Goal: Use online tool/utility: Utilize a website feature to perform a specific function

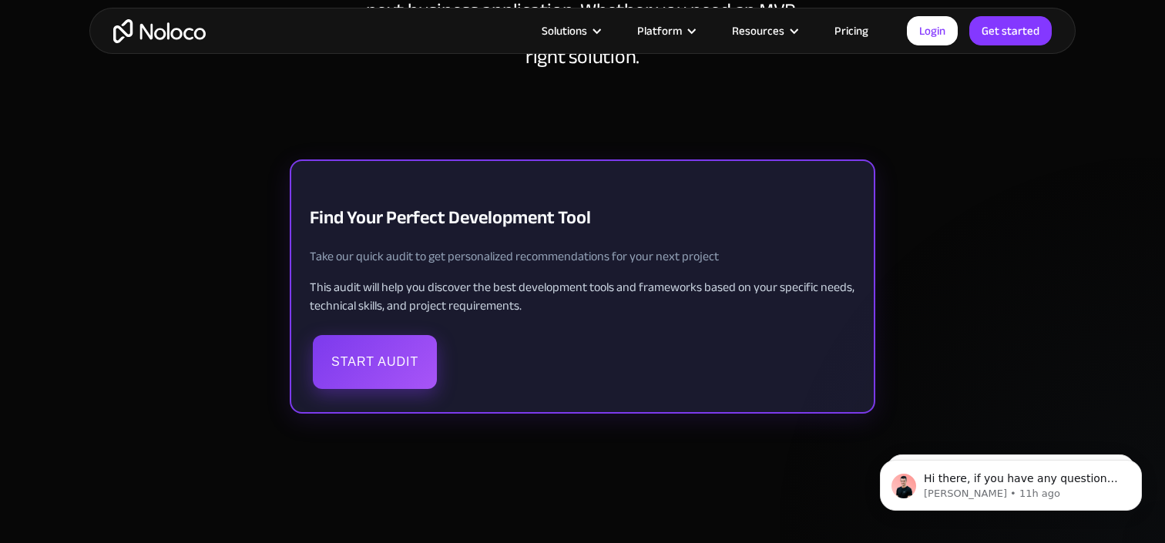
click at [379, 363] on button "Start Audit" at bounding box center [375, 362] width 124 height 54
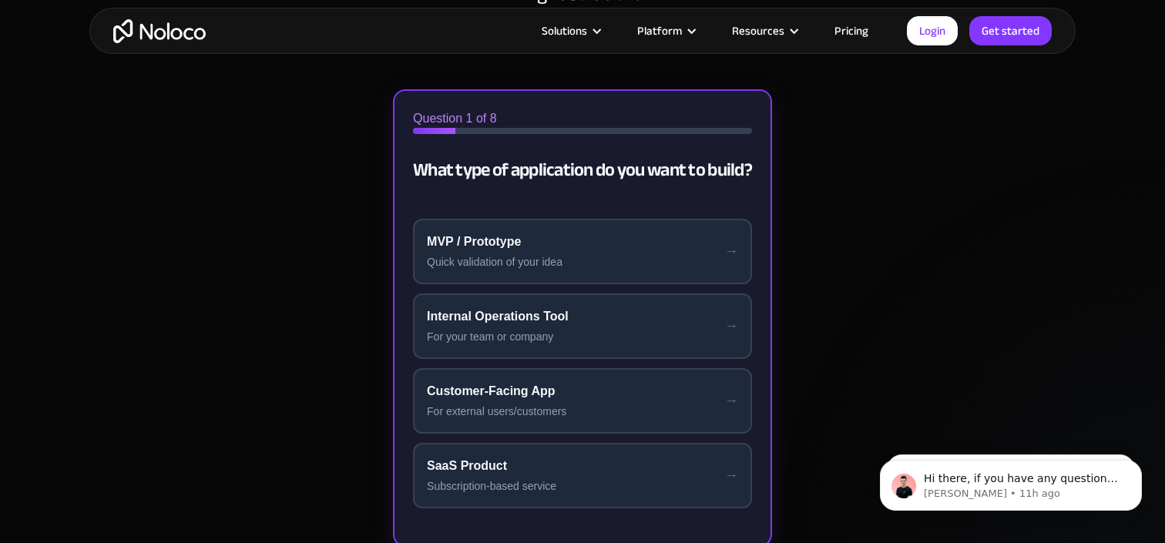
scroll to position [351, 0]
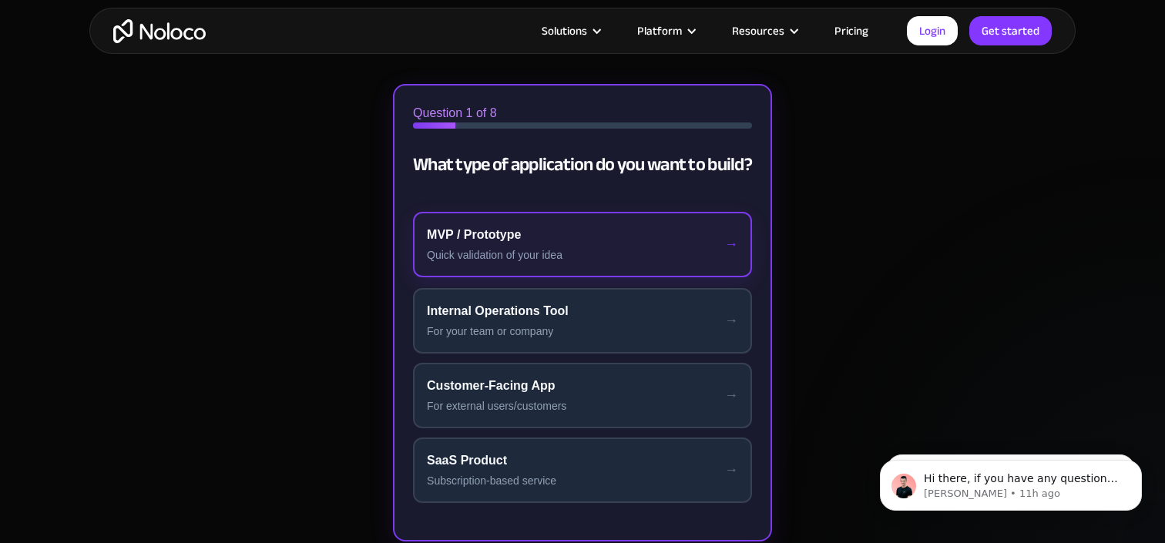
click at [542, 247] on div "Quick validation of your idea" at bounding box center [582, 255] width 311 height 16
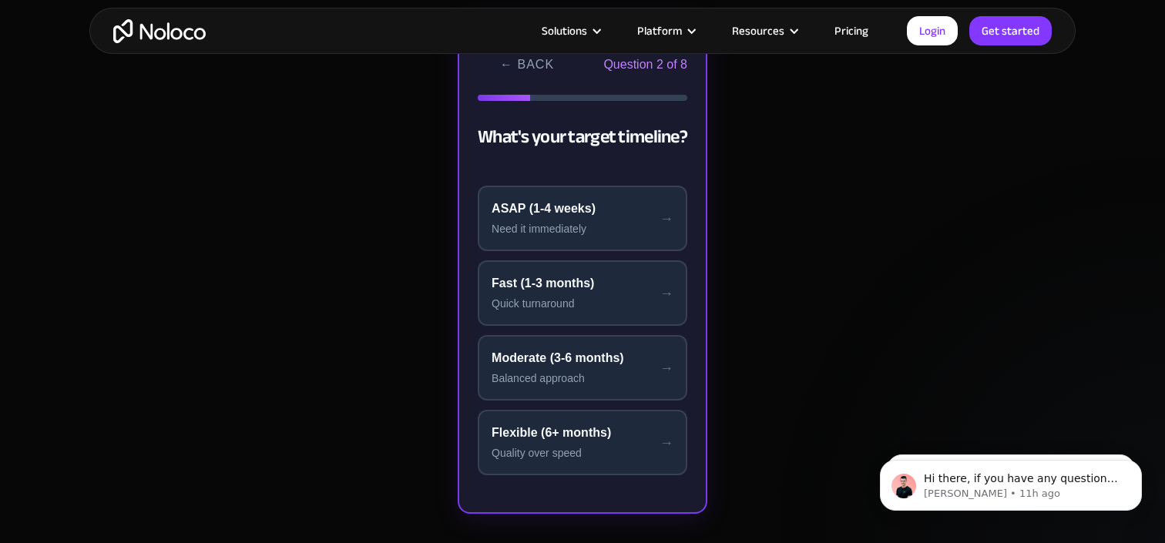
scroll to position [404, 0]
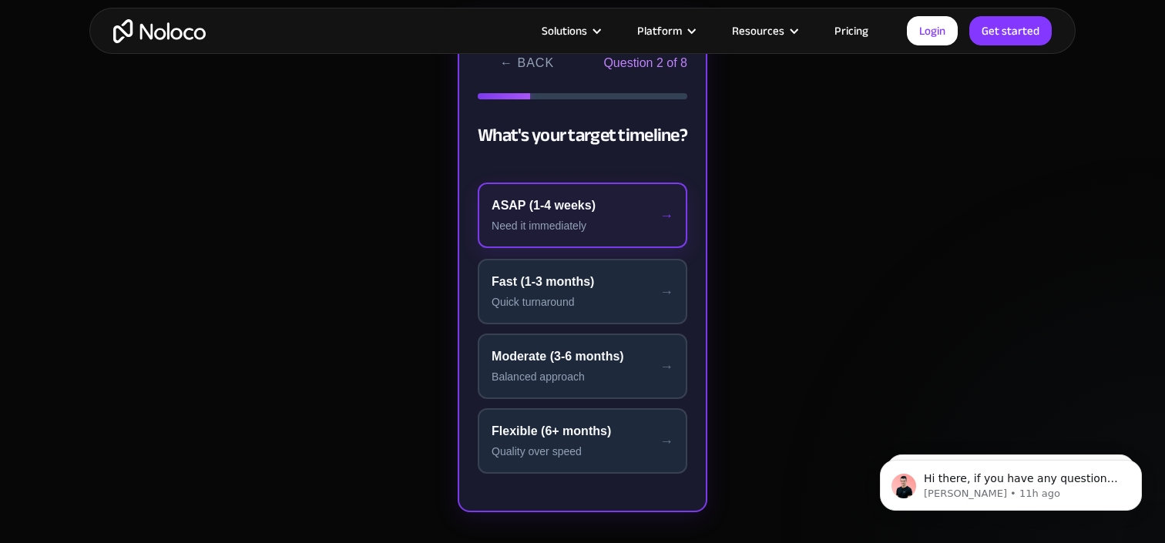
click at [569, 216] on button "ASAP (1-4 weeks) Need it immediately" at bounding box center [583, 215] width 210 height 65
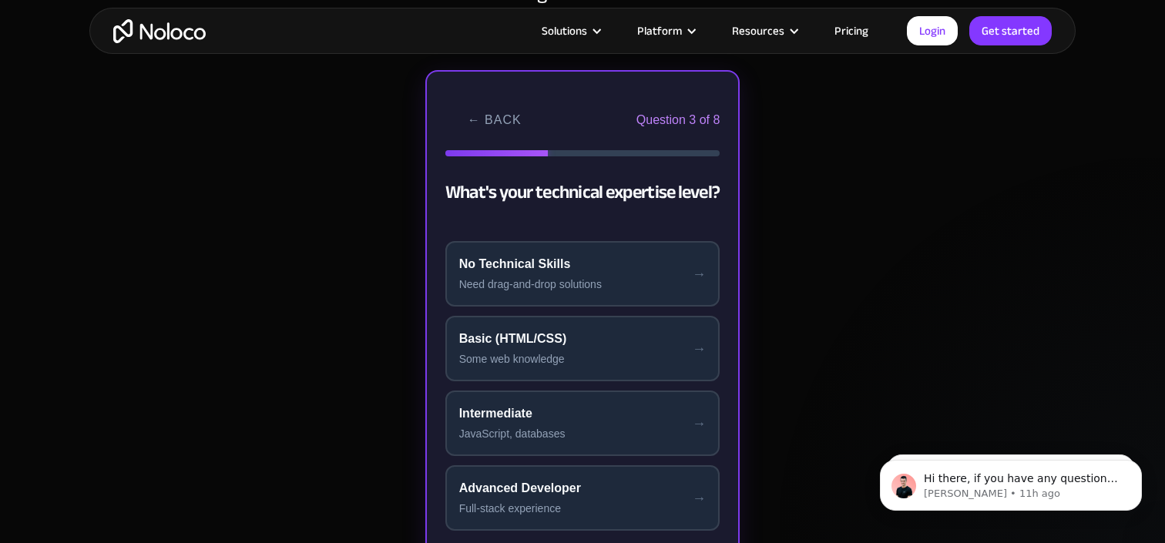
scroll to position [336, 0]
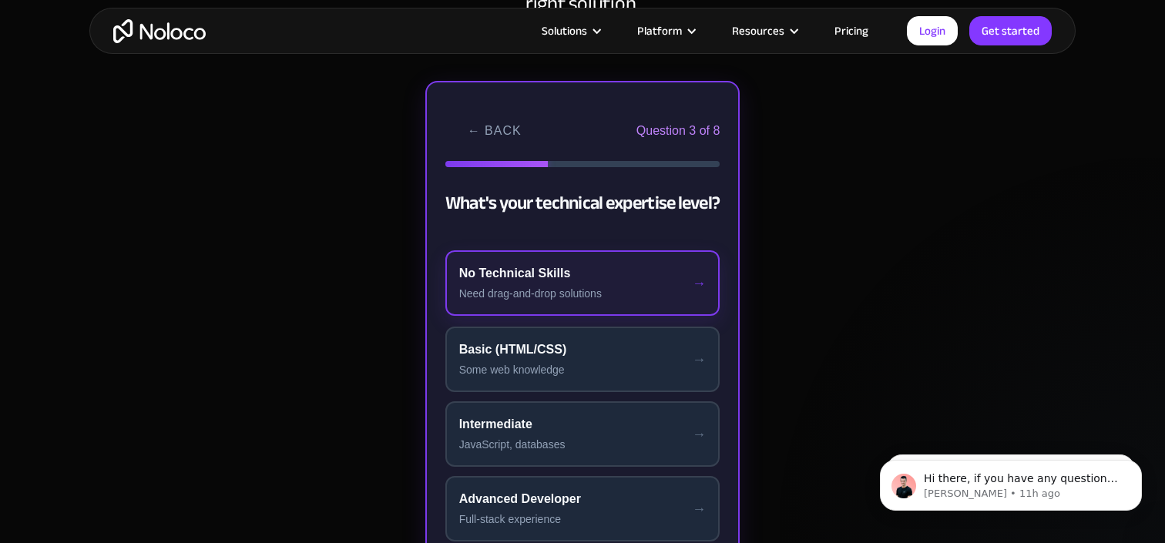
click at [593, 280] on div "No Technical Skills" at bounding box center [582, 273] width 247 height 18
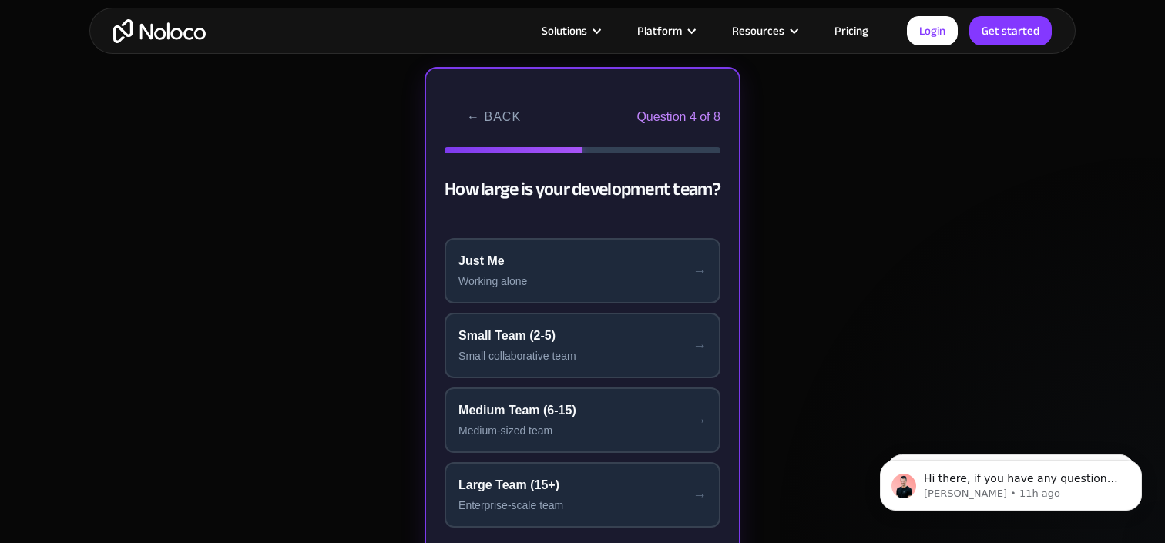
scroll to position [357, 0]
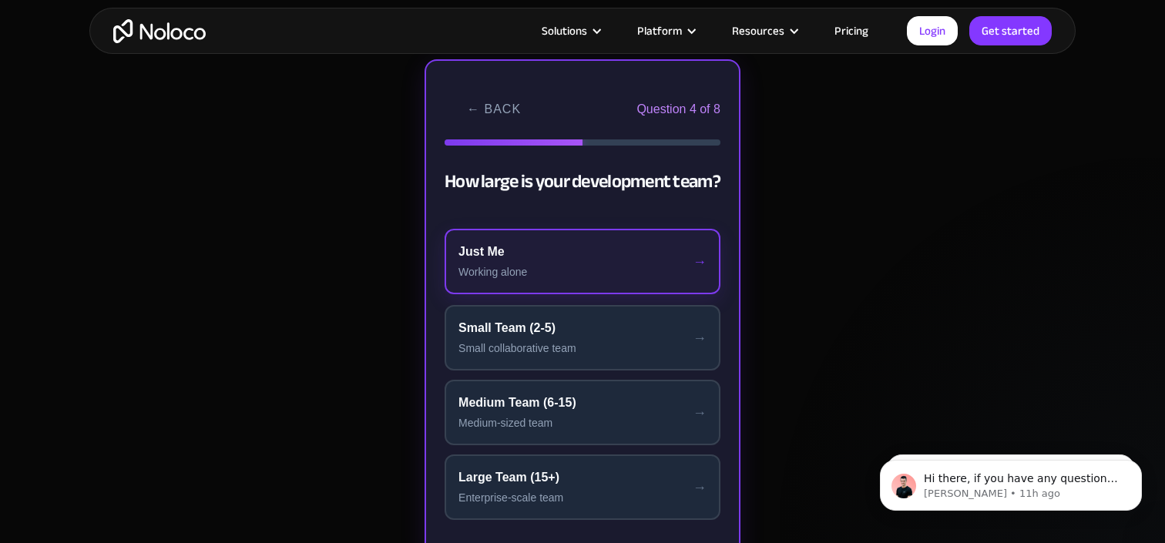
click at [596, 267] on div "Working alone" at bounding box center [582, 272] width 248 height 16
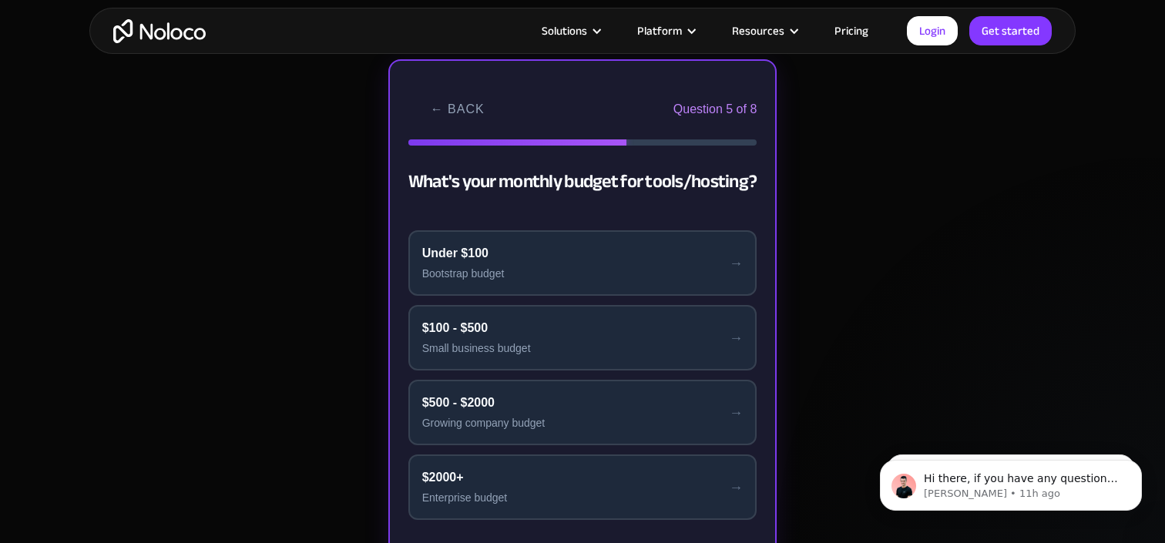
click at [596, 267] on div "Bootstrap budget" at bounding box center [582, 274] width 321 height 16
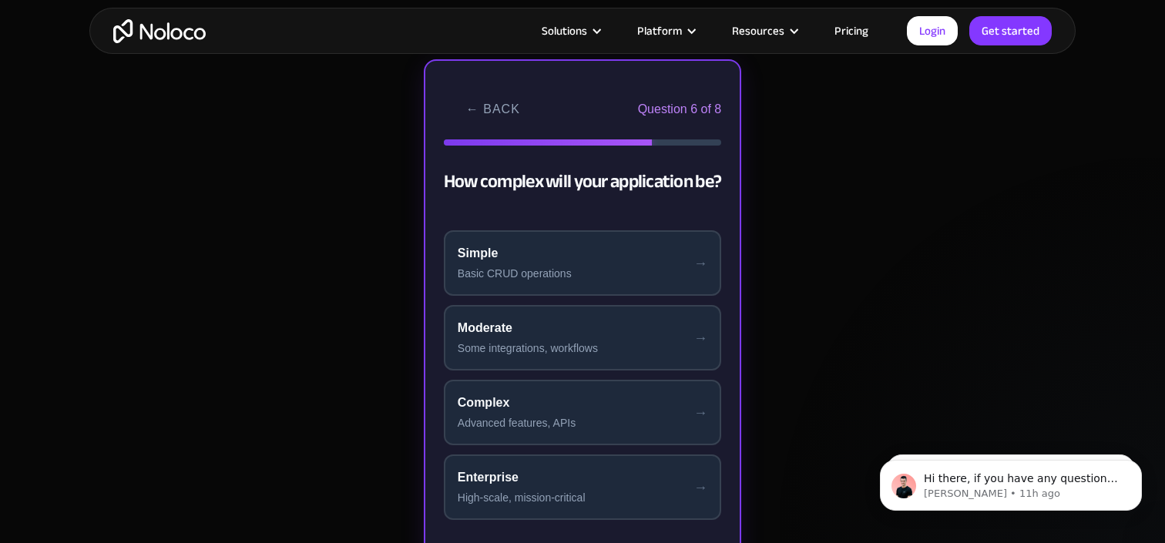
click at [596, 267] on div "Basic CRUD operations" at bounding box center [583, 274] width 250 height 16
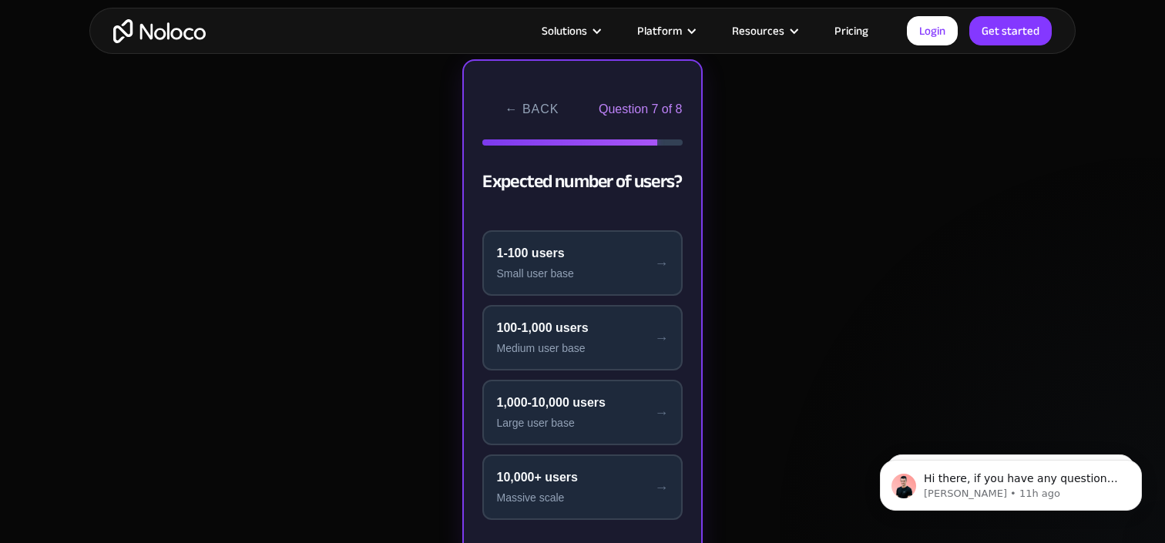
click at [596, 267] on div "Small user base" at bounding box center [582, 274] width 172 height 16
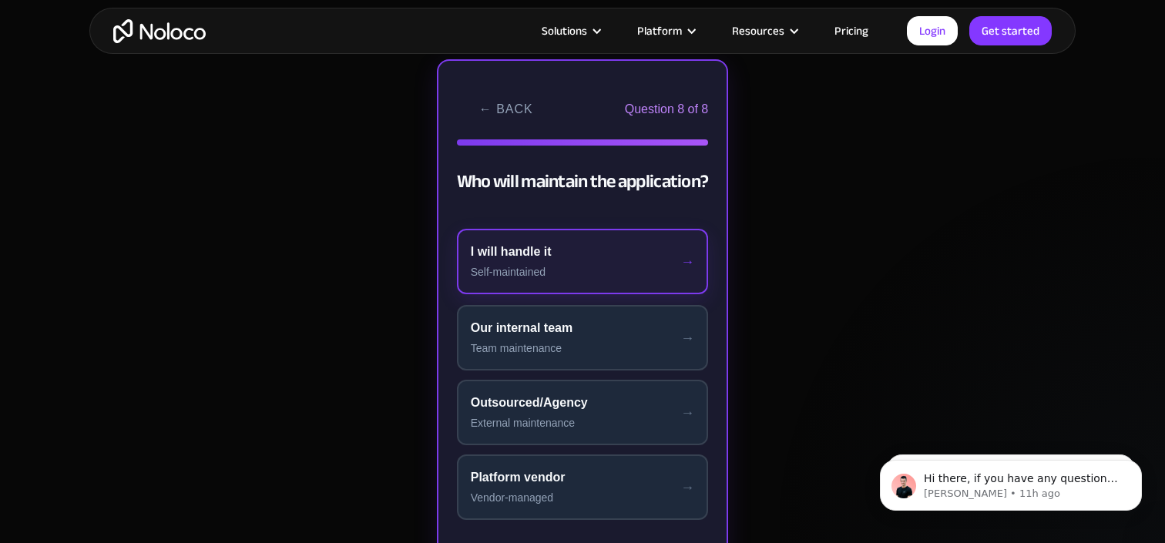
click at [612, 263] on button "I will handle it Self-maintained" at bounding box center [583, 261] width 252 height 65
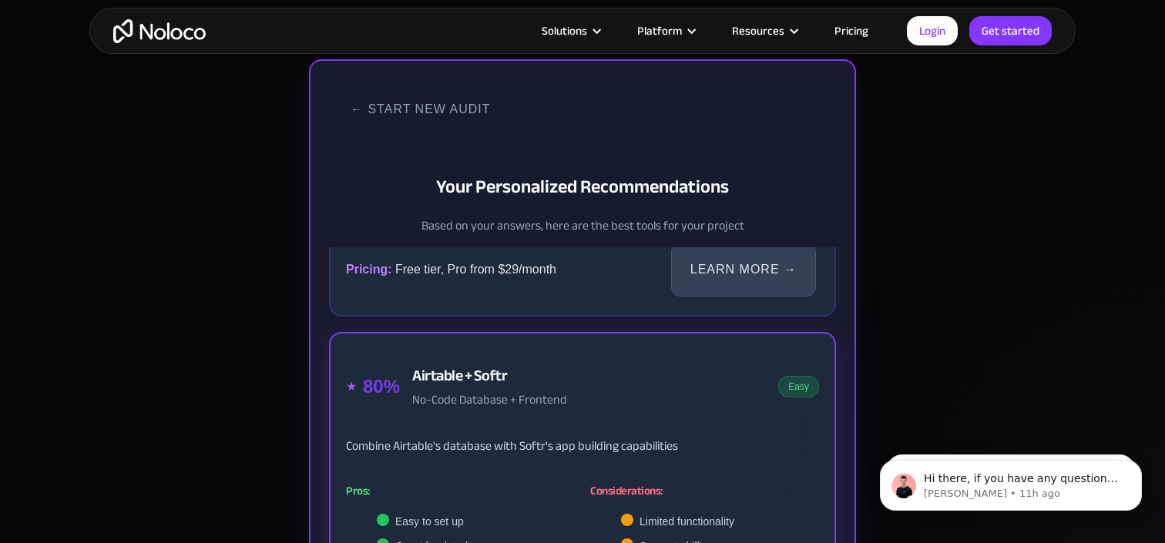
scroll to position [0, 0]
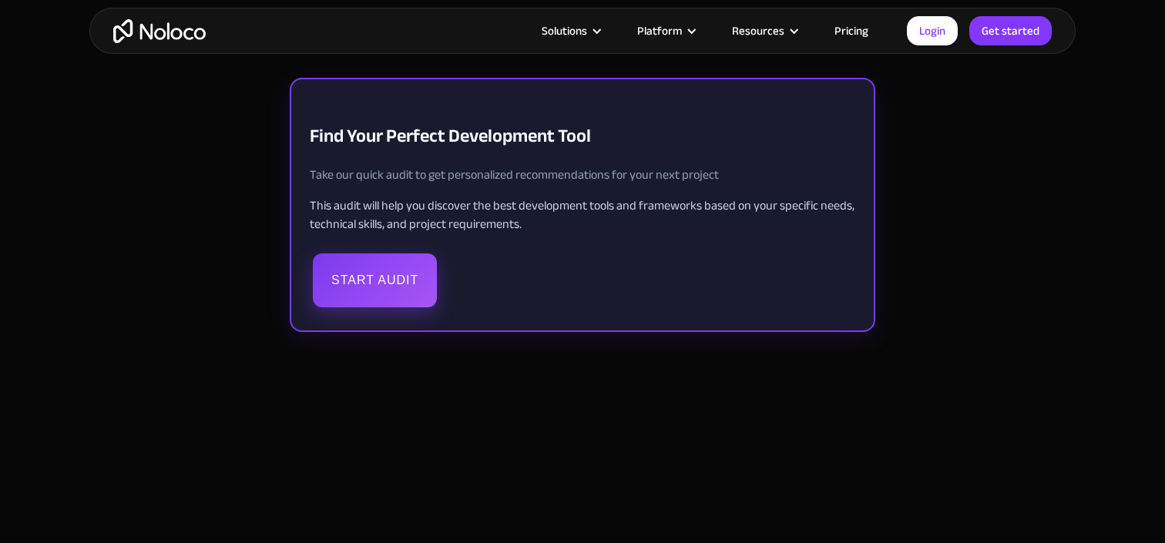
click at [374, 294] on button "Start Audit" at bounding box center [375, 280] width 124 height 54
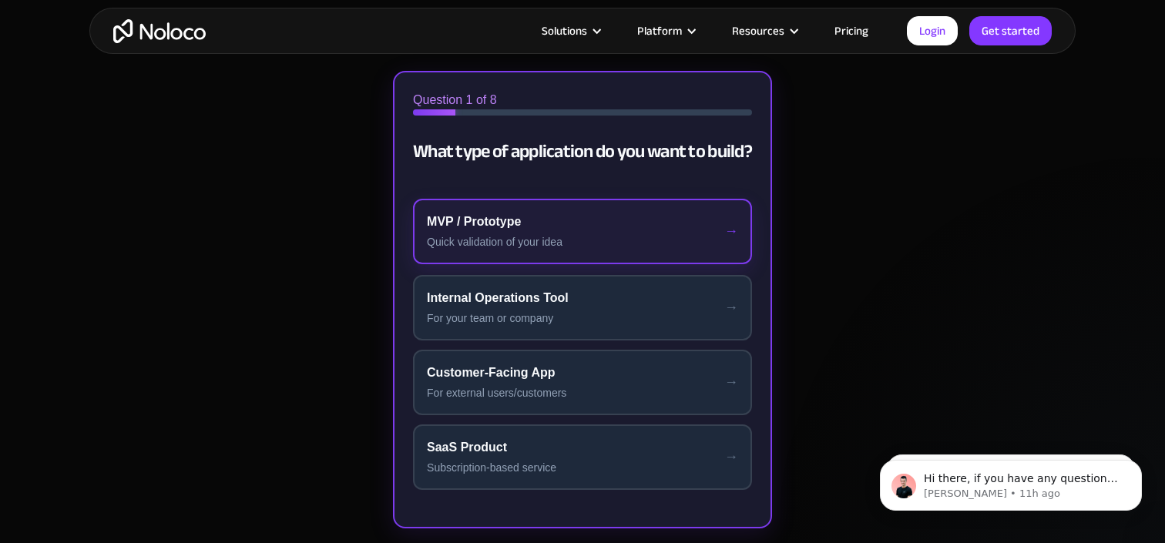
click at [586, 241] on div "Quick validation of your idea" at bounding box center [582, 242] width 311 height 16
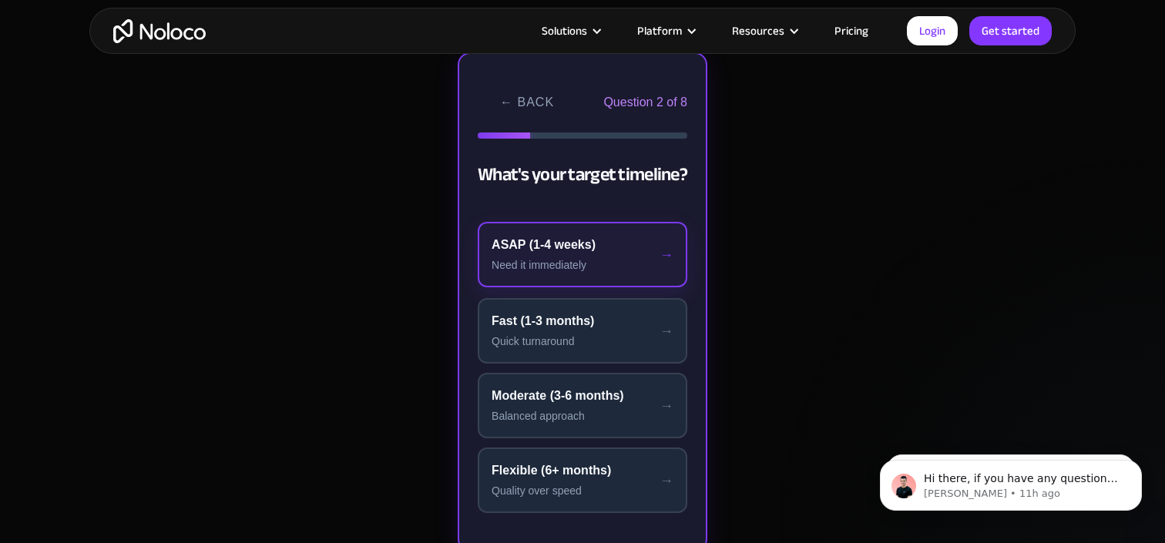
click at [619, 253] on div "ASAP (1-4 weeks)" at bounding box center [582, 245] width 182 height 18
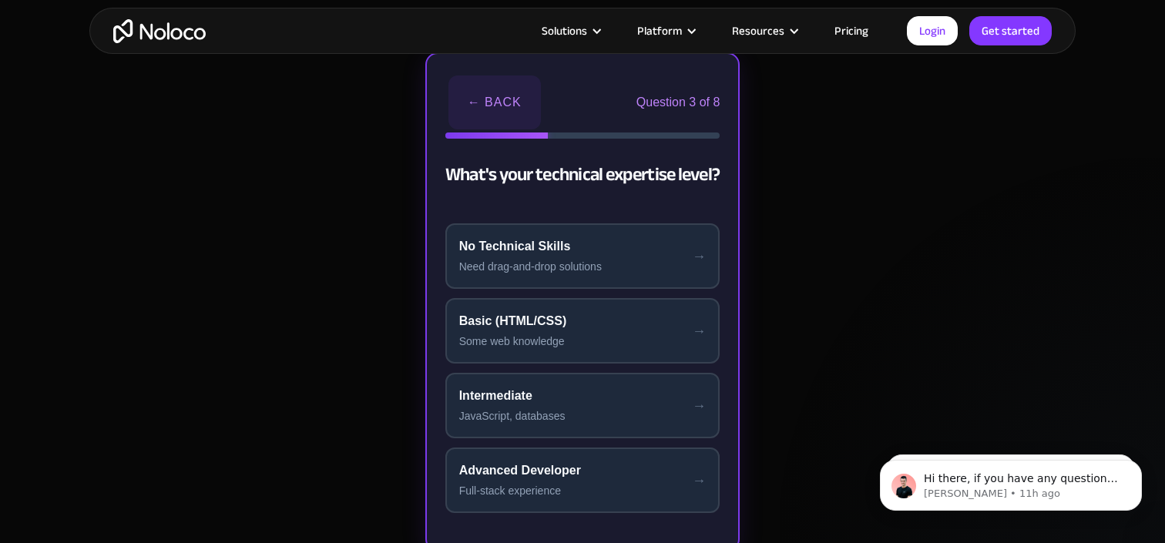
click at [481, 106] on button "← Back" at bounding box center [494, 102] width 92 height 54
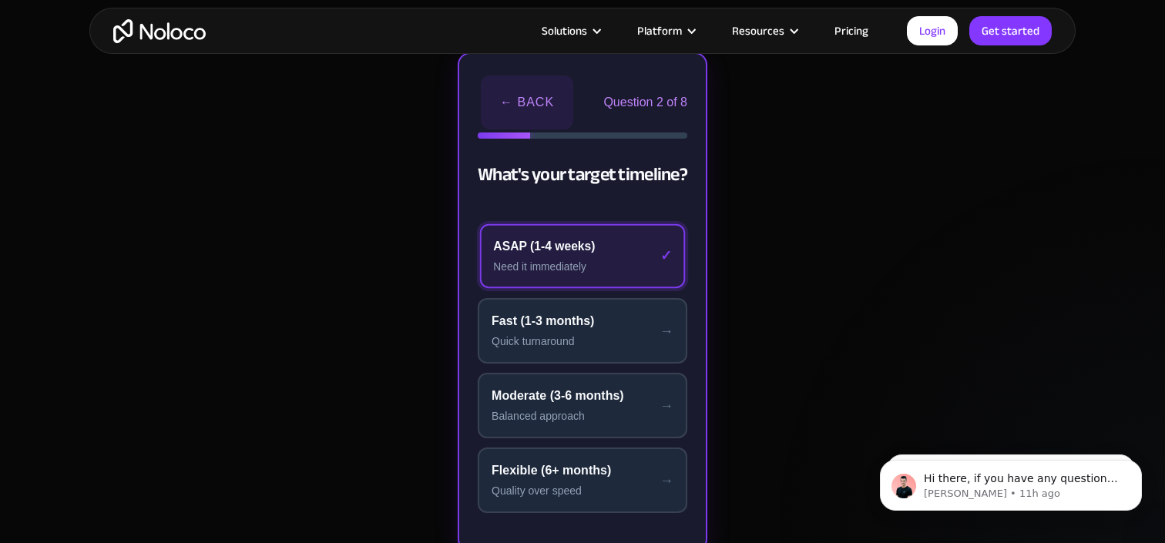
click at [502, 102] on button "← Back" at bounding box center [527, 102] width 92 height 54
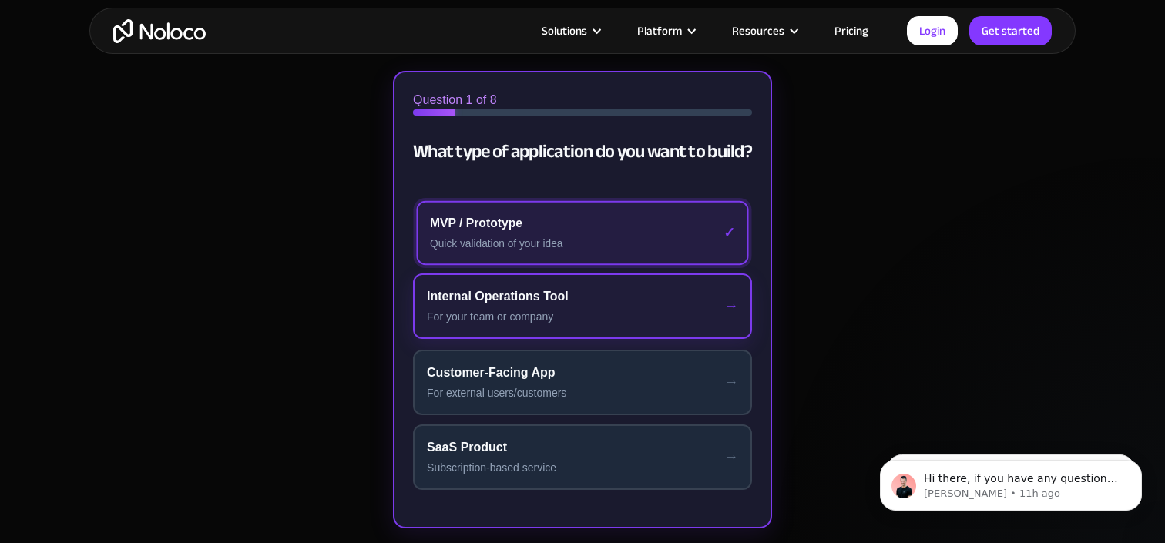
click at [561, 302] on div "Internal Operations Tool" at bounding box center [582, 296] width 311 height 18
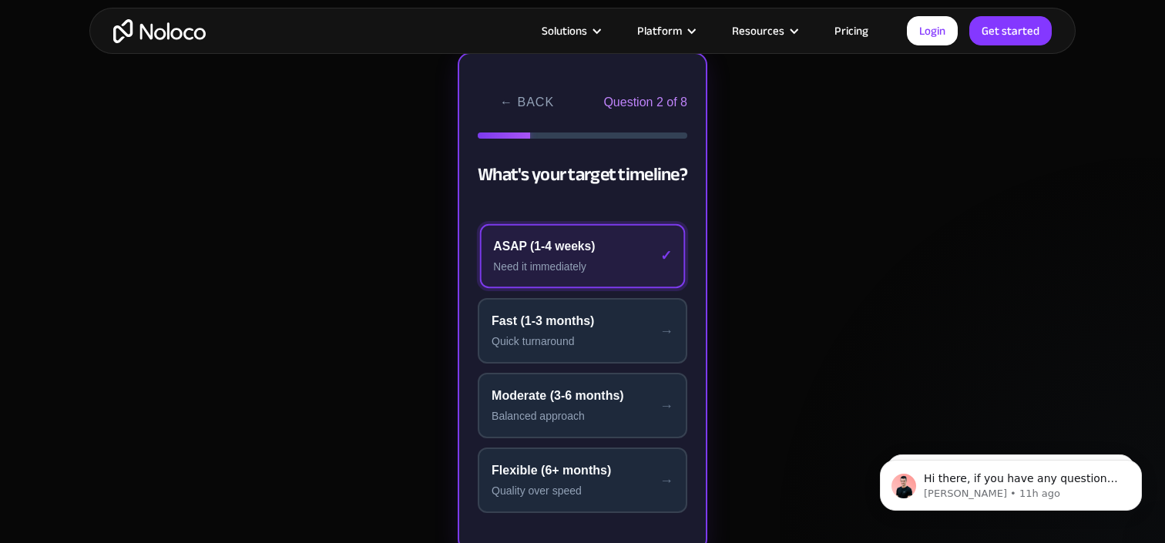
click at [604, 248] on div "ASAP (1-4 weeks)" at bounding box center [582, 246] width 178 height 18
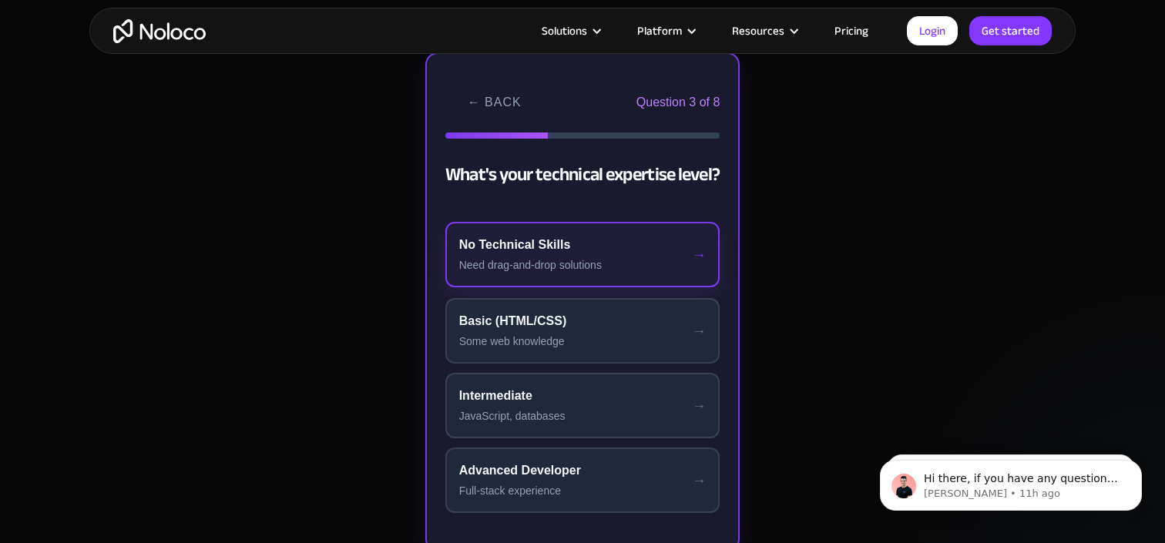
click at [603, 251] on div "No Technical Skills" at bounding box center [582, 245] width 247 height 18
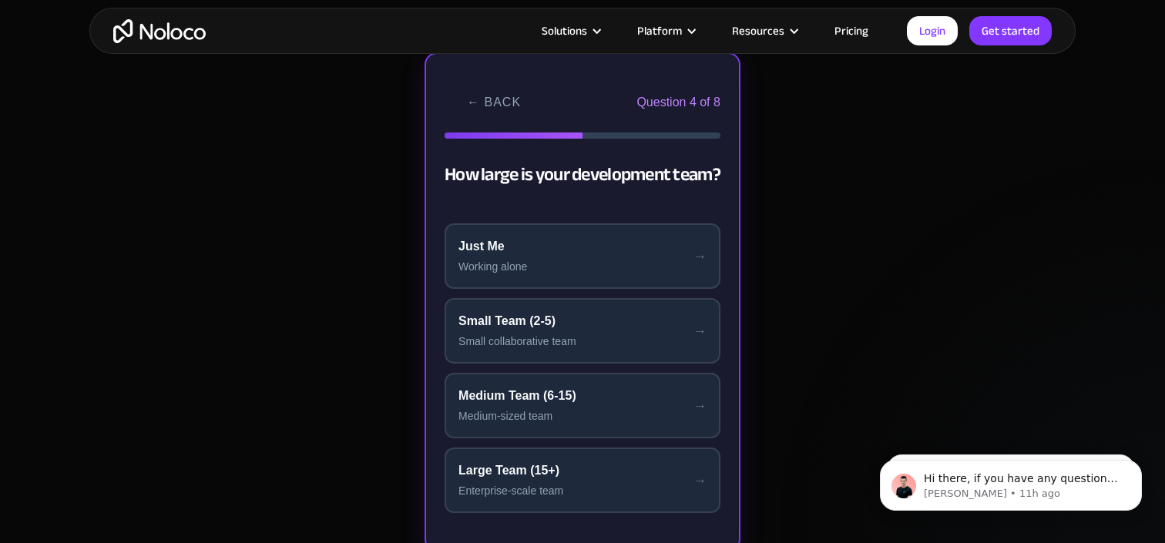
click at [603, 251] on div "Just Me" at bounding box center [582, 246] width 248 height 18
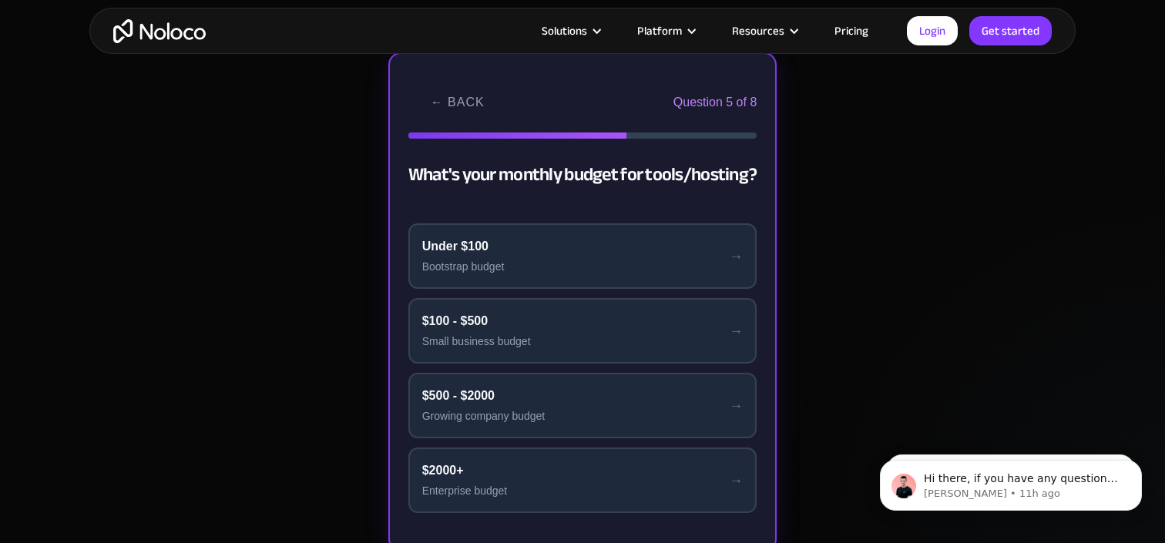
click at [603, 251] on div "Under $100" at bounding box center [582, 246] width 321 height 18
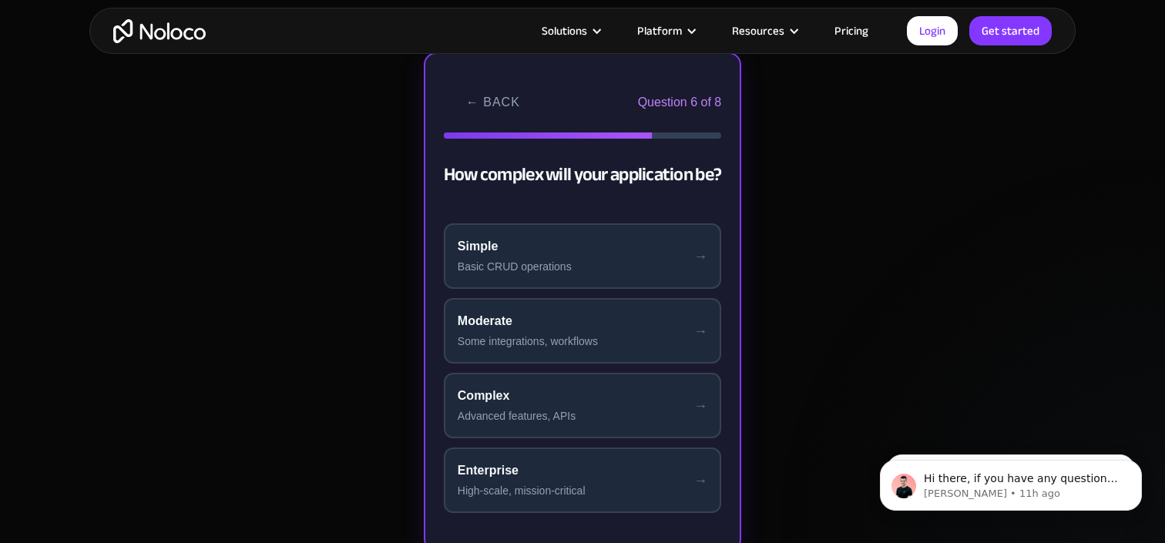
click at [603, 251] on div "Simple" at bounding box center [583, 246] width 250 height 18
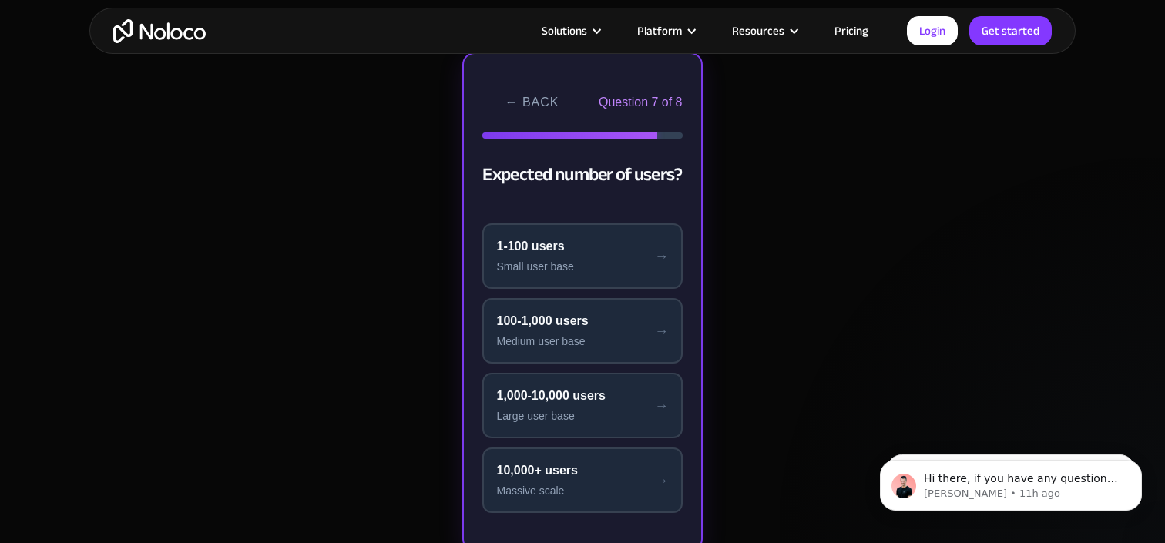
click at [603, 251] on div "1-100 users" at bounding box center [582, 246] width 172 height 18
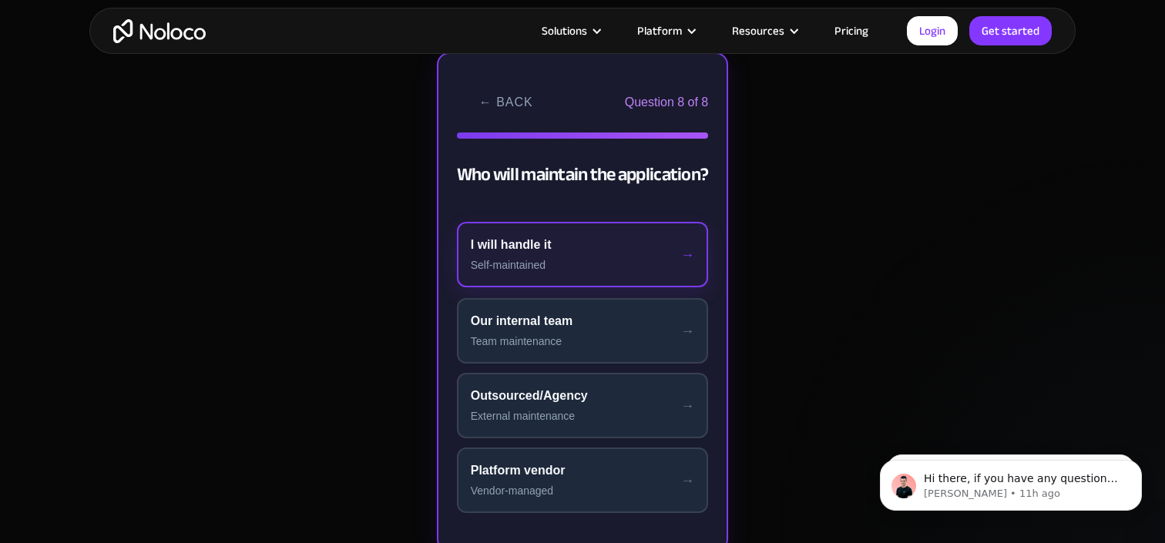
click at [627, 256] on button "I will handle it Self-maintained" at bounding box center [583, 254] width 252 height 65
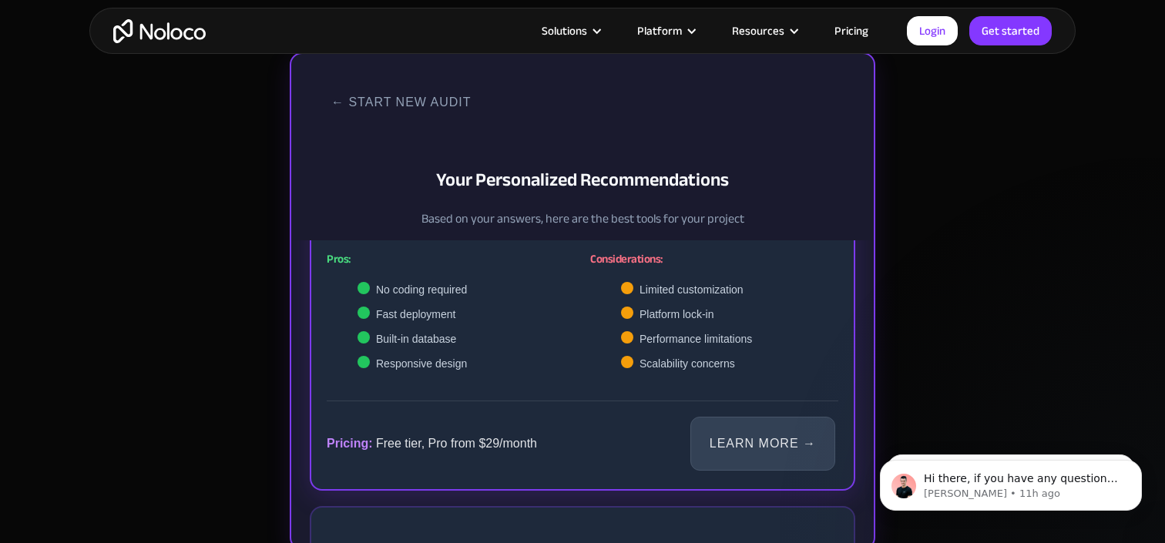
scroll to position [732, 0]
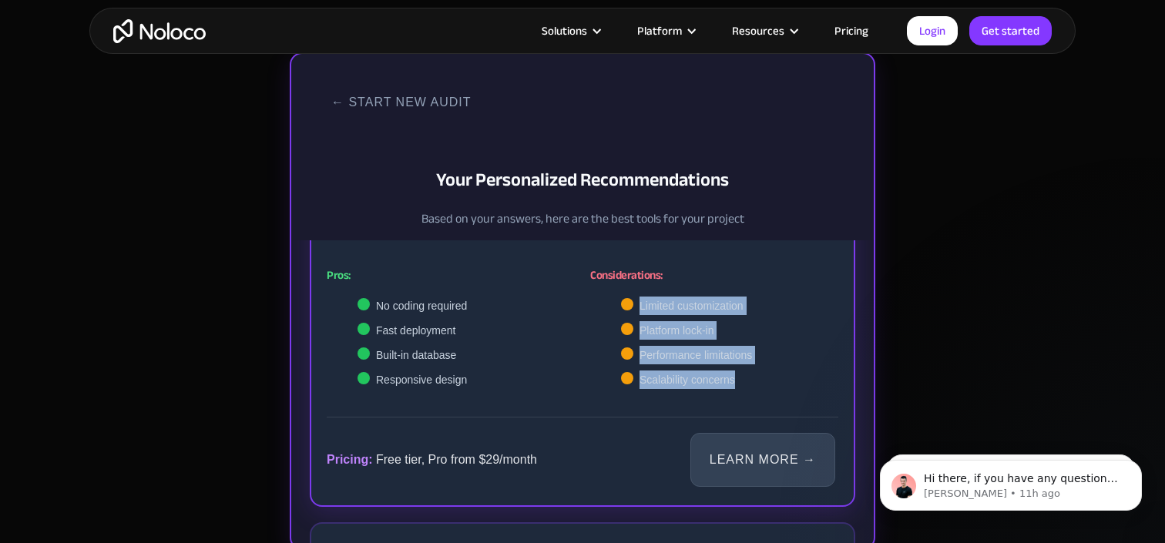
drag, startPoint x: 642, startPoint y: 305, endPoint x: 752, endPoint y: 383, distance: 134.9
click at [752, 383] on ul "Limited customization Platform lock-in Performance limitations Scalability conc…" at bounding box center [714, 343] width 248 height 92
copy ul "Limited customization Platform lock-in Performance limitations Scalability conc…"
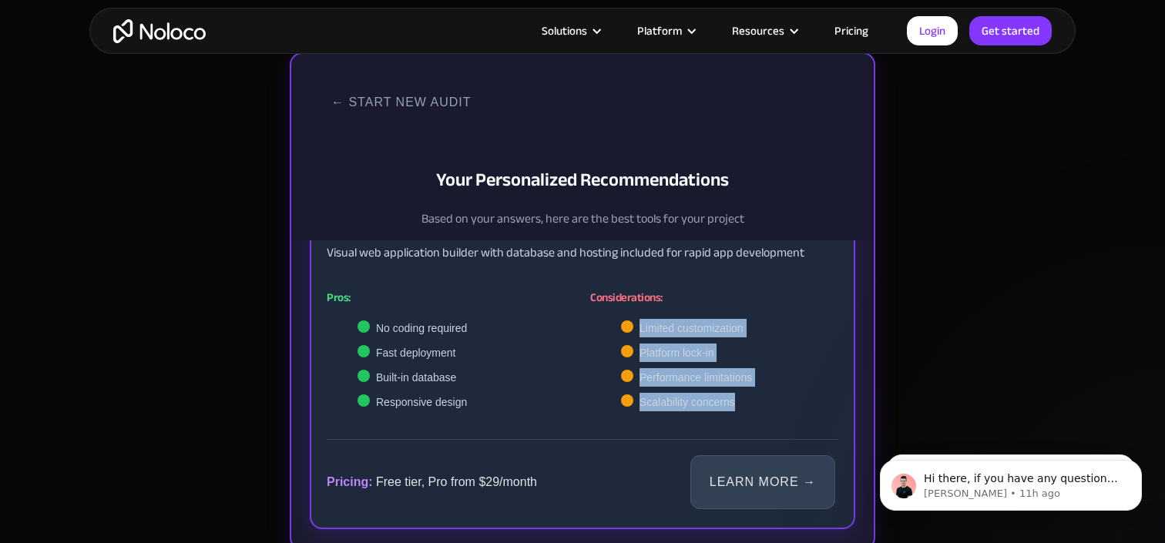
scroll to position [713, 0]
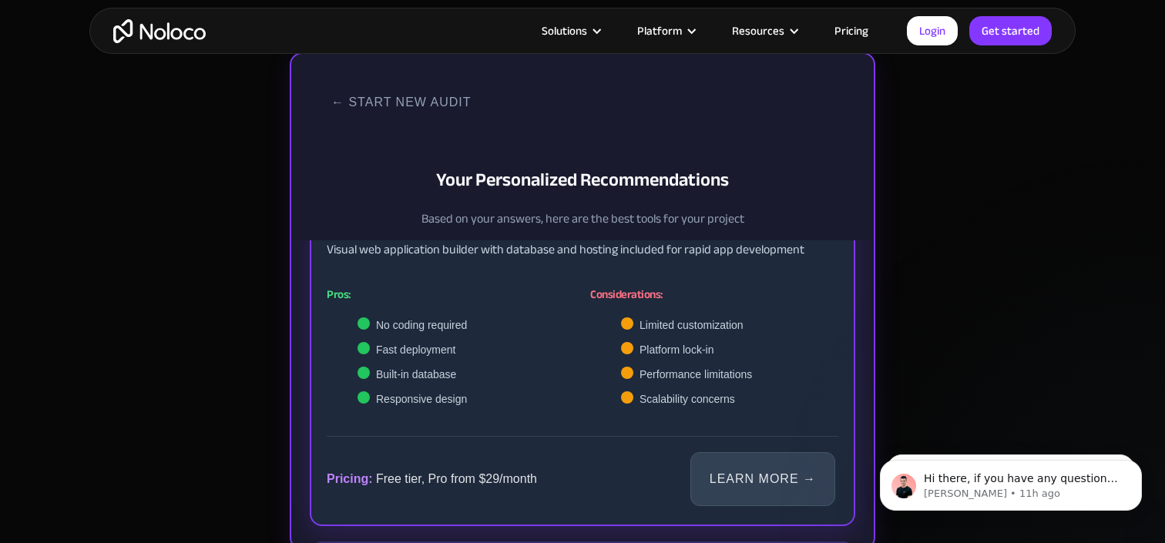
click at [741, 375] on span "Performance limitations" at bounding box center [695, 374] width 112 height 18
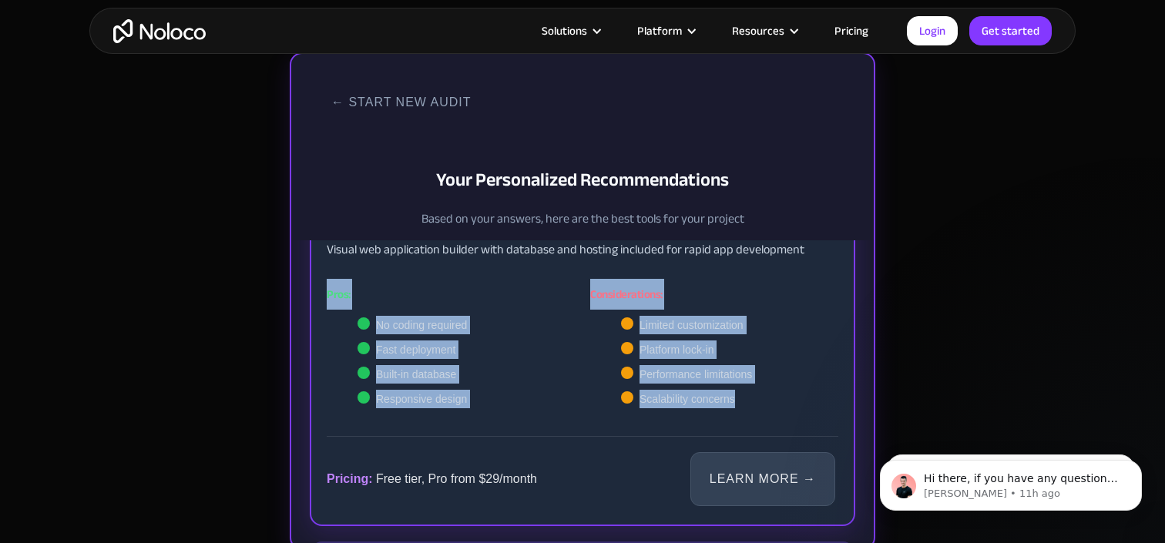
drag, startPoint x: 327, startPoint y: 295, endPoint x: 763, endPoint y: 398, distance: 448.1
click at [763, 398] on div "Pros: No coding required Fast deployment Built-in database Responsive design" at bounding box center [583, 347] width 512 height 153
copy div "Pros: No coding required Fast deployment Built-in database Responsive design Co…"
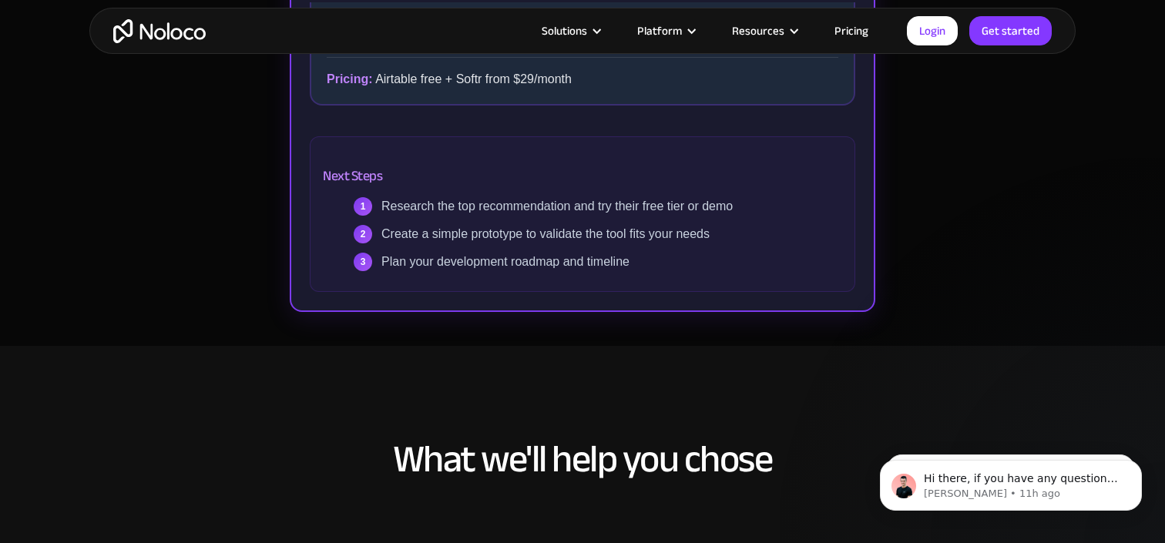
scroll to position [606, 0]
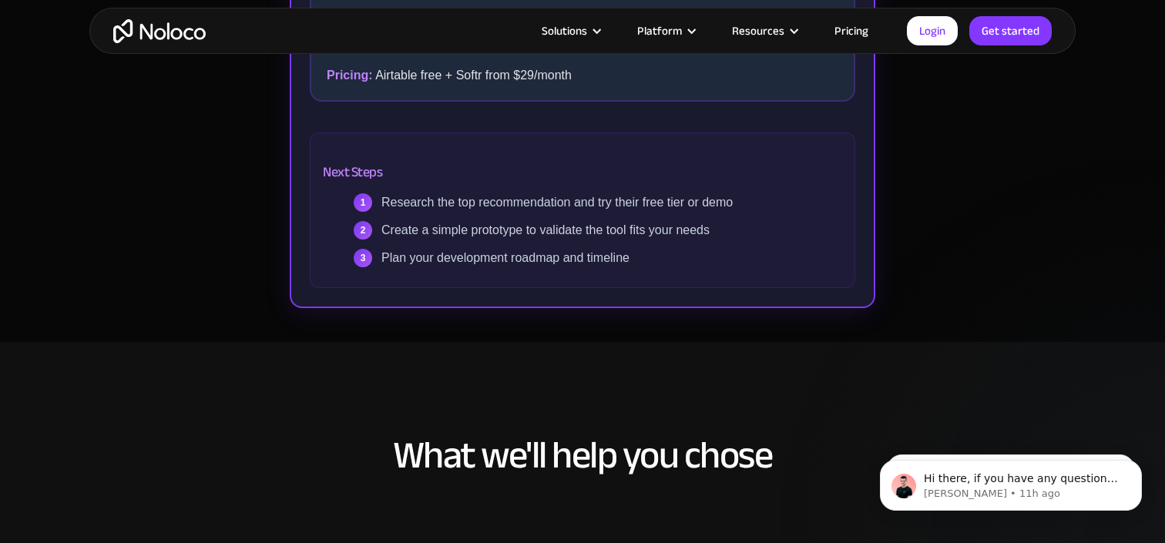
click at [907, 247] on div "Development Tool Audit Find Your Perfect Development Tool Take our quick audit …" at bounding box center [582, 68] width 1165 height 547
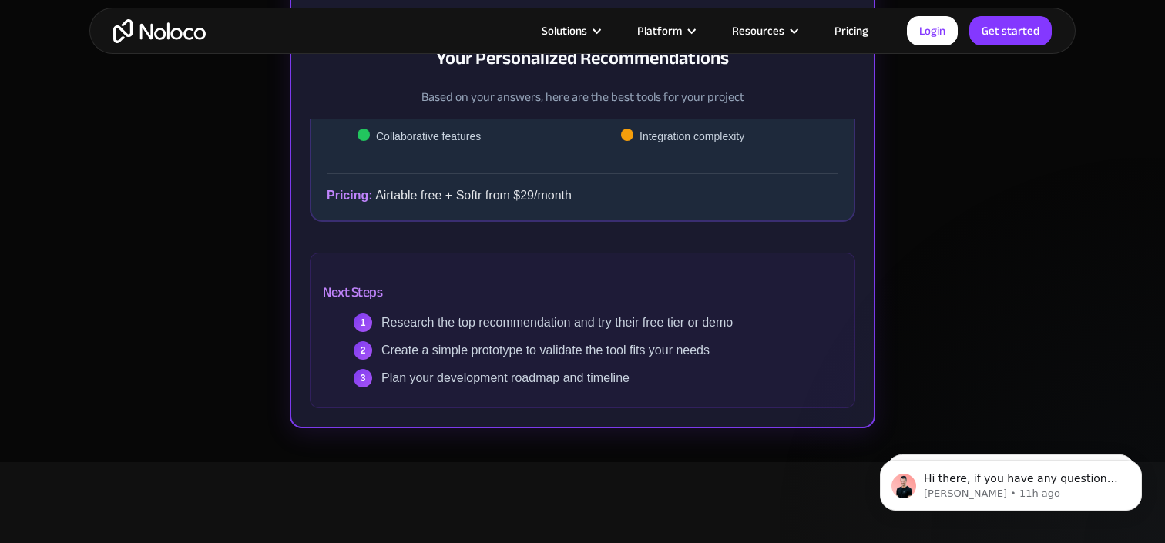
scroll to position [488, 0]
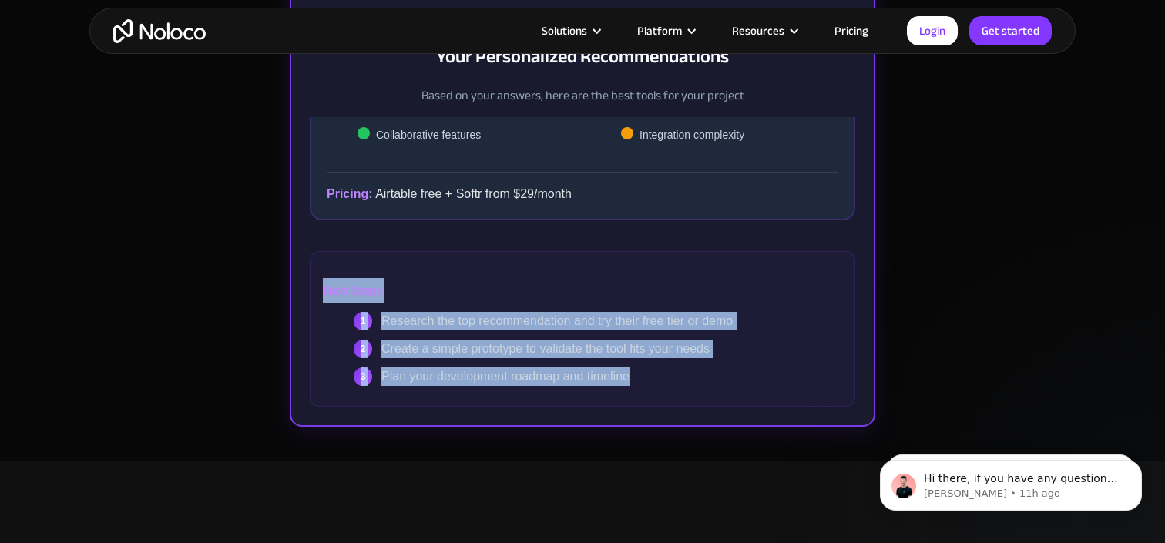
drag, startPoint x: 323, startPoint y: 289, endPoint x: 656, endPoint y: 374, distance: 343.4
click at [656, 374] on div "Next Steps 1 Research the top recommendation and try their free tier or demo 2 …" at bounding box center [582, 329] width 545 height 156
copy div "Next Steps 1 Research the top recommendation and try their free tier or demo 2 …"
click at [924, 310] on div "Development Tool Audit Find Your Perfect Development Tool Take our quick audit …" at bounding box center [582, 187] width 1165 height 547
drag, startPoint x: 649, startPoint y: 382, endPoint x: 325, endPoint y: 286, distance: 337.6
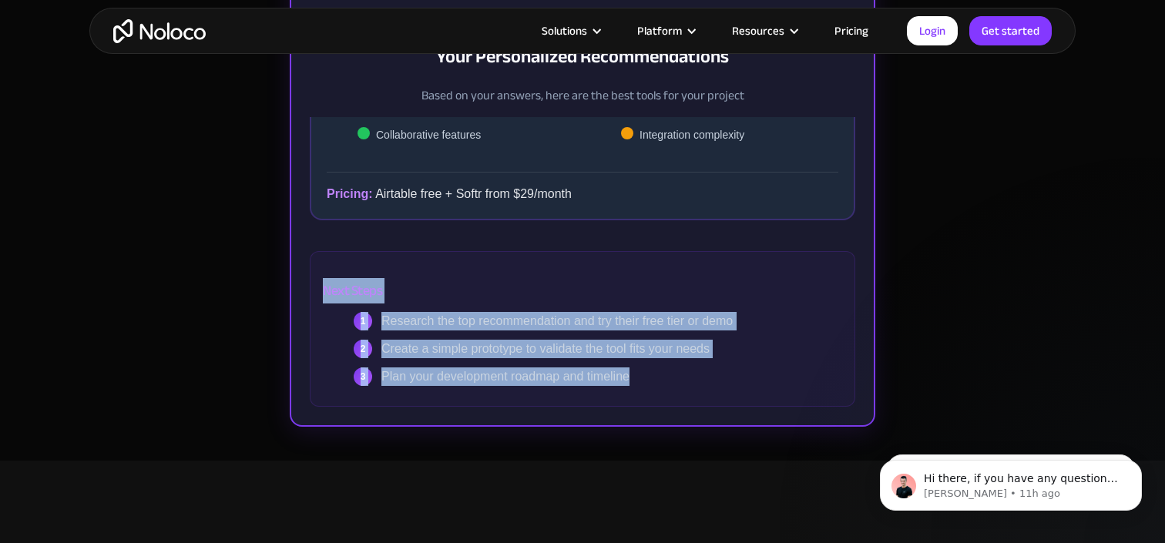
click at [324, 286] on div "Next Steps 1 Research the top recommendation and try their free tier or demo 2 …" at bounding box center [582, 329] width 545 height 156
copy div "Next Steps 1 Research the top recommendation and try their free tier or demo 2 …"
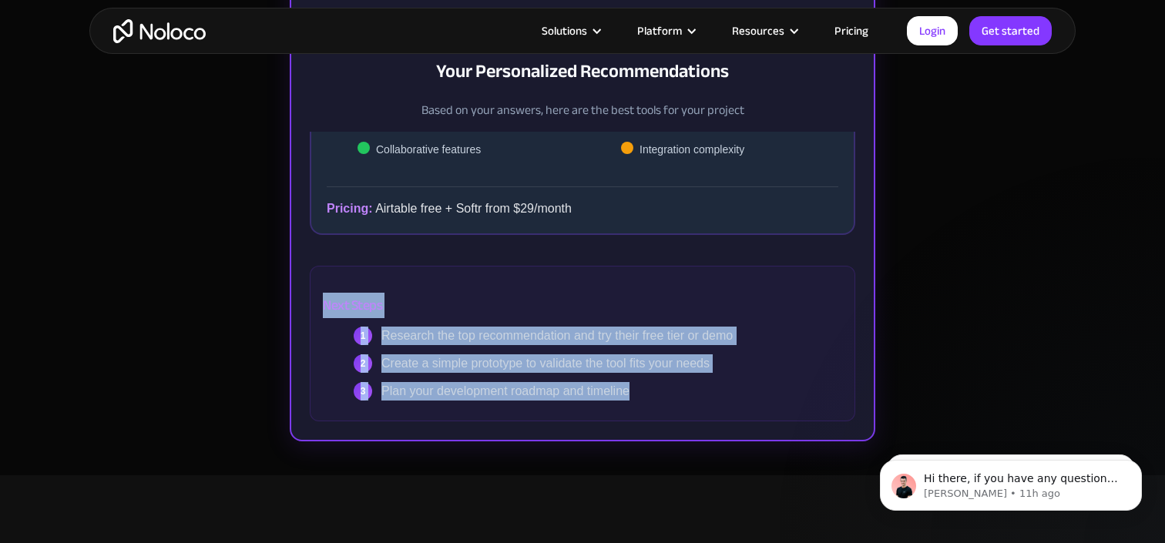
scroll to position [458, 0]
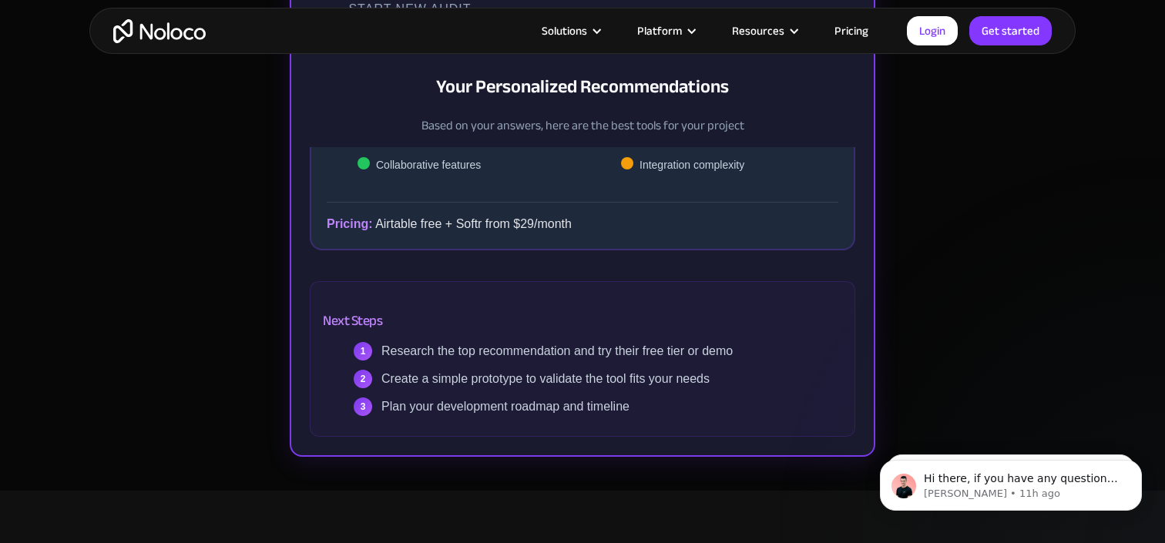
click at [680, 281] on div "Next Steps 1 Research the top recommendation and try their free tier or demo 2 …" at bounding box center [582, 359] width 545 height 156
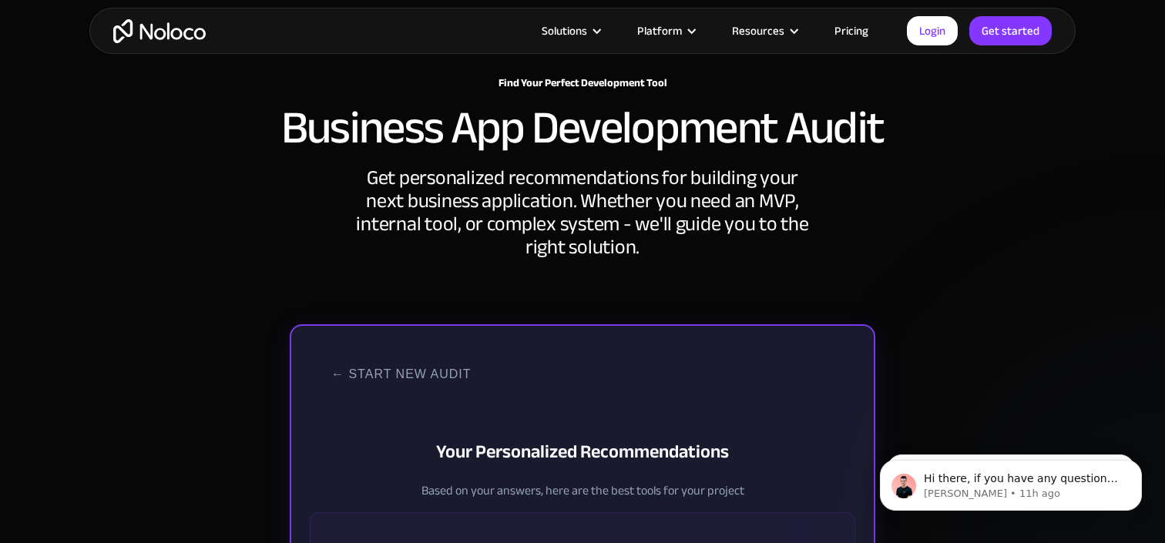
scroll to position [104, 0]
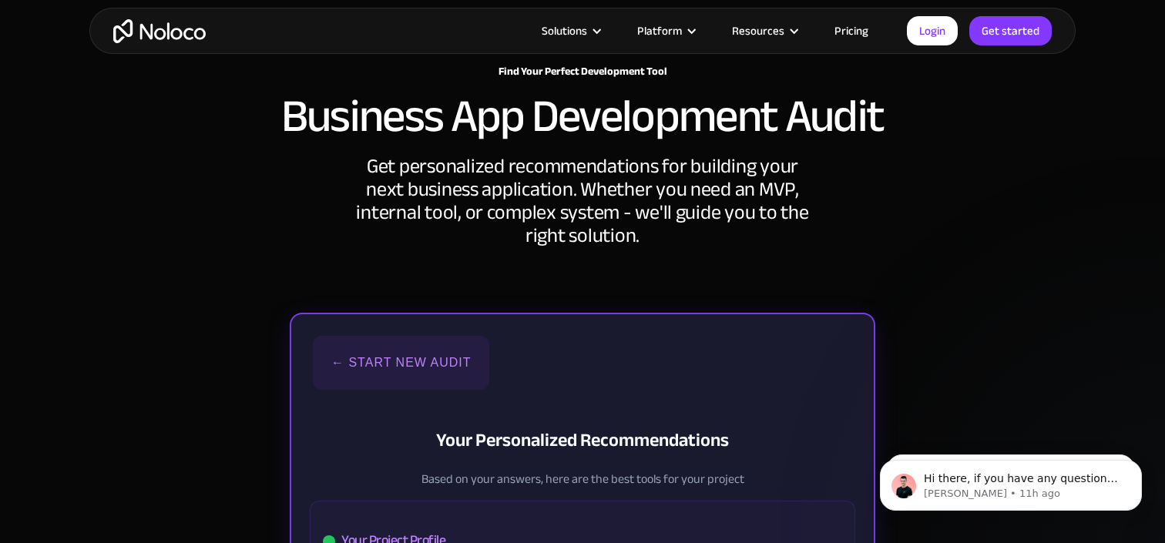
click at [351, 357] on button "← Start New Audit" at bounding box center [401, 363] width 176 height 54
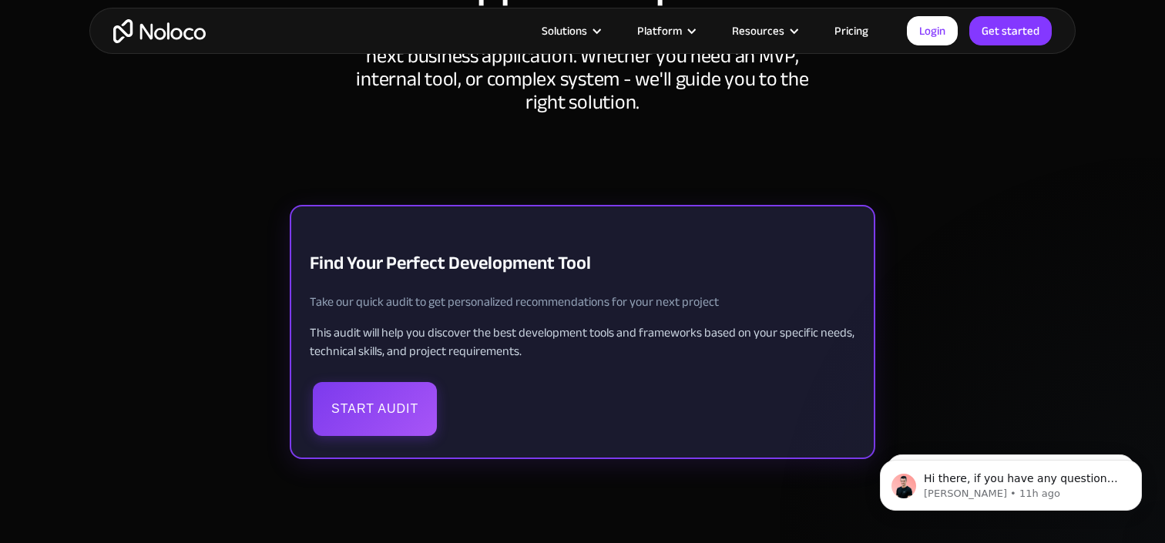
scroll to position [263, 0]
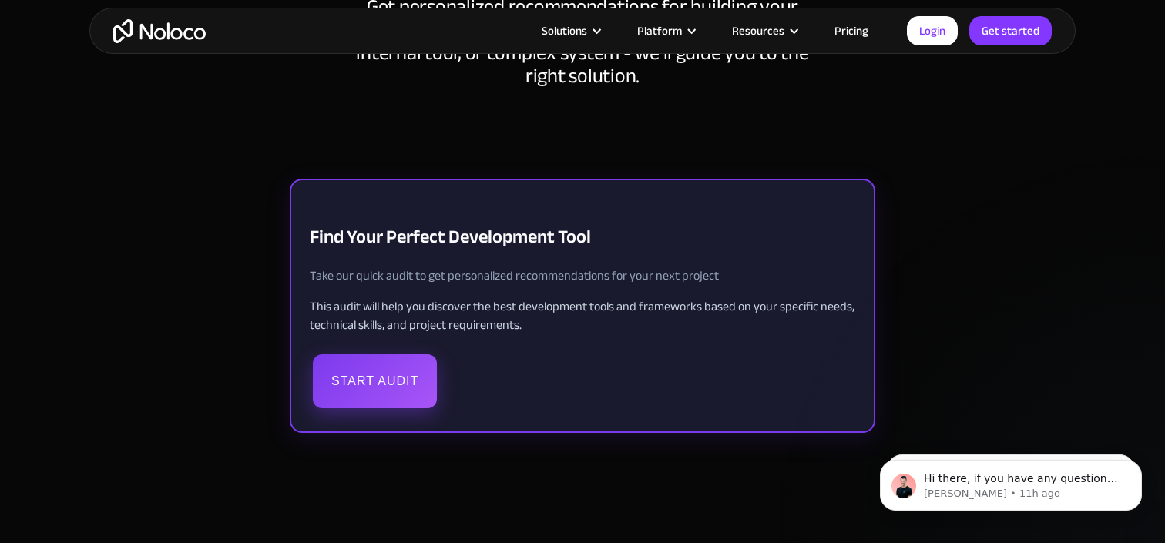
click at [367, 390] on button "Start Audit" at bounding box center [375, 381] width 124 height 54
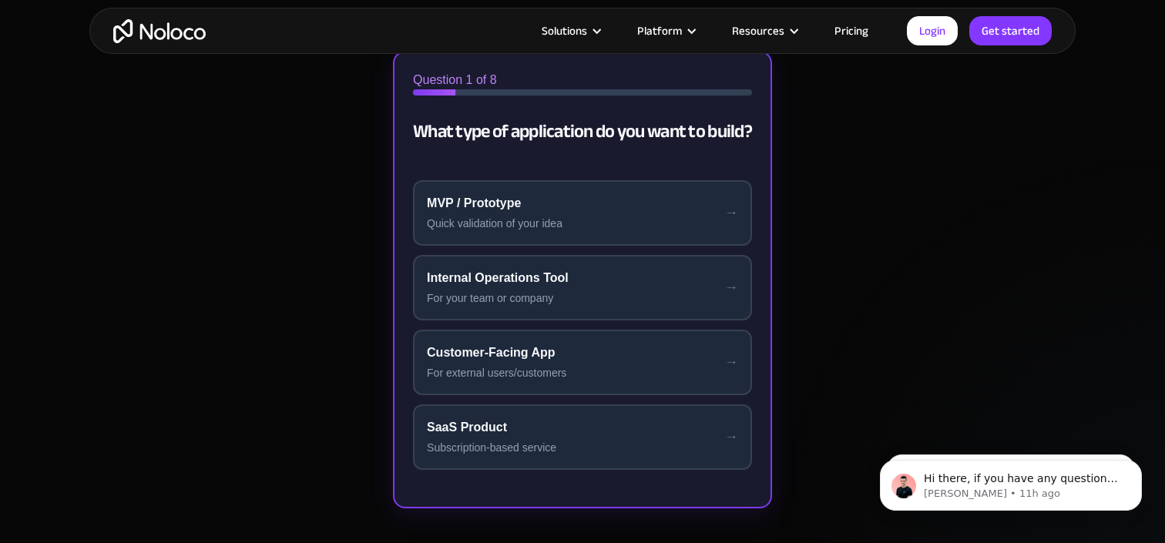
scroll to position [401, 0]
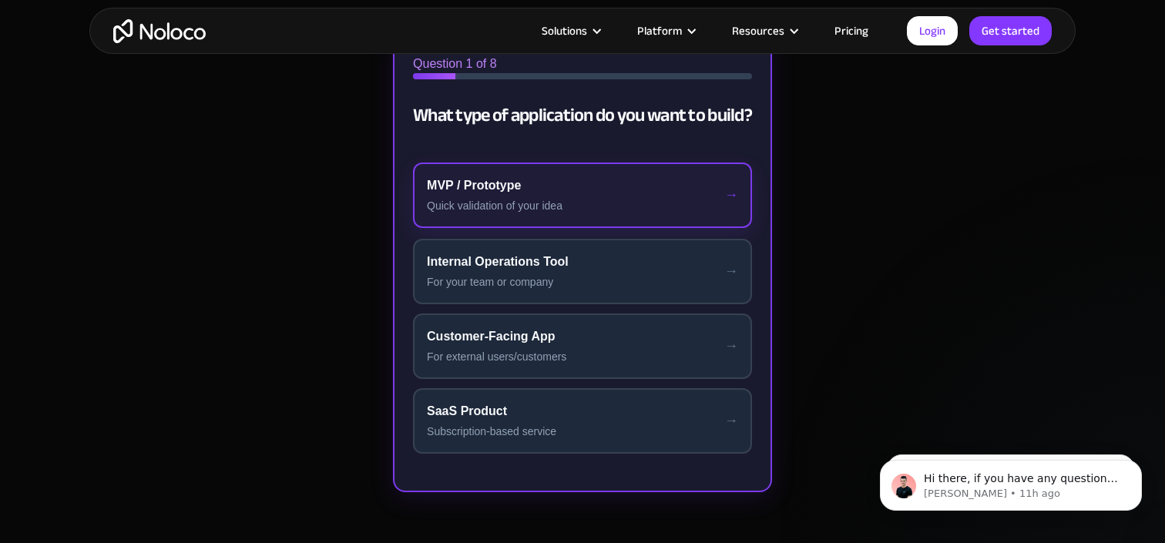
click at [580, 193] on div "MVP / Prototype" at bounding box center [582, 185] width 311 height 18
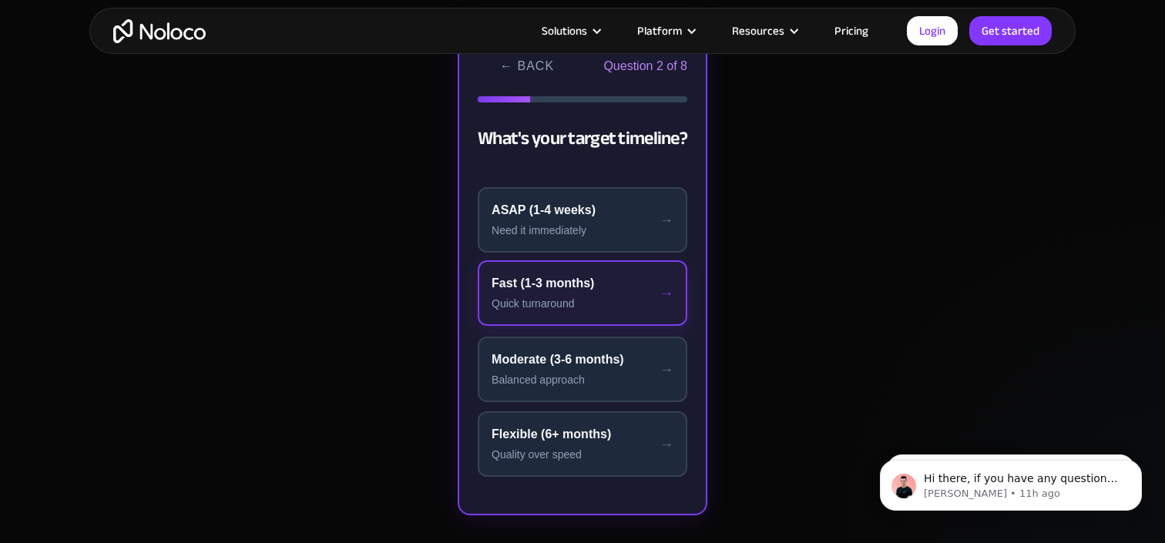
click at [595, 288] on div "Fast (1-3 months)" at bounding box center [582, 283] width 182 height 18
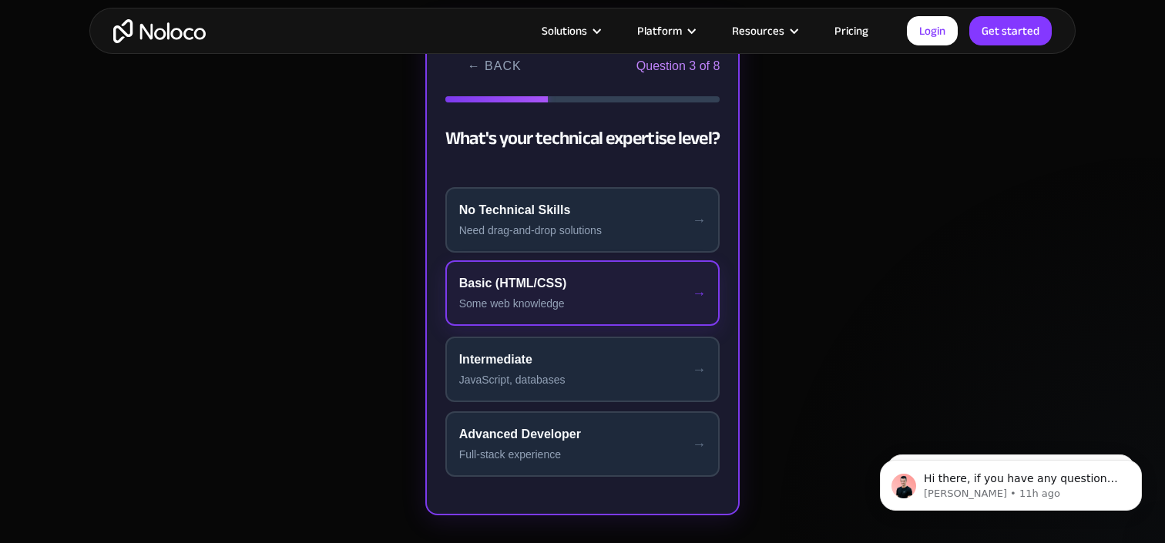
click at [610, 293] on button "Basic (HTML/CSS) Some web knowledge" at bounding box center [582, 292] width 275 height 65
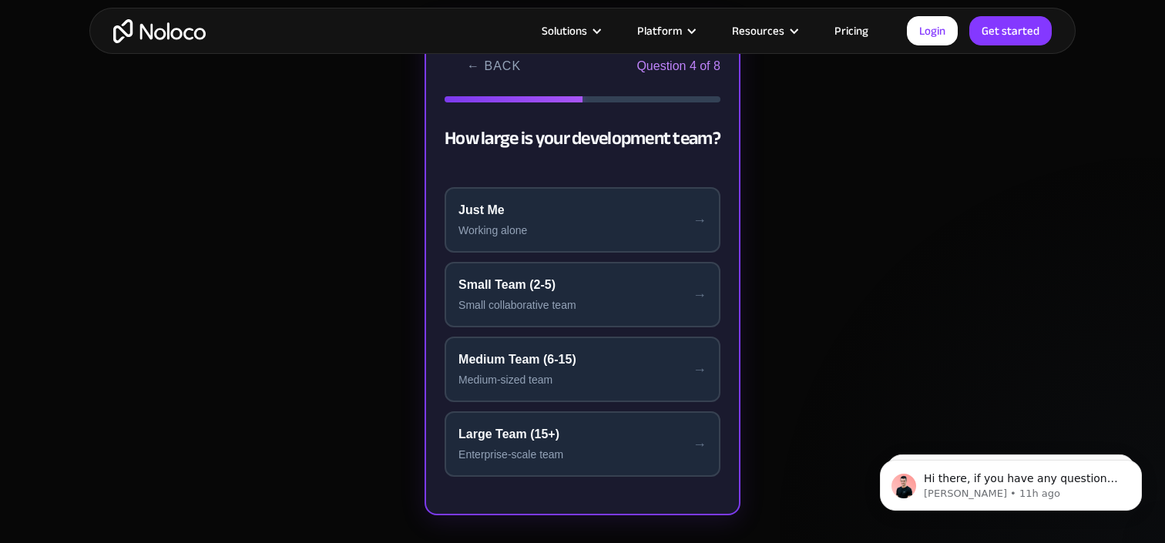
click at [610, 293] on button "Small Team (2-5) Small collaborative team" at bounding box center [583, 294] width 276 height 65
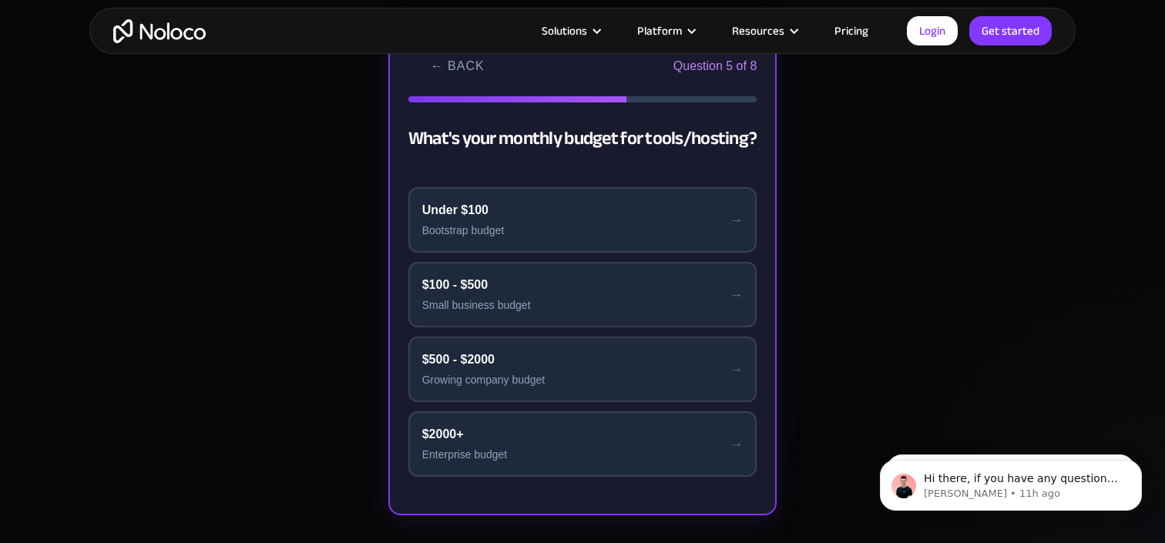
click at [610, 293] on button "$100 - $500 Small business budget" at bounding box center [582, 294] width 349 height 65
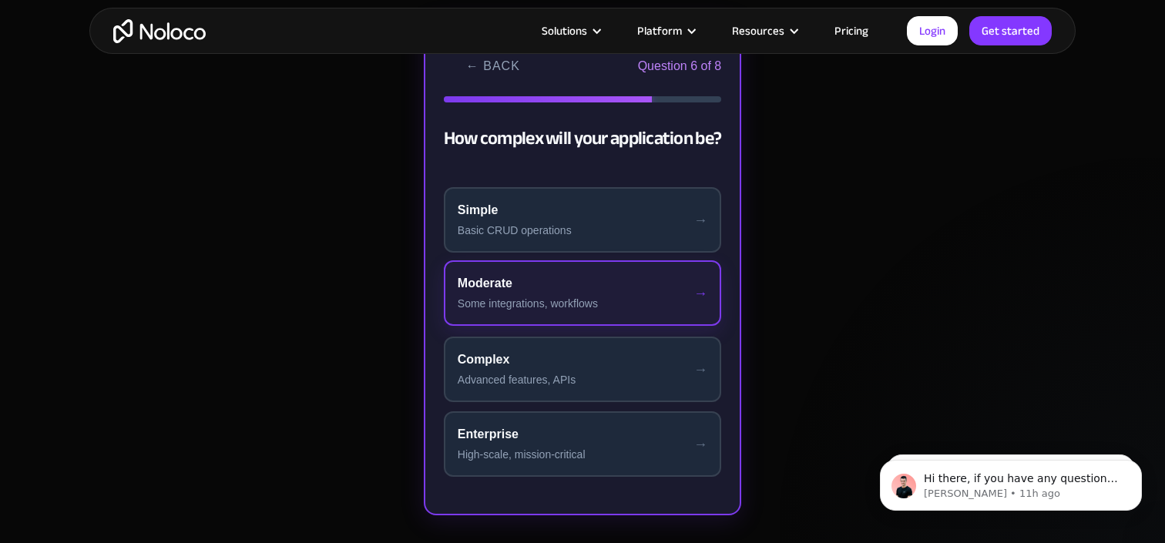
click at [610, 293] on button "Moderate Some integrations, workflows" at bounding box center [582, 292] width 277 height 65
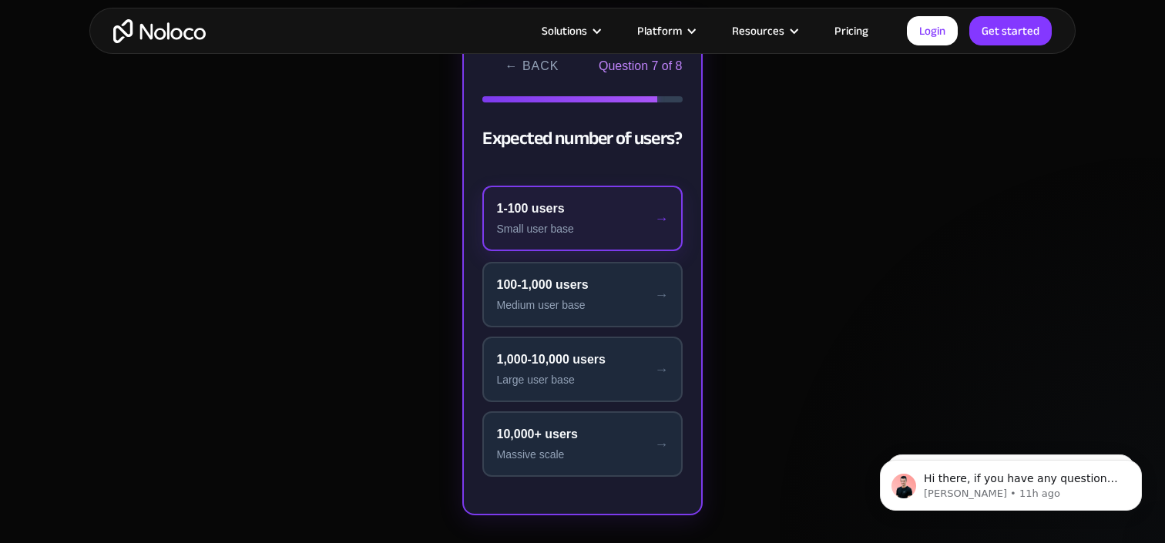
click at [606, 216] on div "1-100 users" at bounding box center [582, 209] width 172 height 18
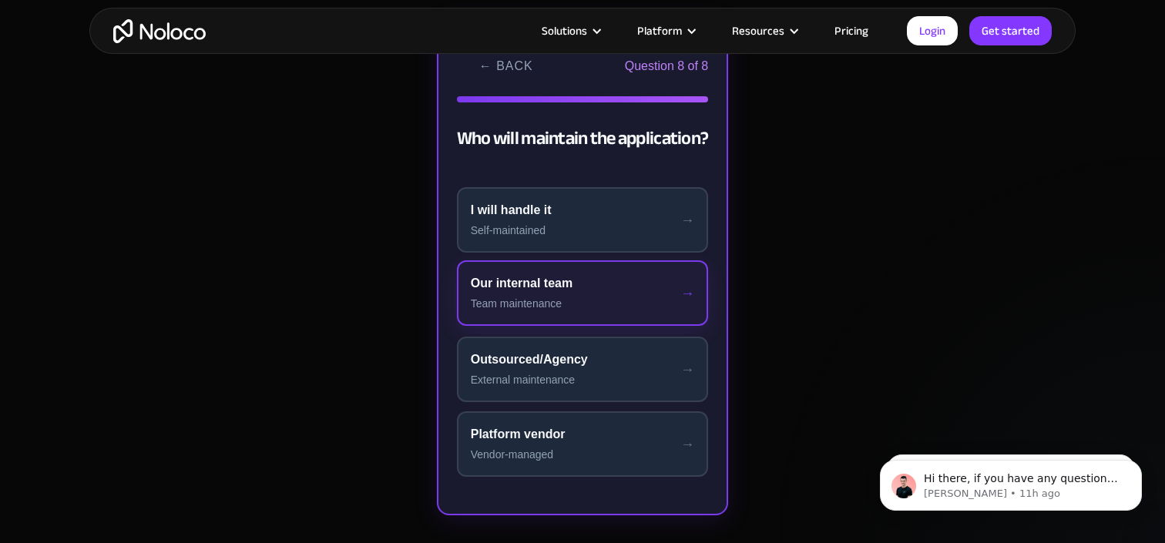
click at [606, 285] on div "Our internal team" at bounding box center [583, 283] width 224 height 18
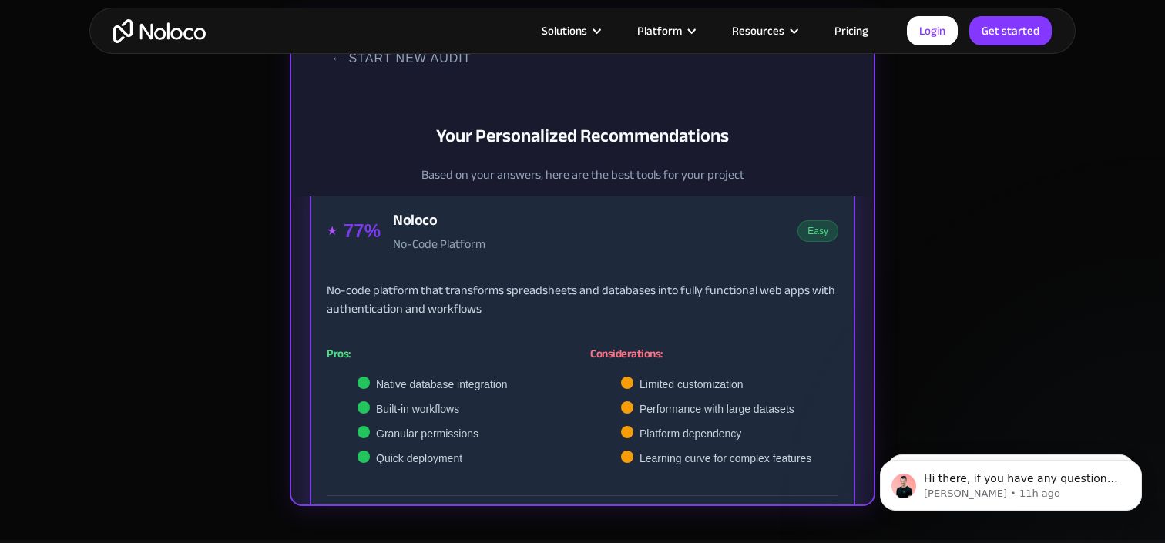
scroll to position [611, 0]
click at [966, 182] on div "Development Tool Audit Find Your Perfect Development Tool Take our quick audit …" at bounding box center [582, 266] width 1165 height 547
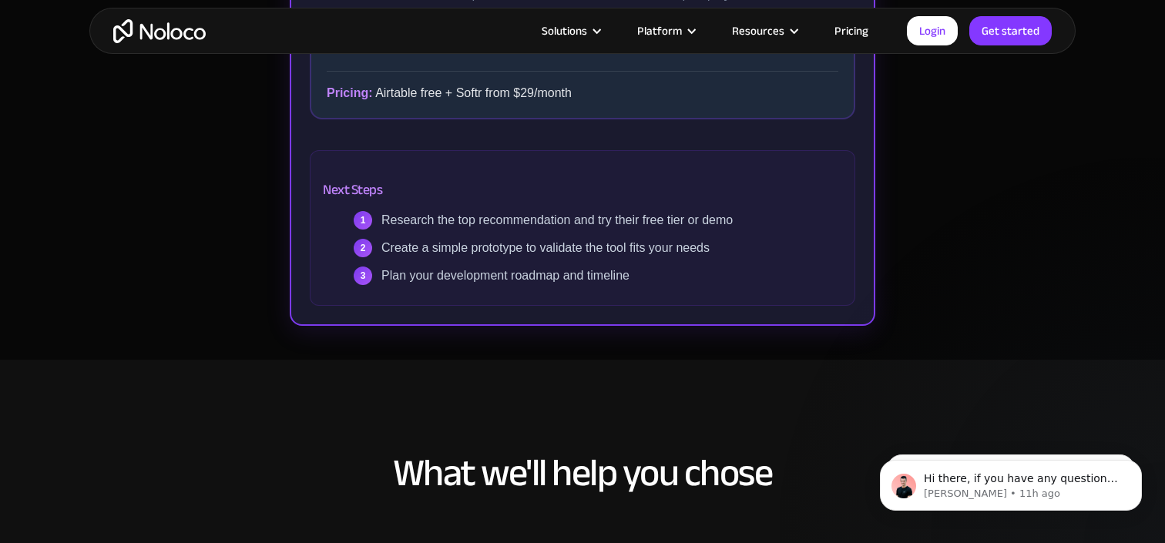
scroll to position [629, 0]
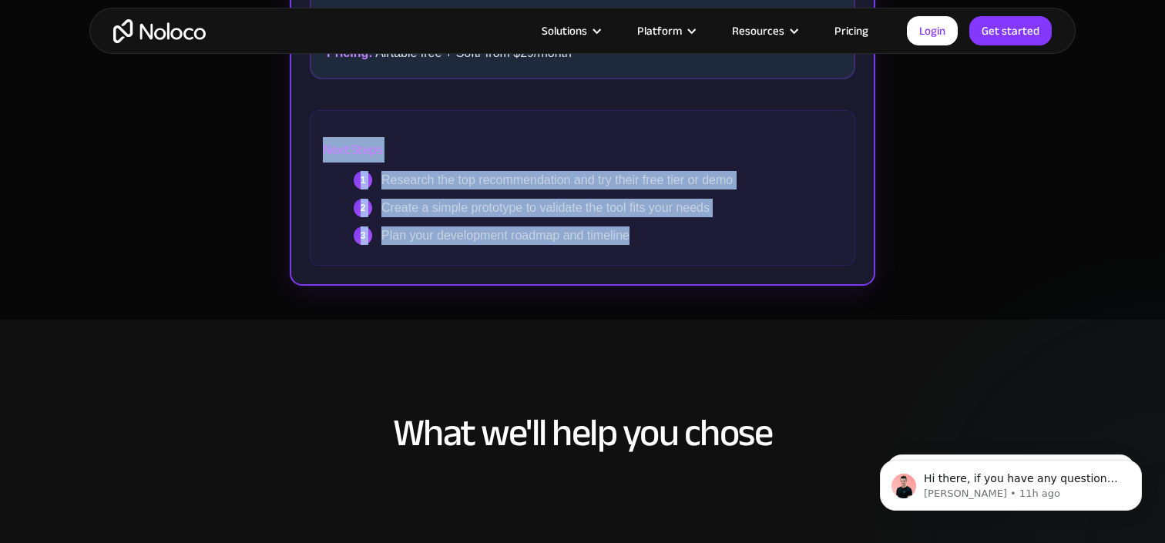
drag, startPoint x: 324, startPoint y: 151, endPoint x: 637, endPoint y: 250, distance: 328.2
click at [637, 250] on div "Next Steps 1 Research the top recommendation and try their free tier or demo 2 …" at bounding box center [582, 188] width 545 height 156
copy div "Next Steps 1 Research the top recommendation and try their free tier or demo 2 …"
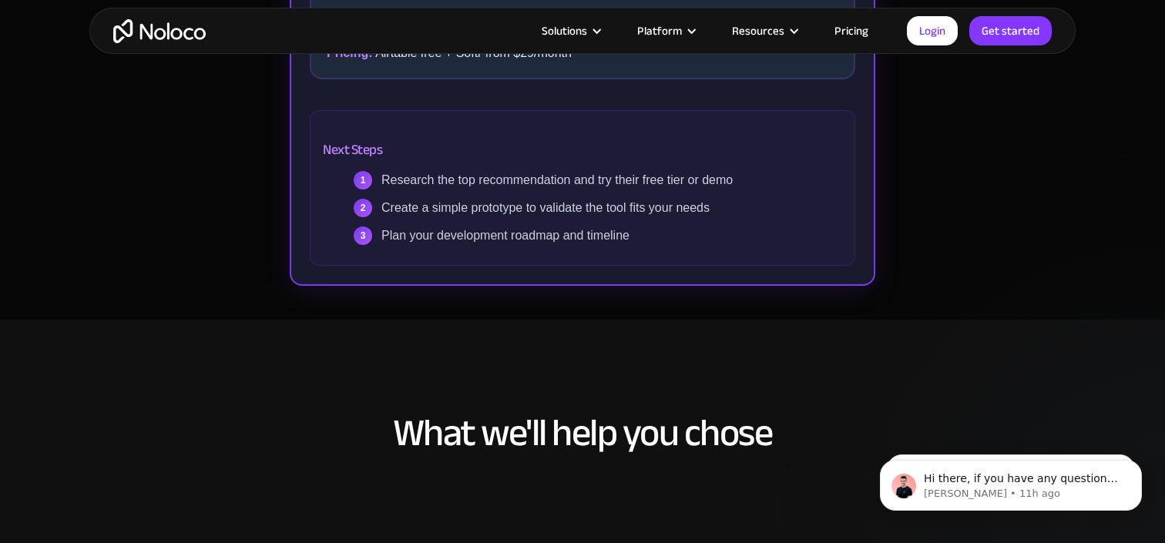
click at [904, 270] on div "Development Tool Audit Find Your Perfect Development Tool Take our quick audit …" at bounding box center [582, 46] width 1165 height 547
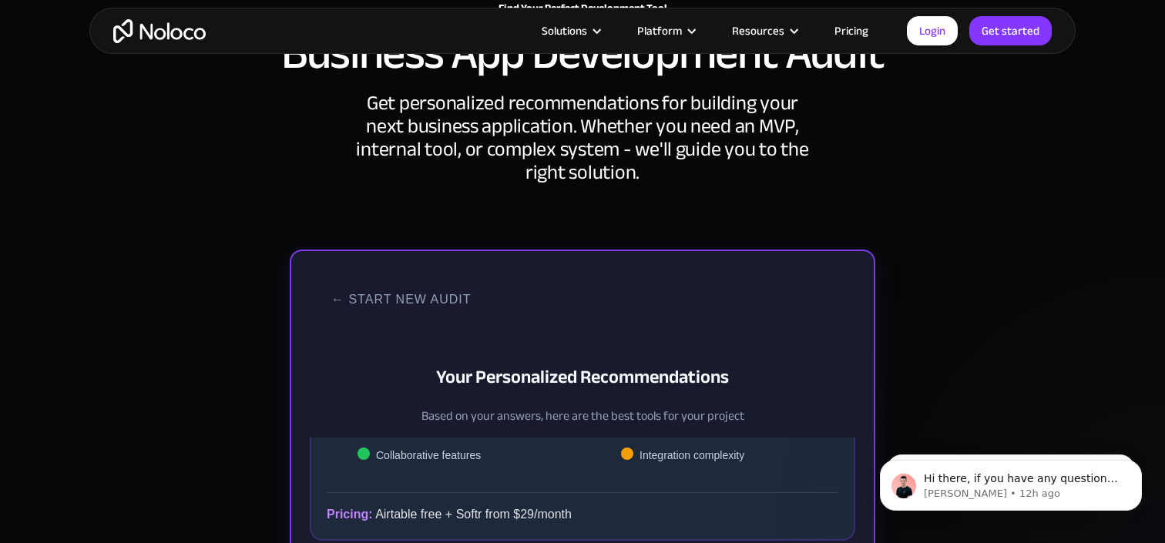
click at [1042, 249] on div "Development Tool Audit Find Your Perfect Development Tool Take our quick audit …" at bounding box center [582, 507] width 1165 height 547
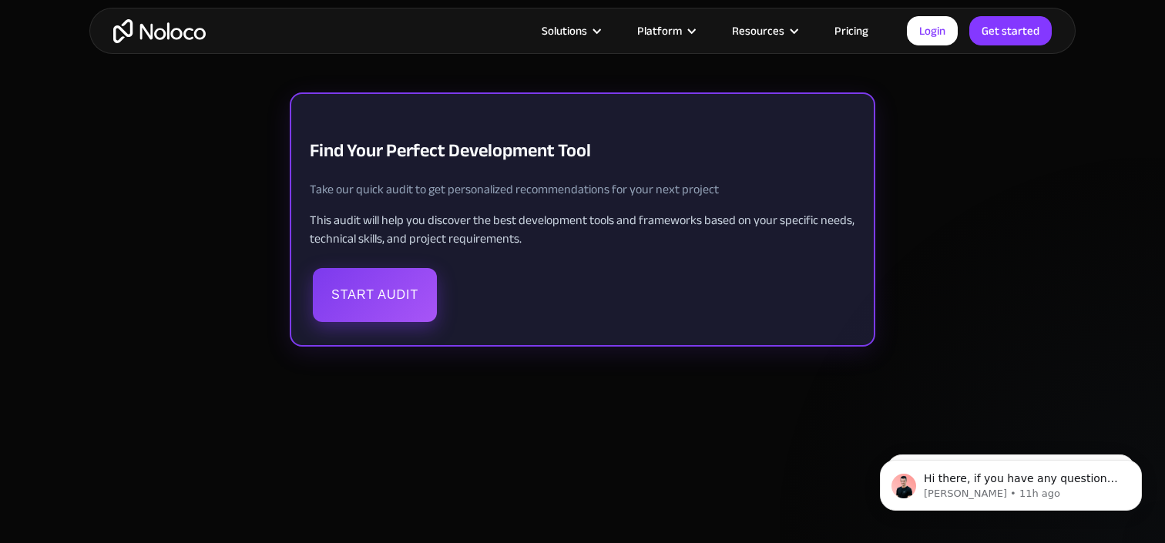
click at [360, 307] on button "Start Audit" at bounding box center [375, 295] width 124 height 54
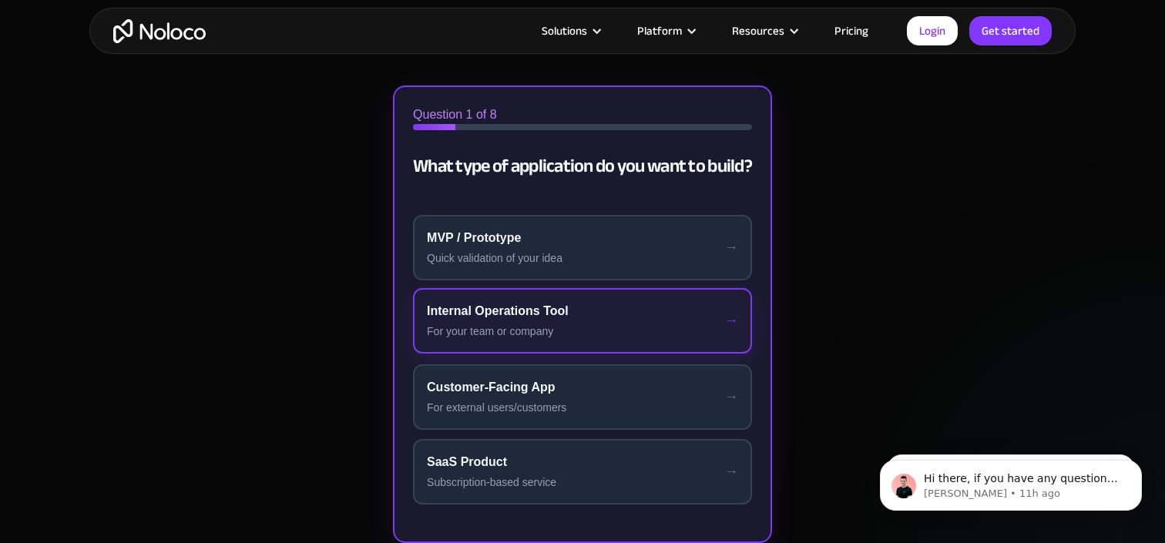
click at [534, 313] on div "Internal Operations Tool" at bounding box center [582, 311] width 311 height 18
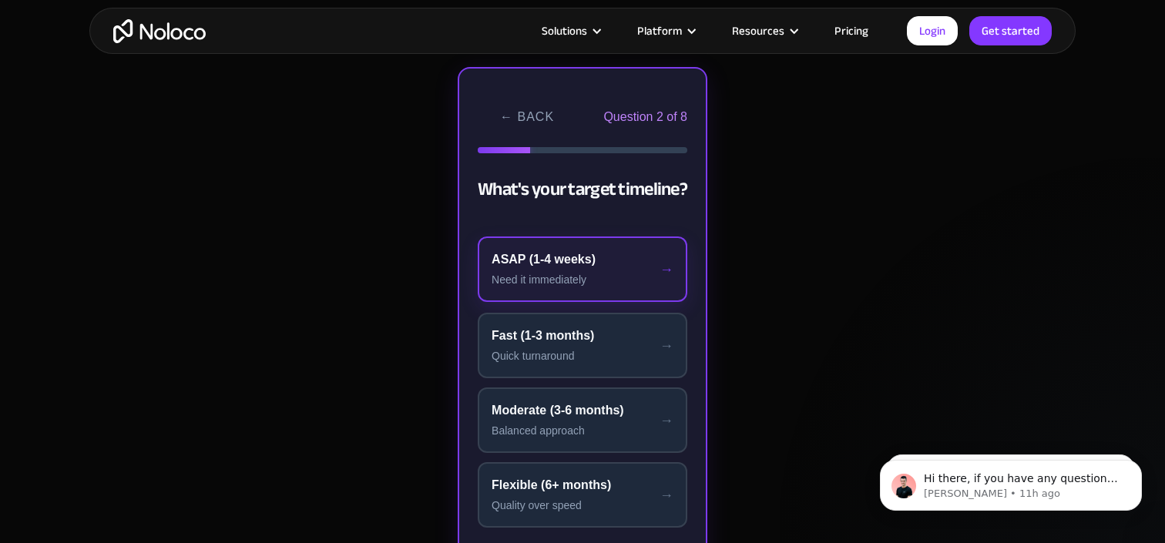
click at [572, 283] on div "Need it immediately" at bounding box center [582, 280] width 182 height 16
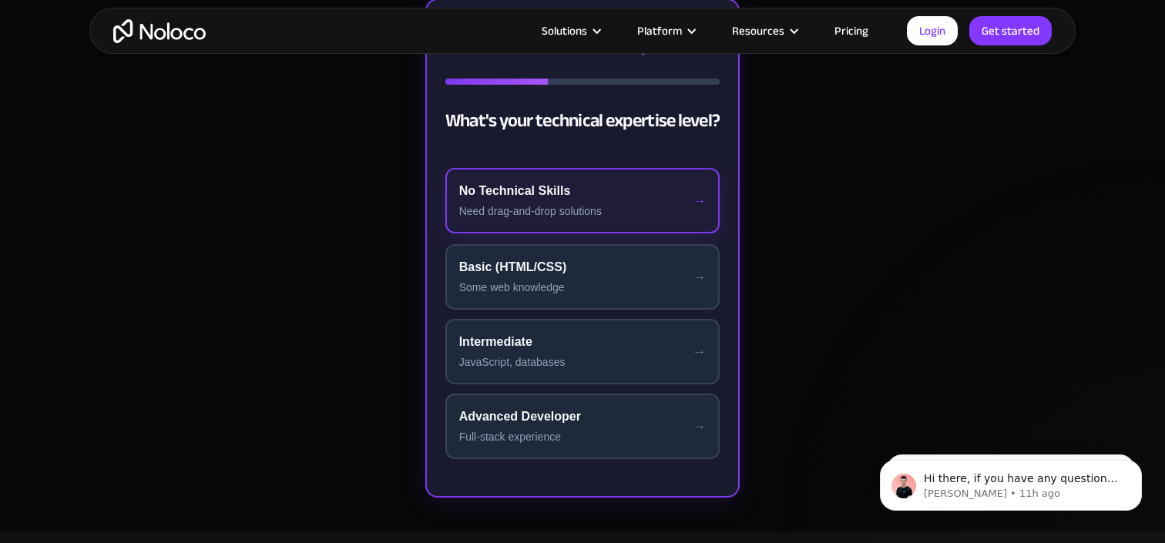
scroll to position [415, 0]
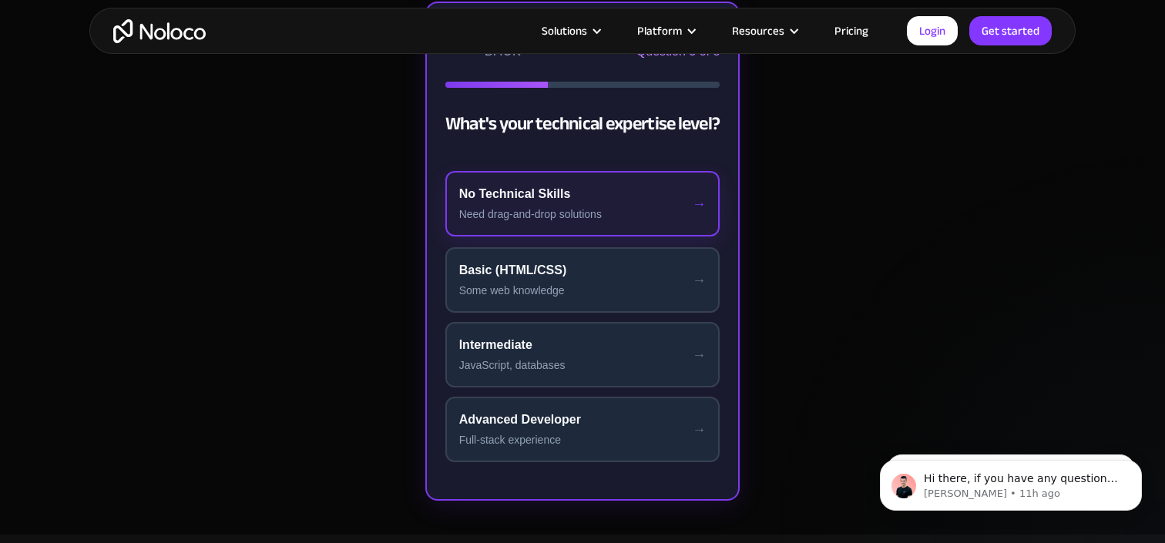
click at [587, 200] on div "No Technical Skills" at bounding box center [582, 194] width 247 height 18
click at [588, 201] on div "Just Me" at bounding box center [582, 194] width 248 height 18
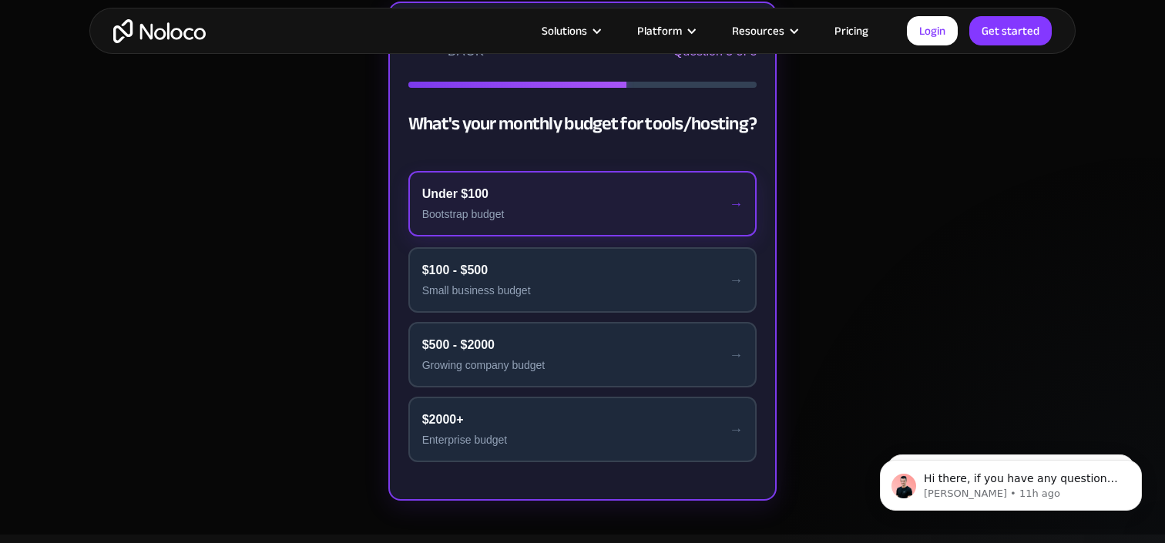
click at [594, 203] on button "Under $100 Bootstrap budget" at bounding box center [582, 203] width 349 height 65
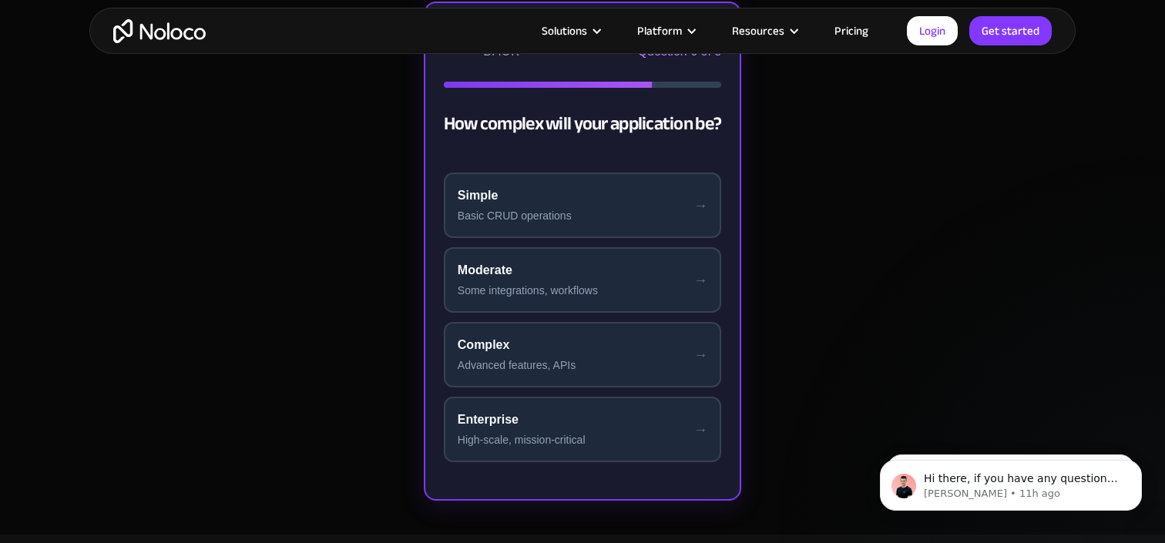
click at [593, 203] on button "Simple Basic CRUD operations" at bounding box center [582, 205] width 277 height 65
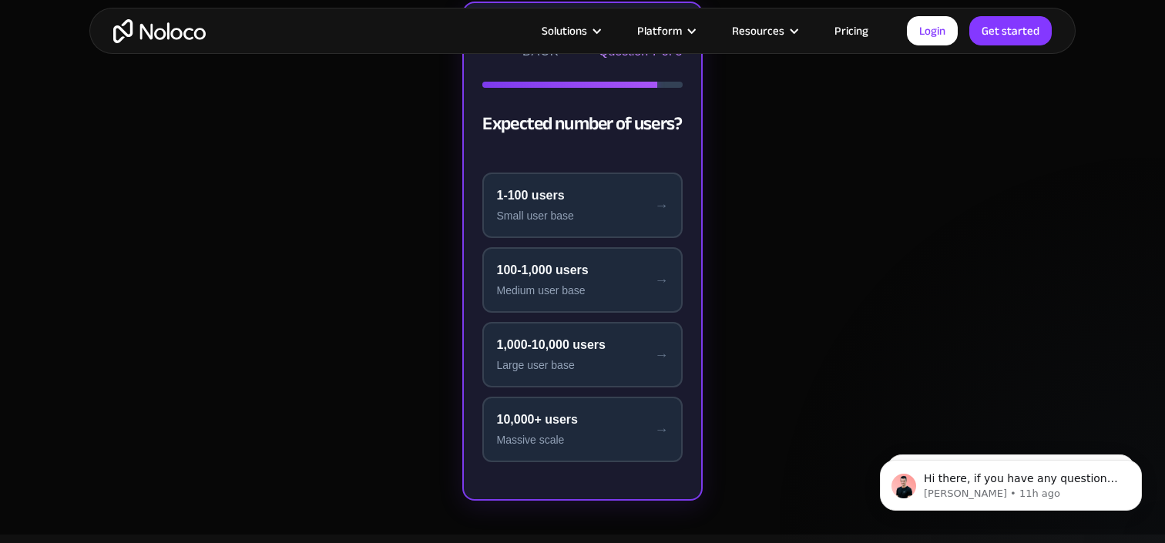
click at [593, 203] on button "1-100 users Small user base" at bounding box center [582, 205] width 200 height 65
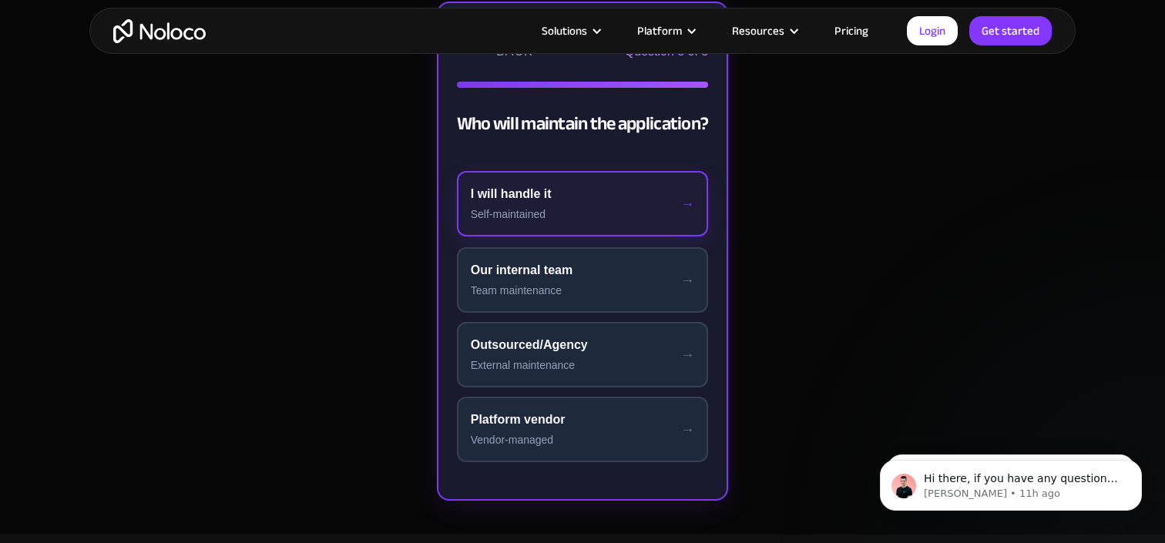
click at [593, 204] on button "I will handle it Self-maintained" at bounding box center [583, 203] width 252 height 65
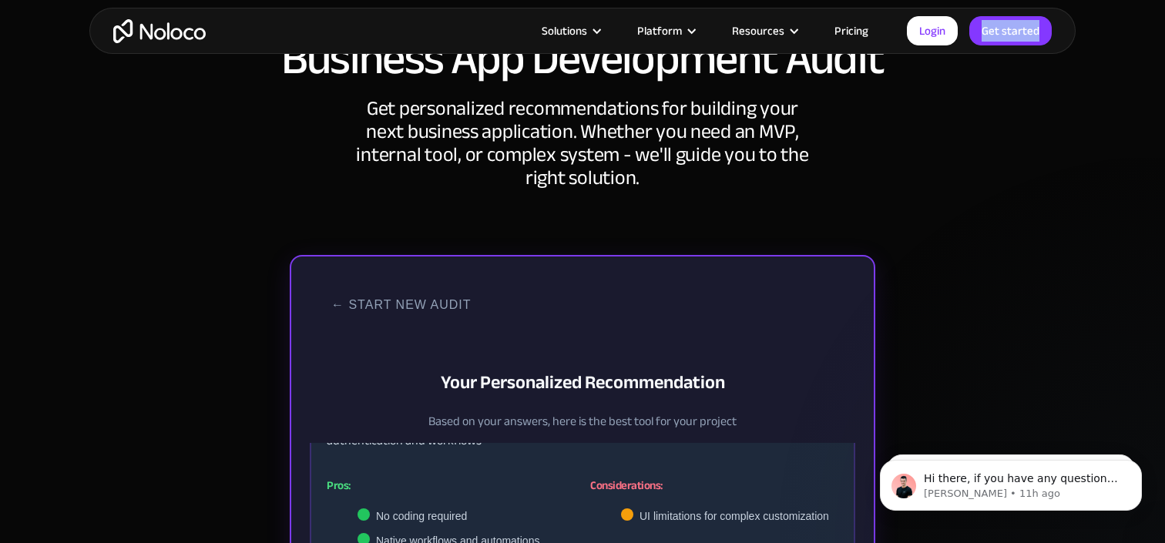
scroll to position [155, 0]
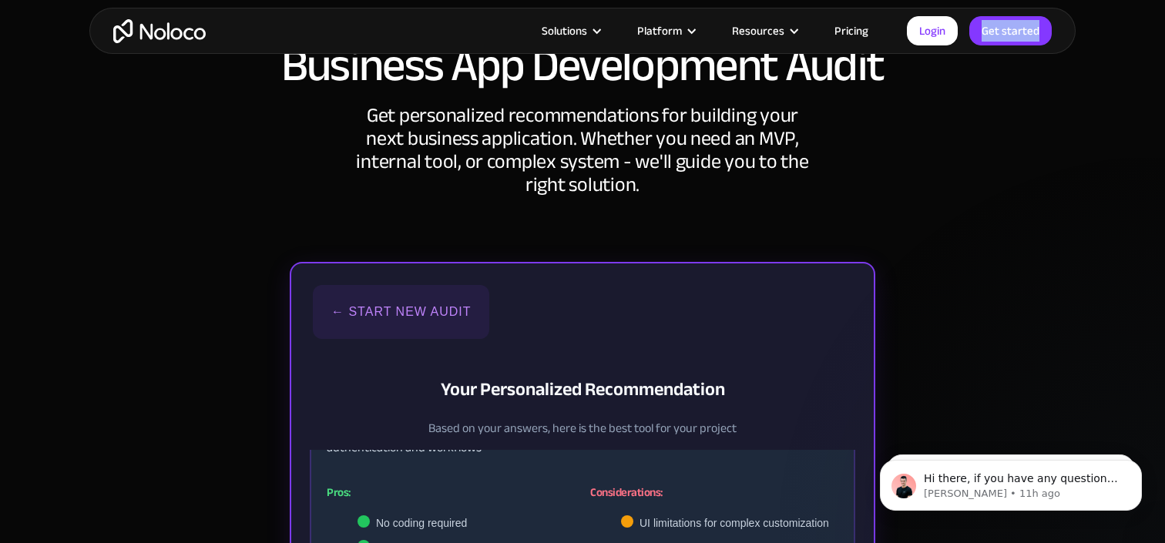
click at [392, 312] on button "← Start New Audit" at bounding box center [401, 312] width 176 height 54
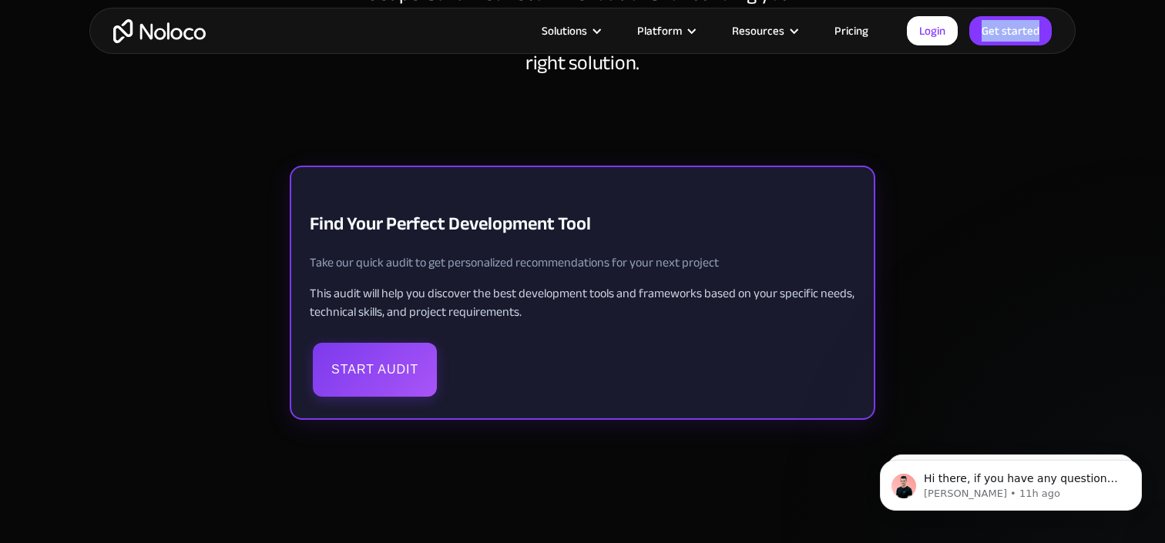
scroll to position [281, 0]
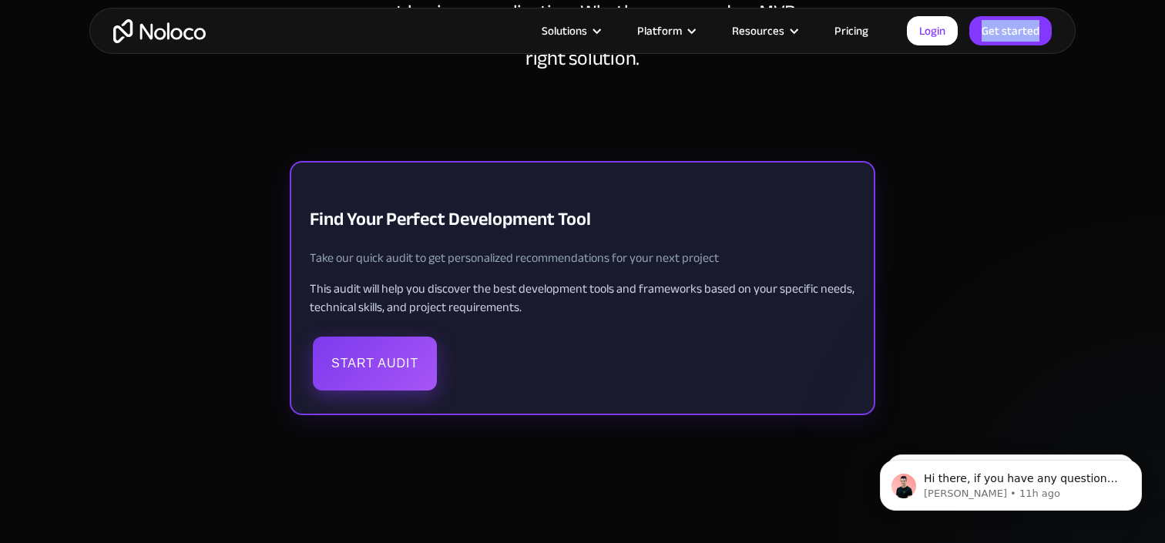
click at [401, 365] on button "Start Audit" at bounding box center [375, 364] width 124 height 54
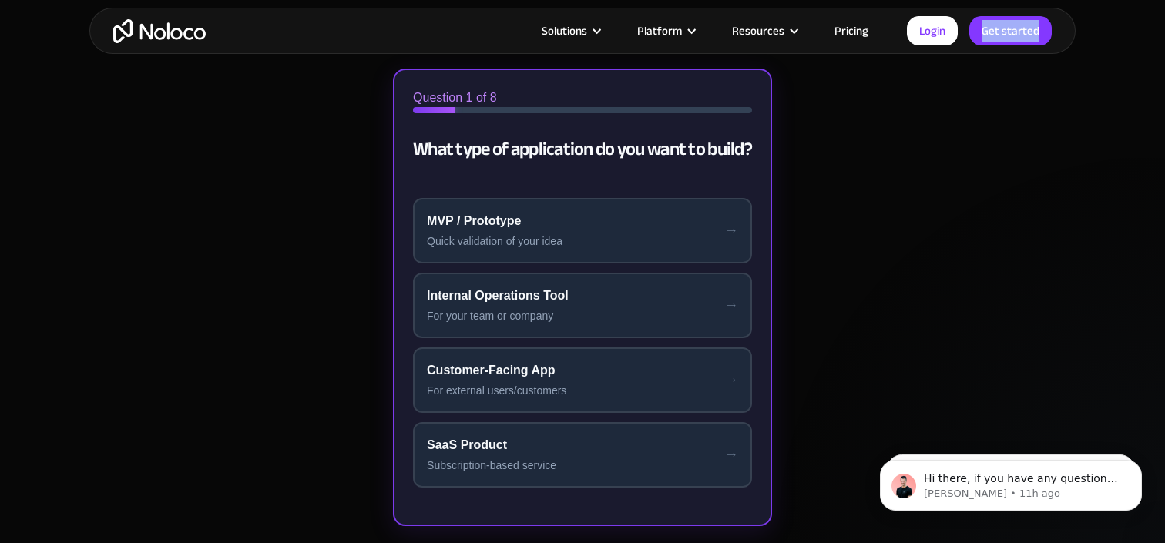
scroll to position [371, 0]
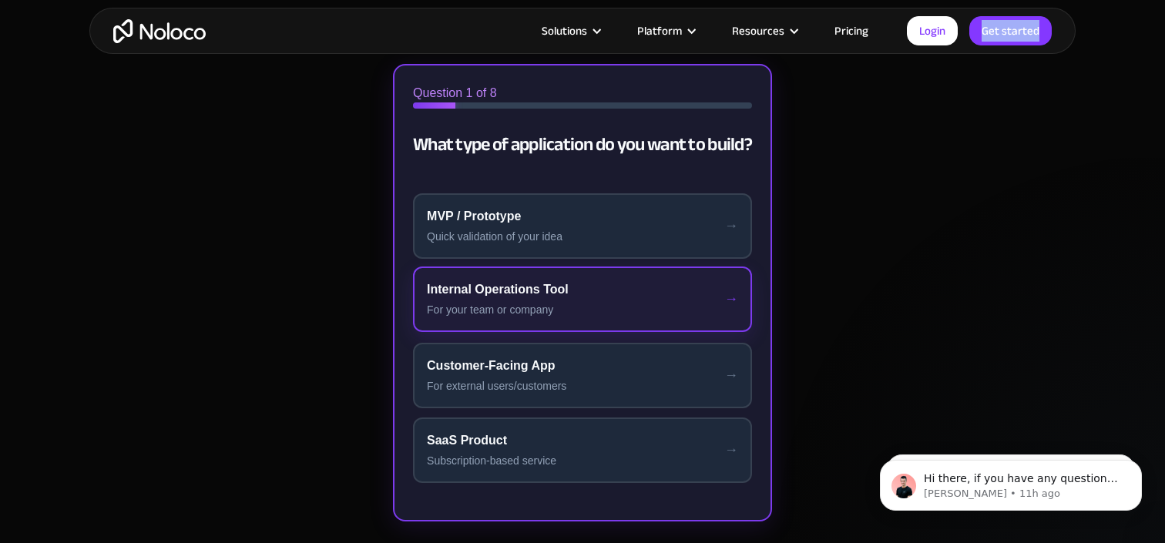
click at [554, 302] on div "For your team or company" at bounding box center [582, 310] width 311 height 16
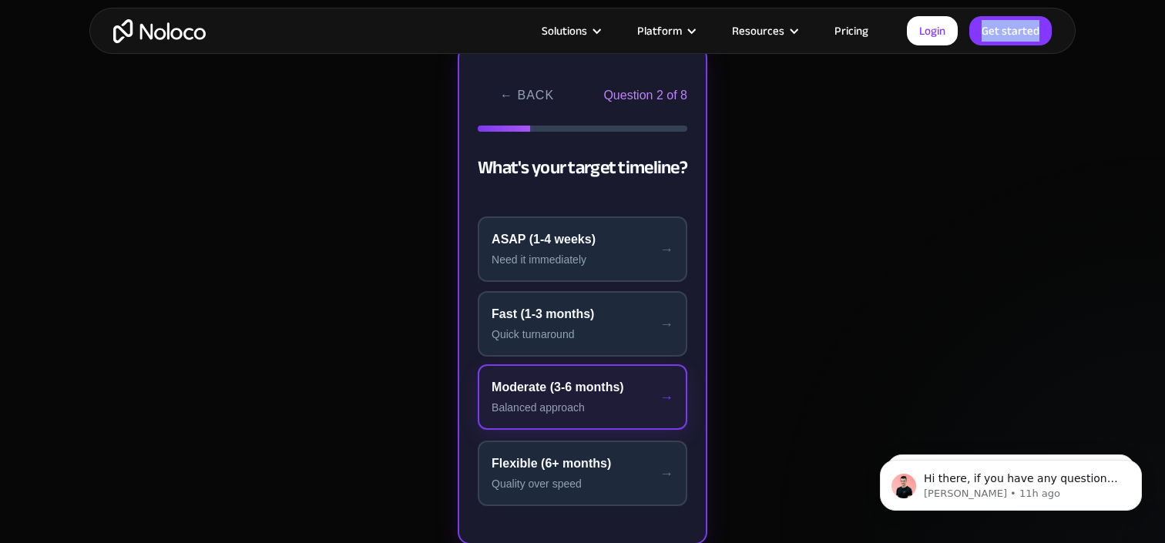
click at [599, 394] on div "Moderate (3-6 months)" at bounding box center [582, 387] width 182 height 18
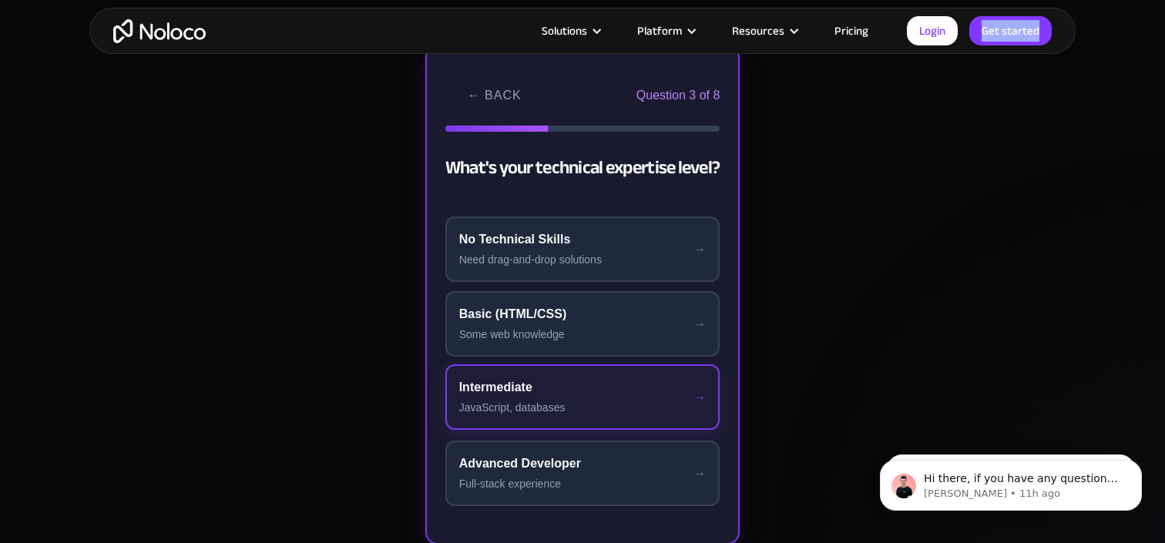
click at [602, 385] on div "Intermediate" at bounding box center [582, 387] width 247 height 18
click at [624, 386] on div "Medium Team (6-15)" at bounding box center [582, 387] width 248 height 18
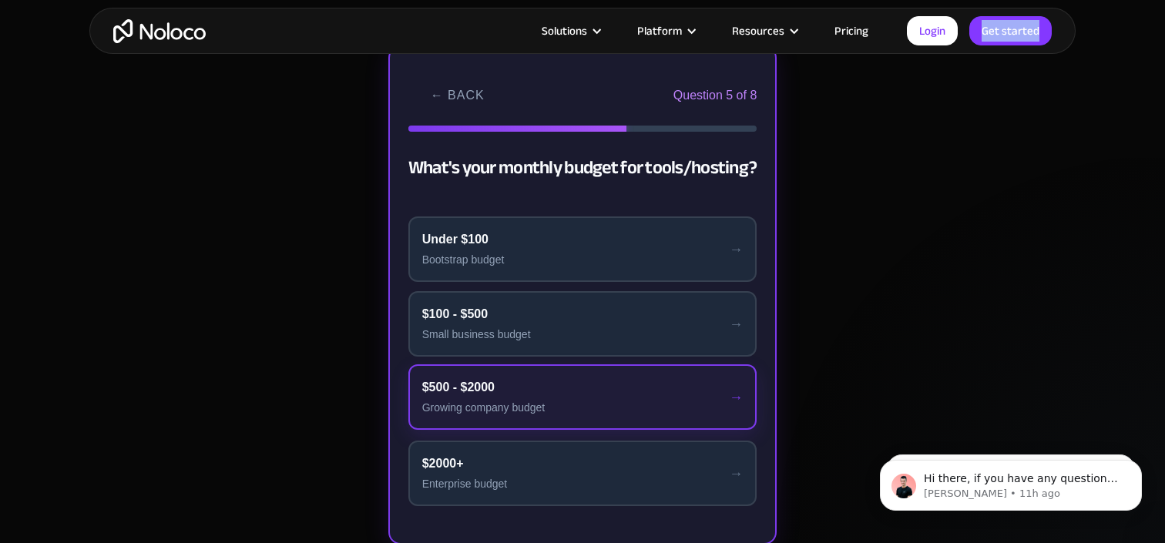
click at [624, 391] on div "$500 - $2000" at bounding box center [582, 387] width 321 height 18
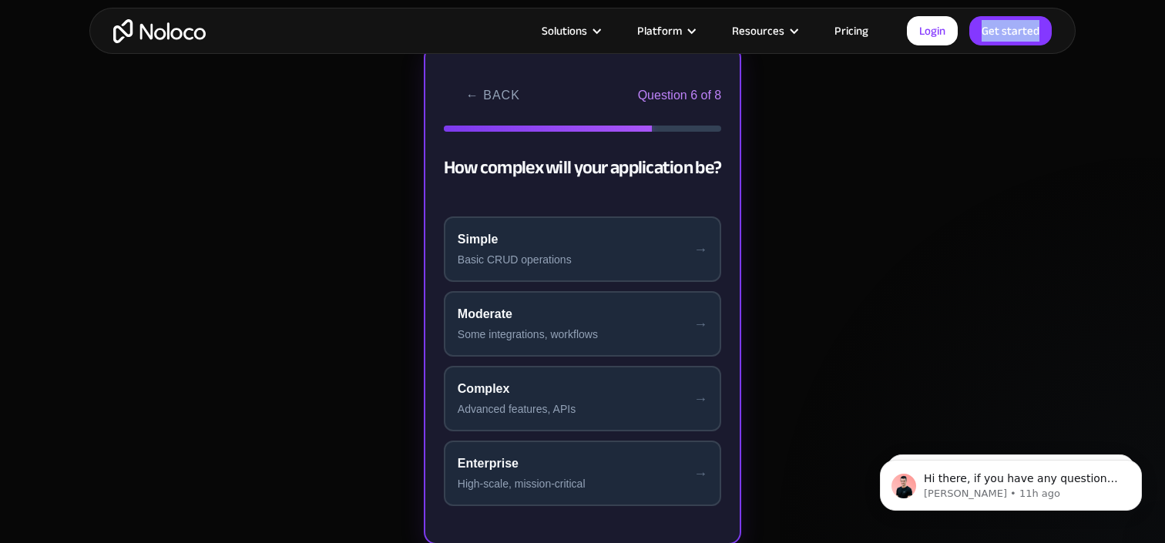
click at [624, 391] on div "Complex" at bounding box center [583, 389] width 250 height 18
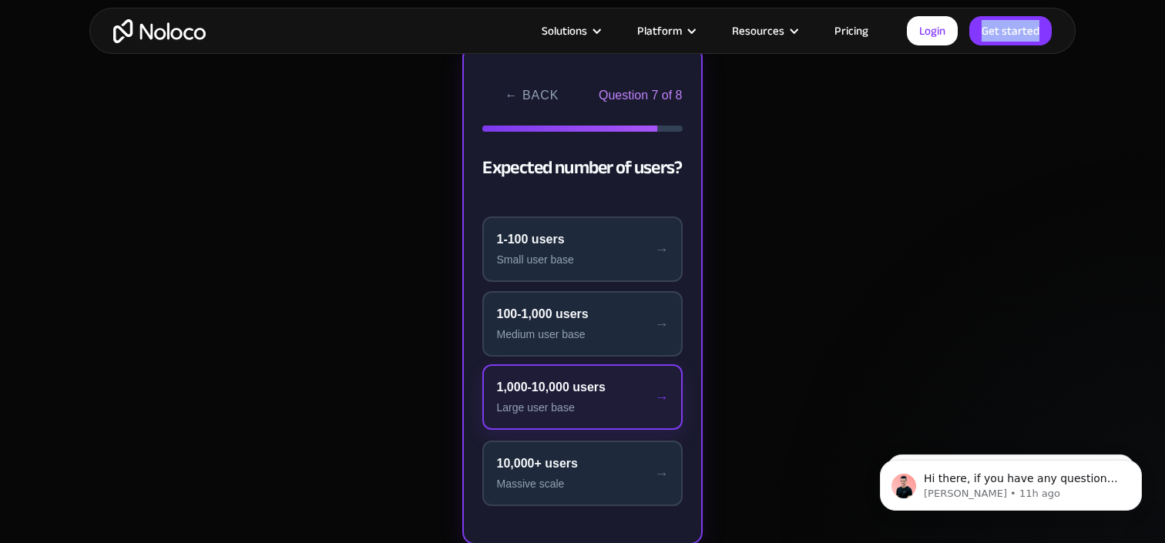
click at [624, 391] on div "1,000-10,000 users" at bounding box center [582, 387] width 172 height 18
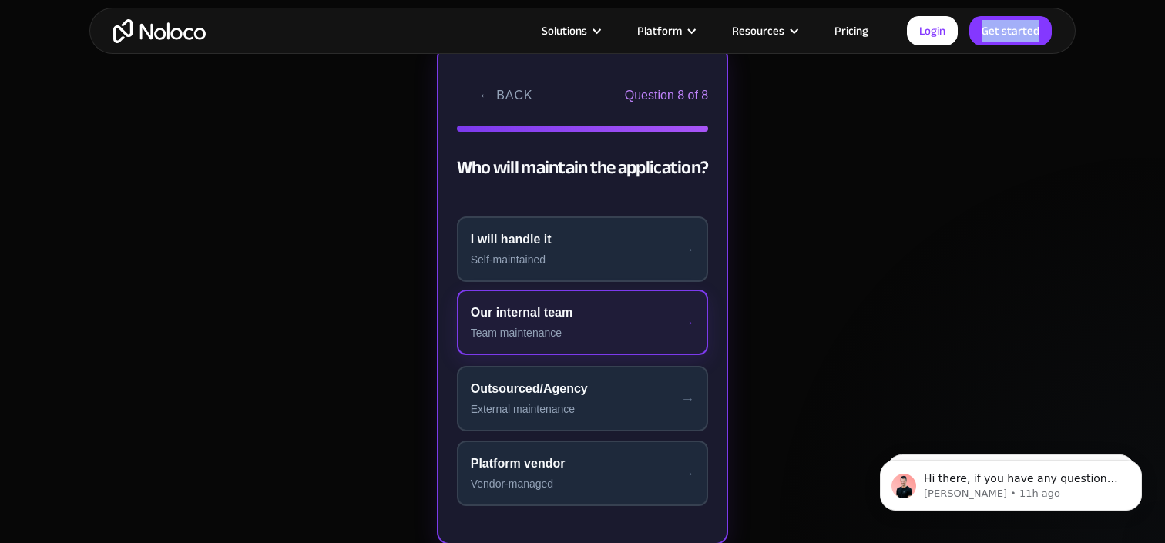
click at [613, 327] on div "Team maintenance" at bounding box center [583, 333] width 224 height 16
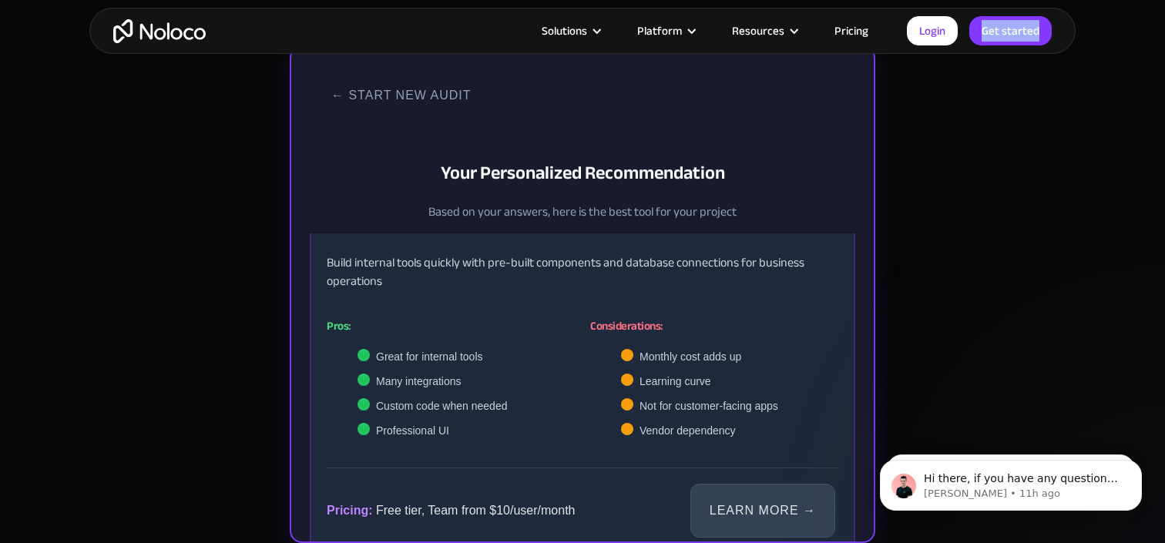
scroll to position [272, 0]
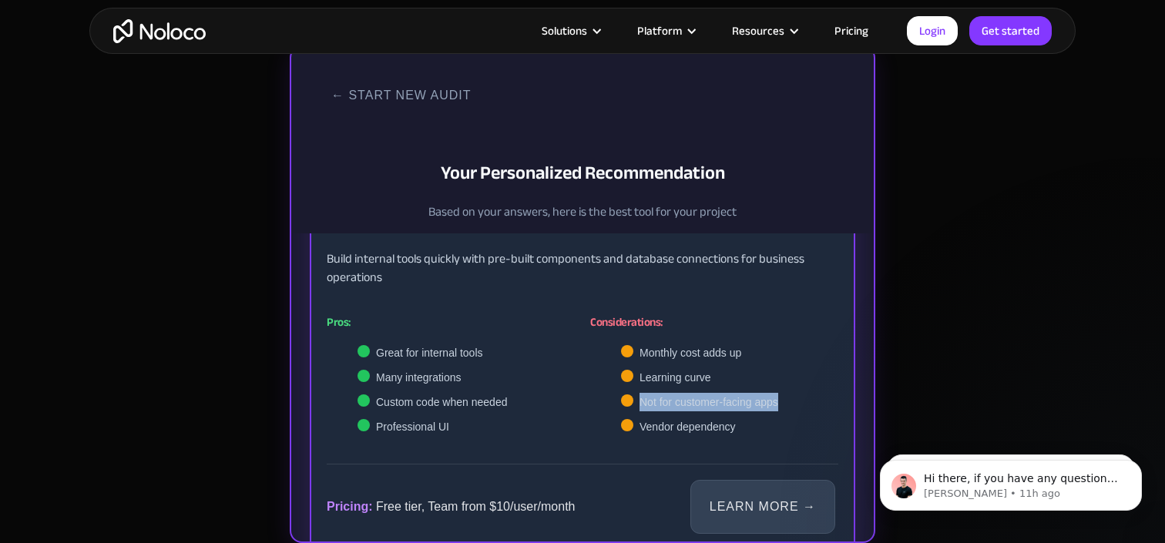
drag, startPoint x: 641, startPoint y: 403, endPoint x: 820, endPoint y: 405, distance: 179.5
click at [820, 405] on li "Not for customer-facing apps" at bounding box center [729, 402] width 217 height 18
copy span "Not for customer-facing apps"
click at [824, 378] on li "Learning curve" at bounding box center [729, 377] width 217 height 18
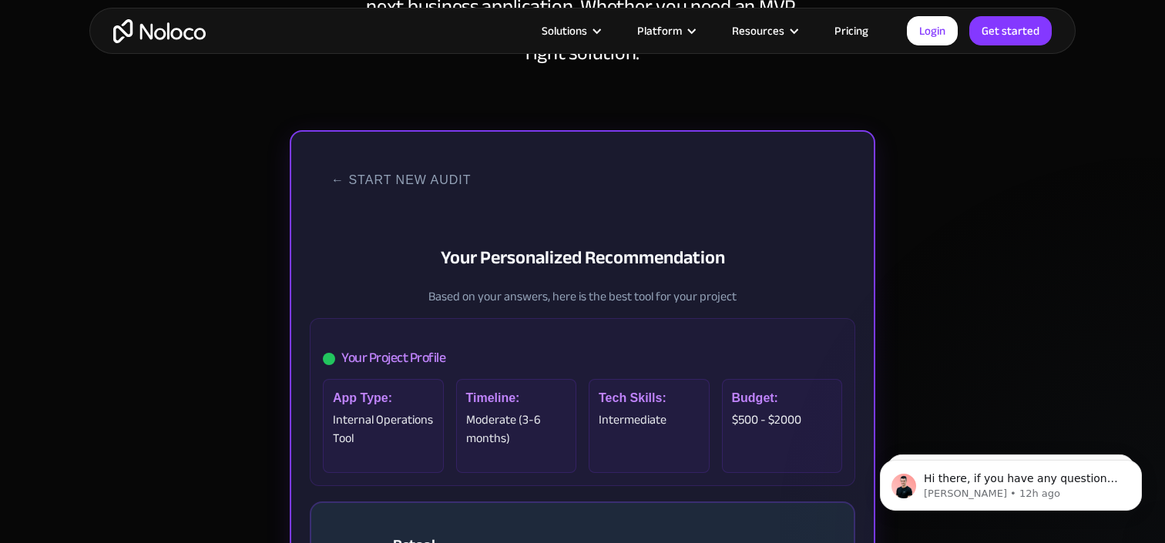
scroll to position [283, 0]
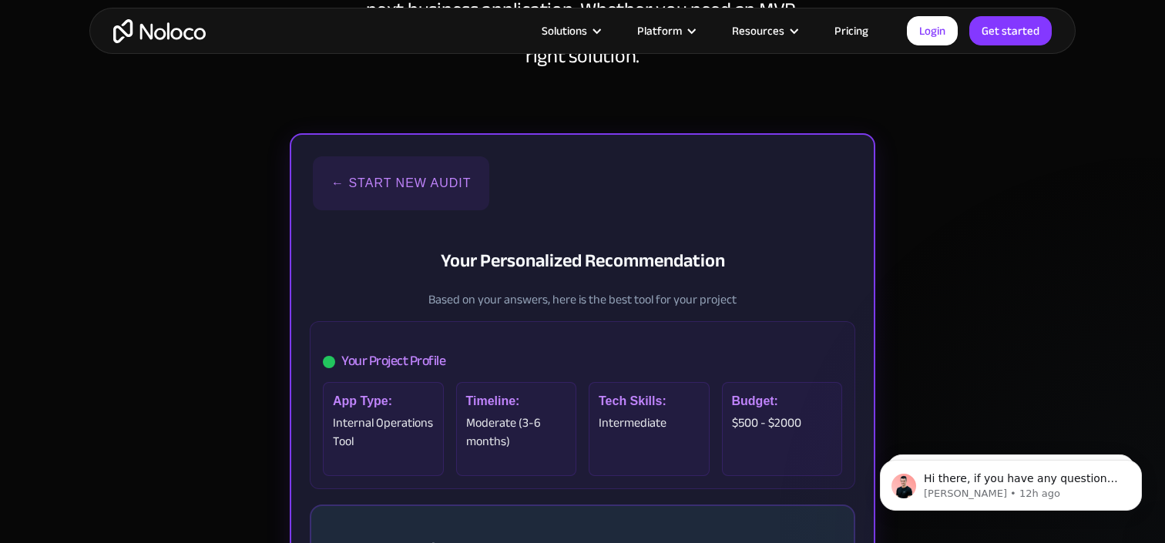
click at [391, 188] on button "← Start New Audit" at bounding box center [401, 183] width 176 height 54
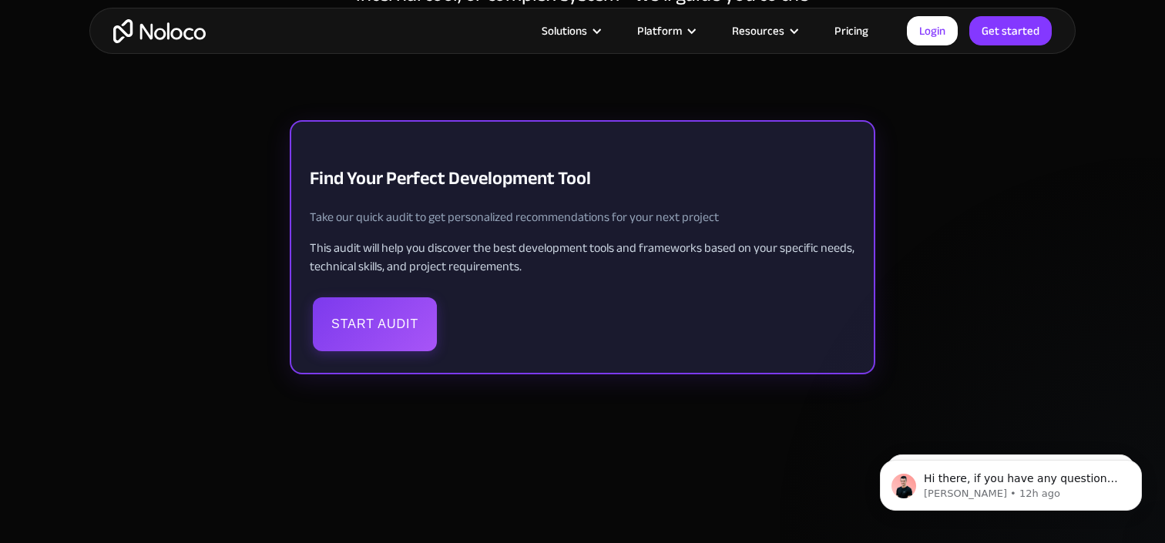
scroll to position [331, 0]
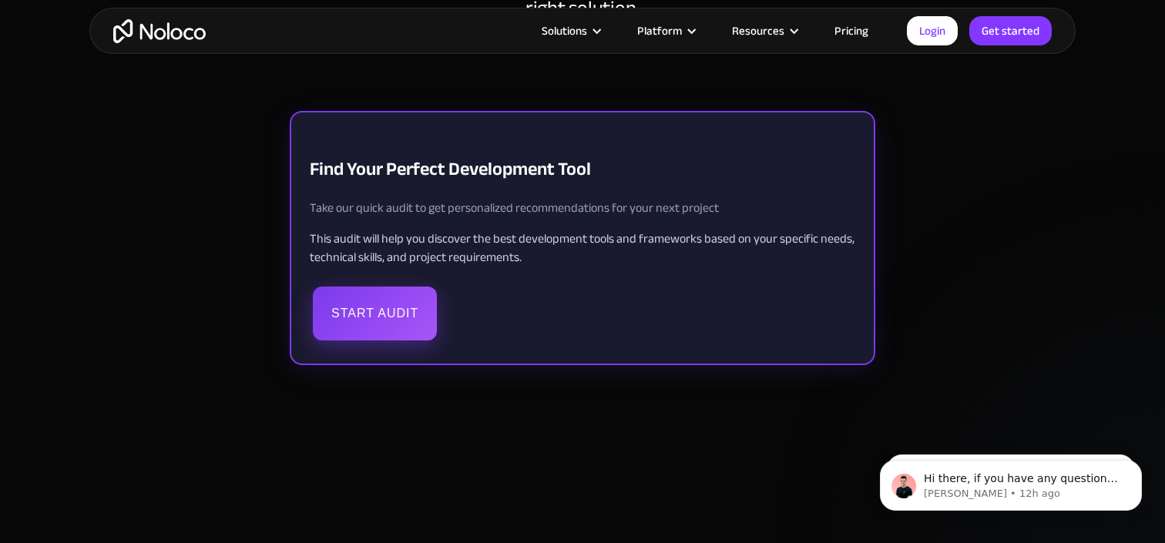
click at [383, 323] on button "Start Audit" at bounding box center [375, 314] width 124 height 54
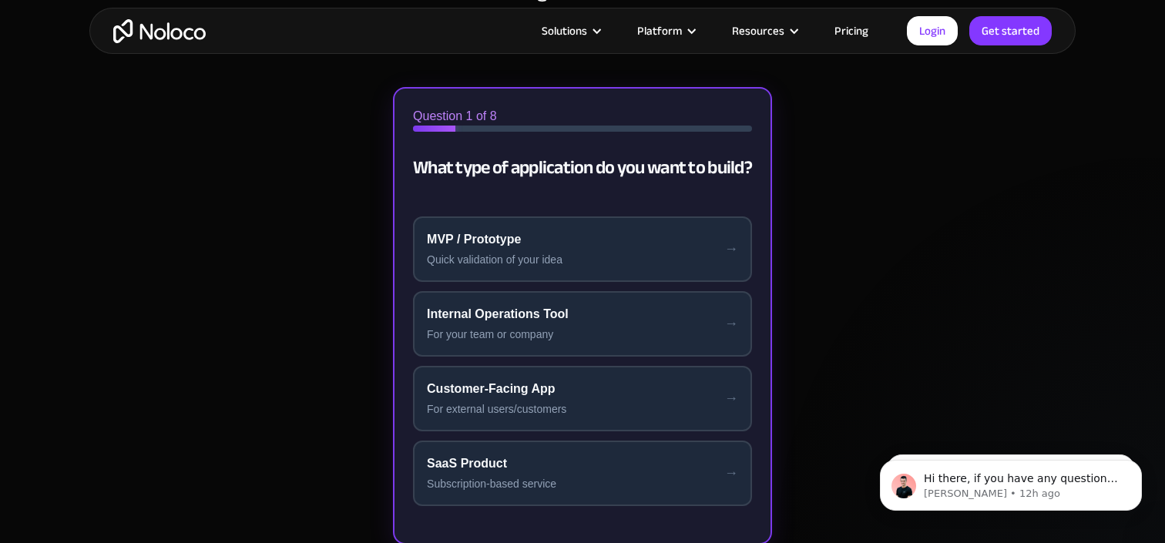
scroll to position [351, 0]
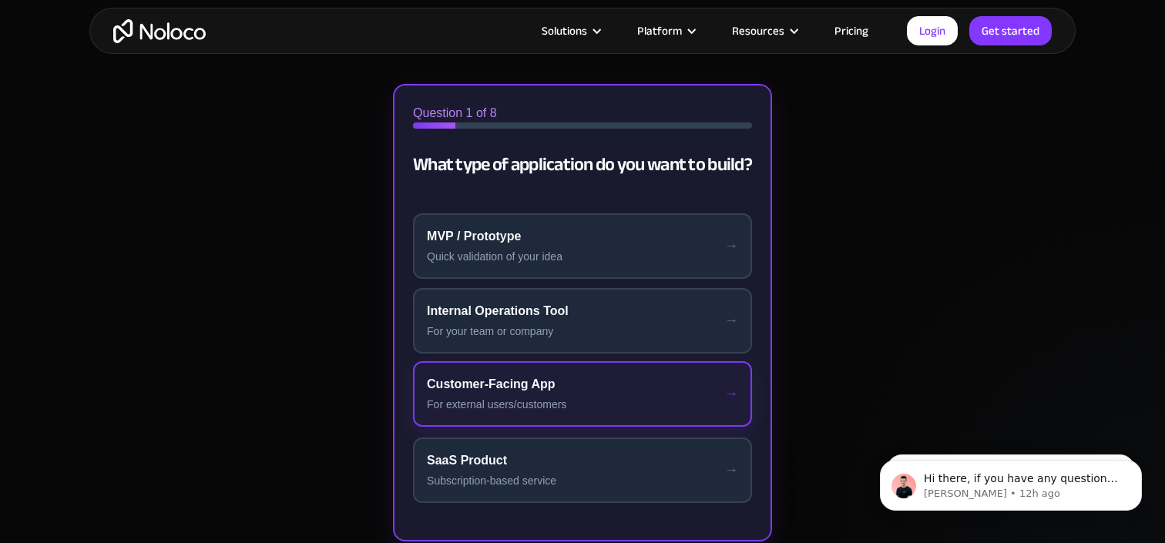
click at [540, 400] on div "For external users/customers" at bounding box center [582, 405] width 311 height 16
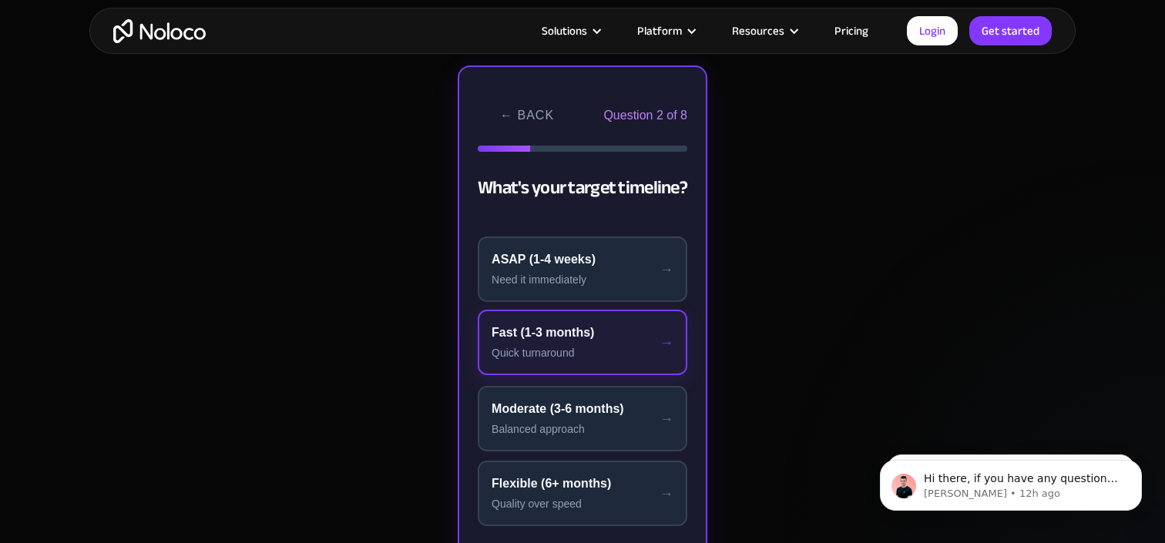
click at [565, 348] on div "Quick turnaround" at bounding box center [582, 353] width 182 height 16
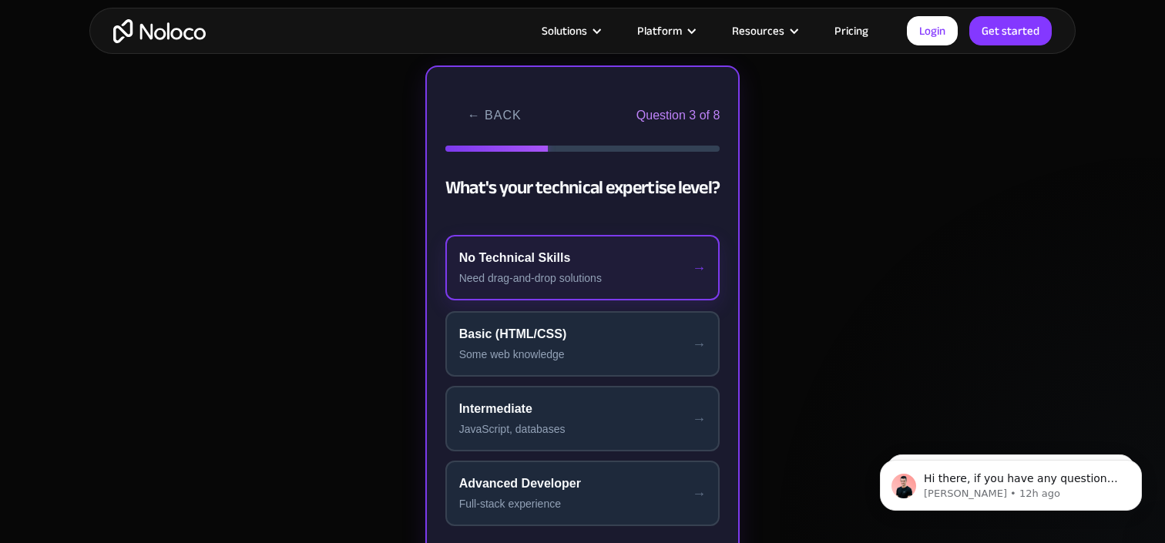
click at [552, 290] on button "No Technical Skills Need drag-and-drop solutions" at bounding box center [582, 267] width 275 height 65
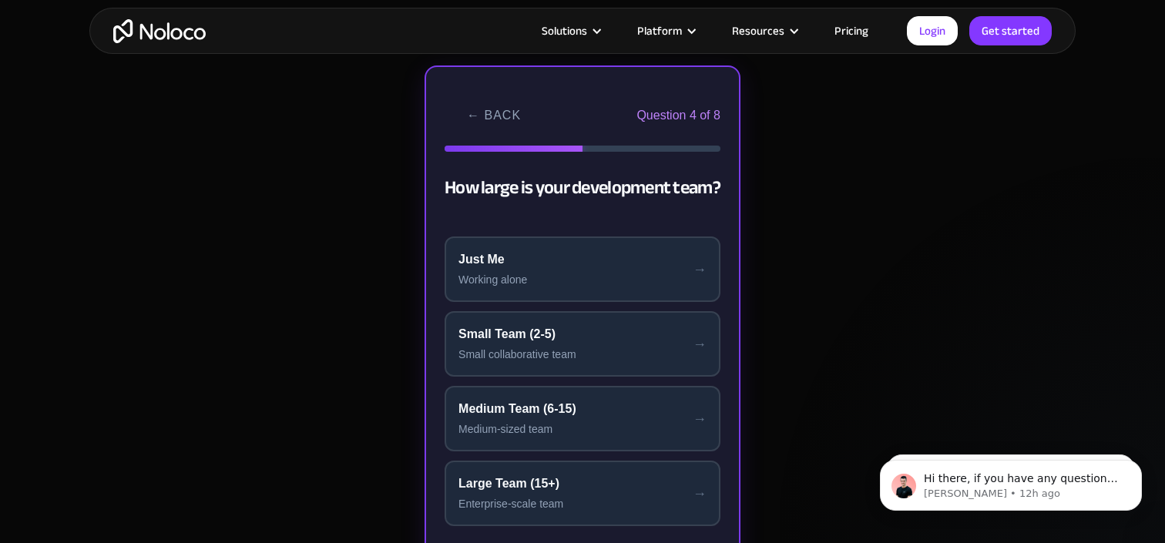
click at [552, 288] on button "Just Me Working alone" at bounding box center [583, 269] width 276 height 65
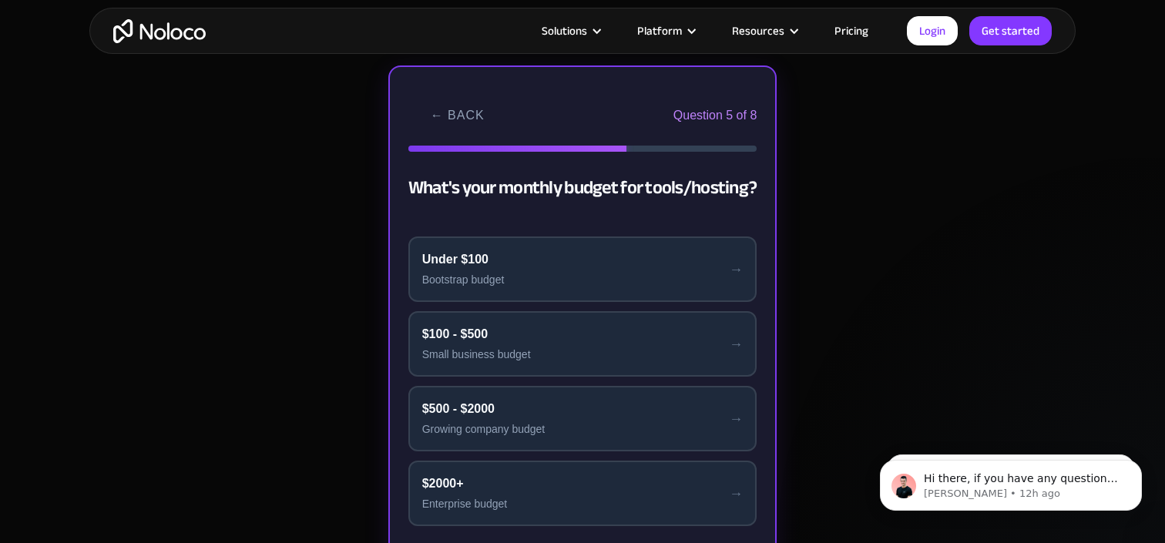
click at [552, 287] on button "Under $100 Bootstrap budget" at bounding box center [582, 269] width 349 height 65
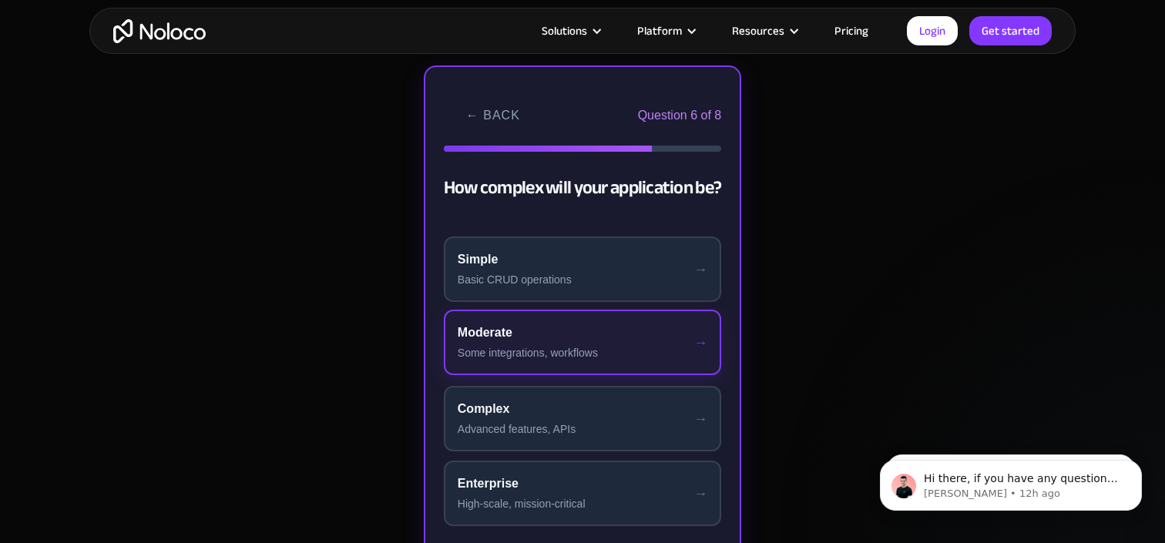
click at [612, 355] on div "Some integrations, workflows" at bounding box center [583, 353] width 250 height 16
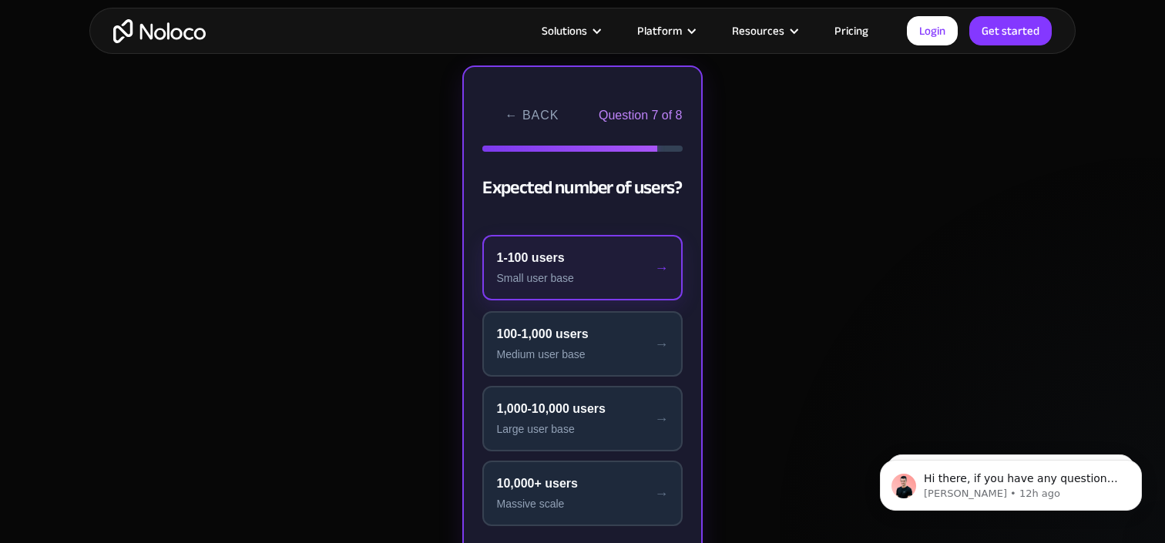
click at [608, 277] on div "Small user base" at bounding box center [582, 278] width 172 height 16
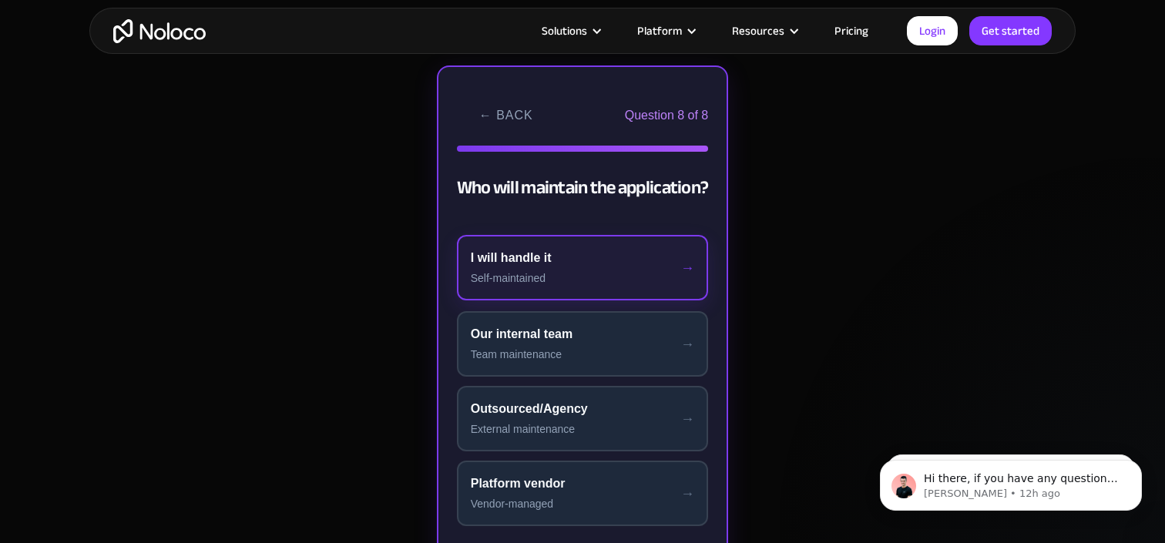
click at [608, 277] on div "Self-maintained" at bounding box center [583, 278] width 224 height 16
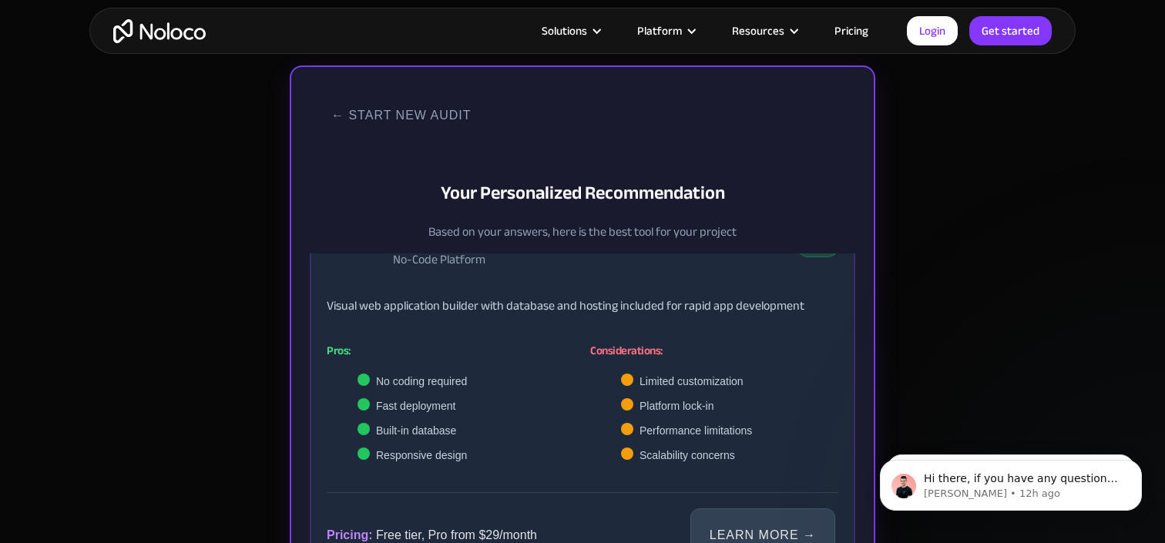
scroll to position [300, 0]
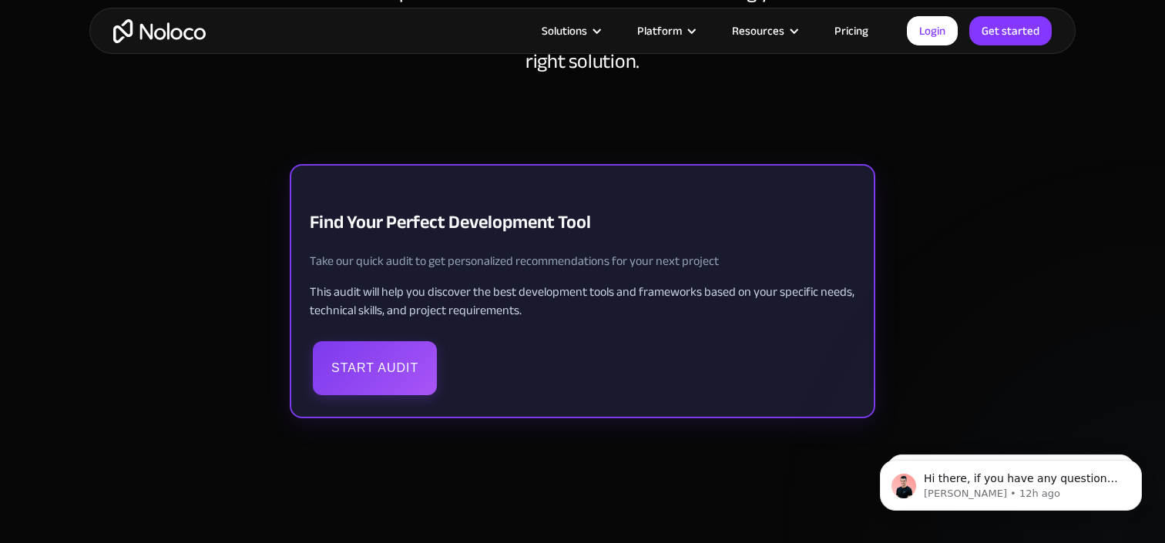
scroll to position [276, 0]
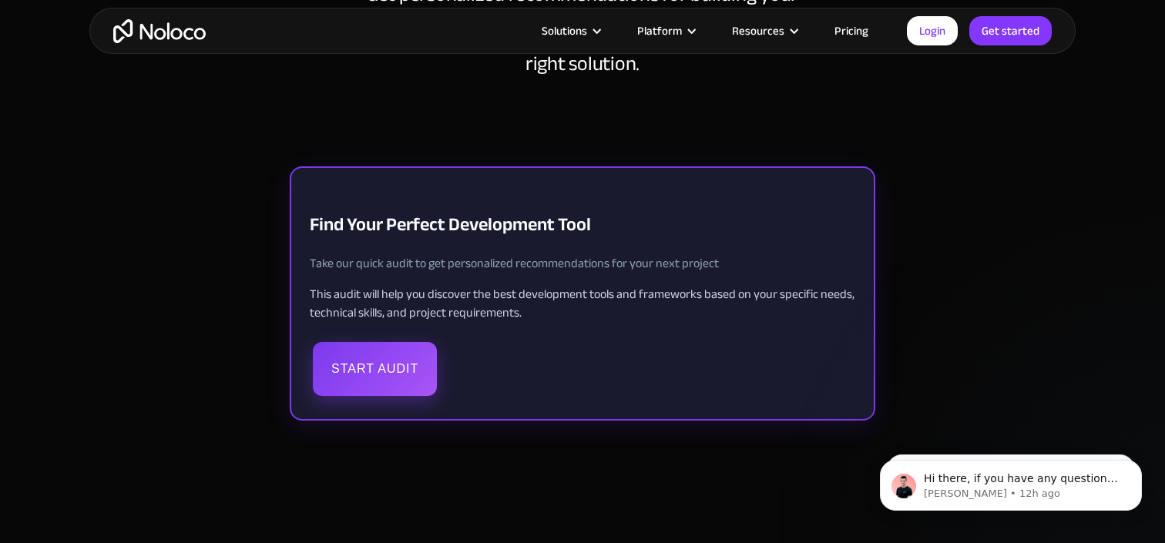
click at [401, 366] on button "Start Audit" at bounding box center [375, 369] width 124 height 54
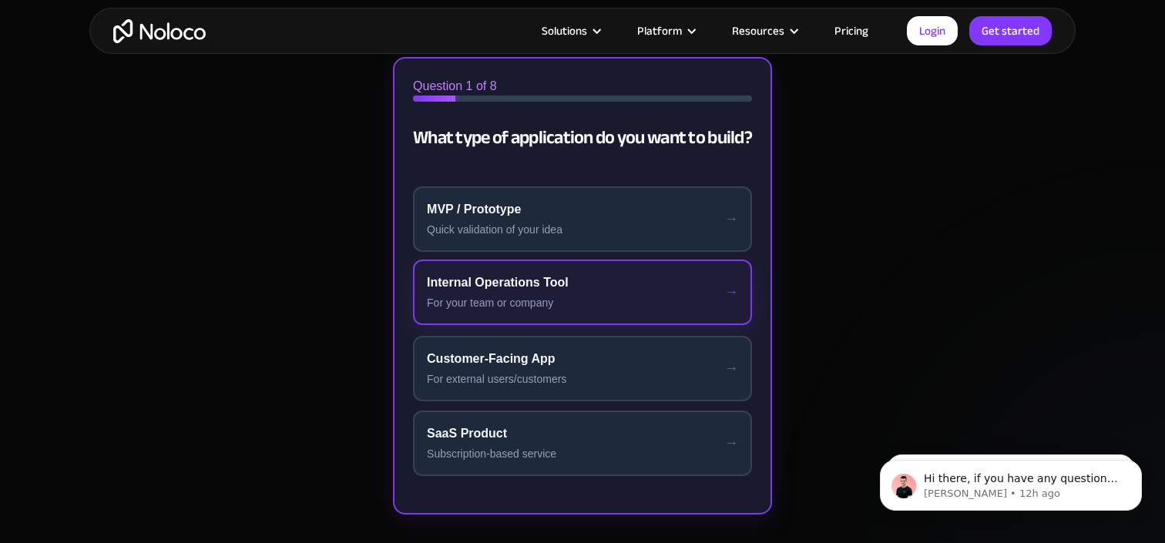
scroll to position [380, 0]
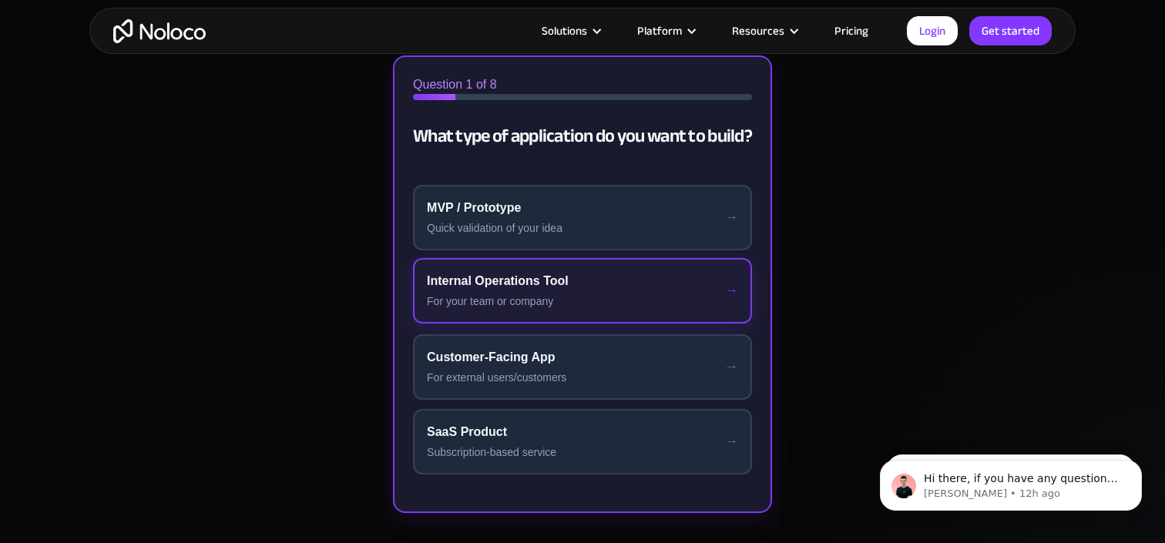
click at [614, 303] on div "For your team or company" at bounding box center [582, 302] width 311 height 16
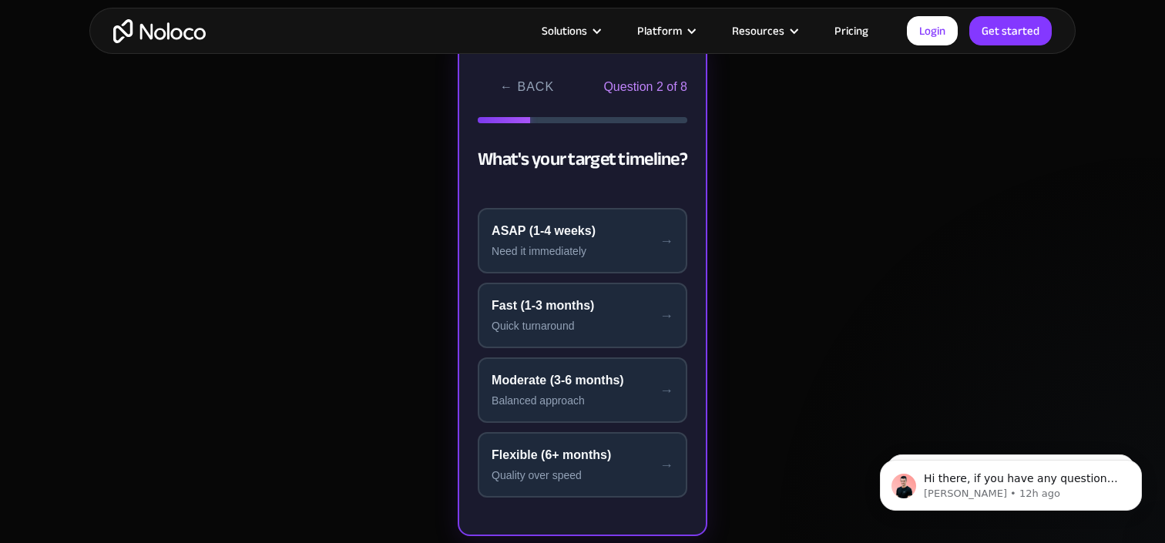
click at [614, 303] on div "Fast (1-3 months)" at bounding box center [582, 306] width 182 height 18
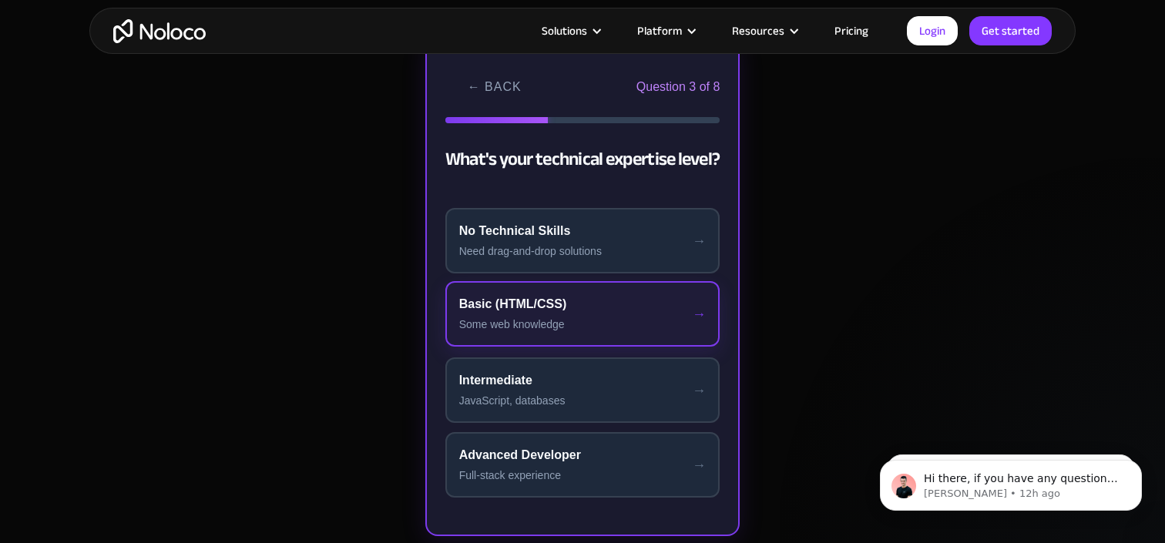
click at [621, 320] on div "Some web knowledge" at bounding box center [582, 325] width 247 height 16
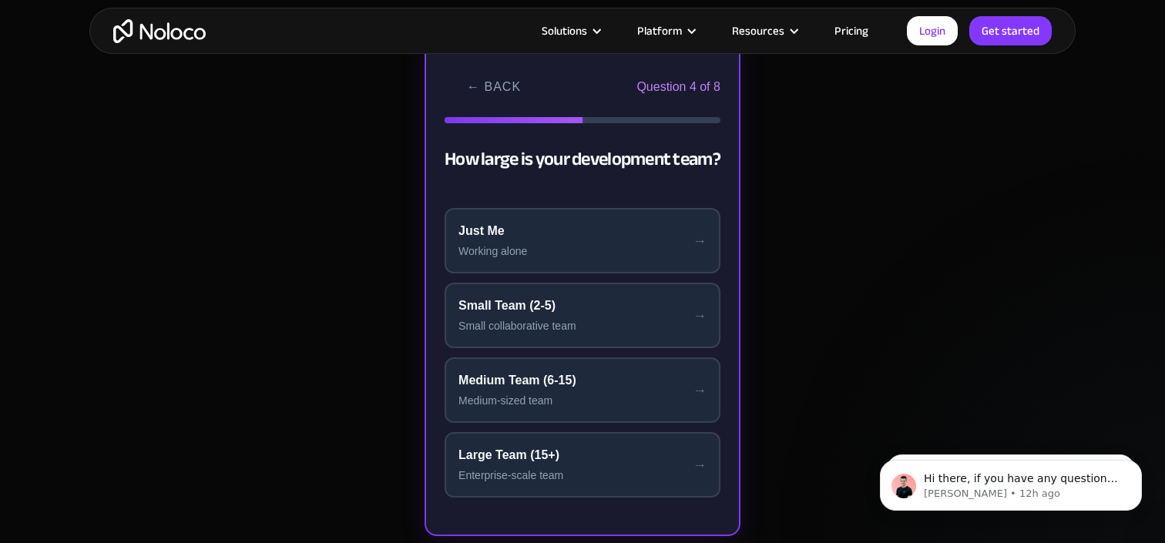
click at [621, 320] on div "Small collaborative team" at bounding box center [582, 326] width 248 height 16
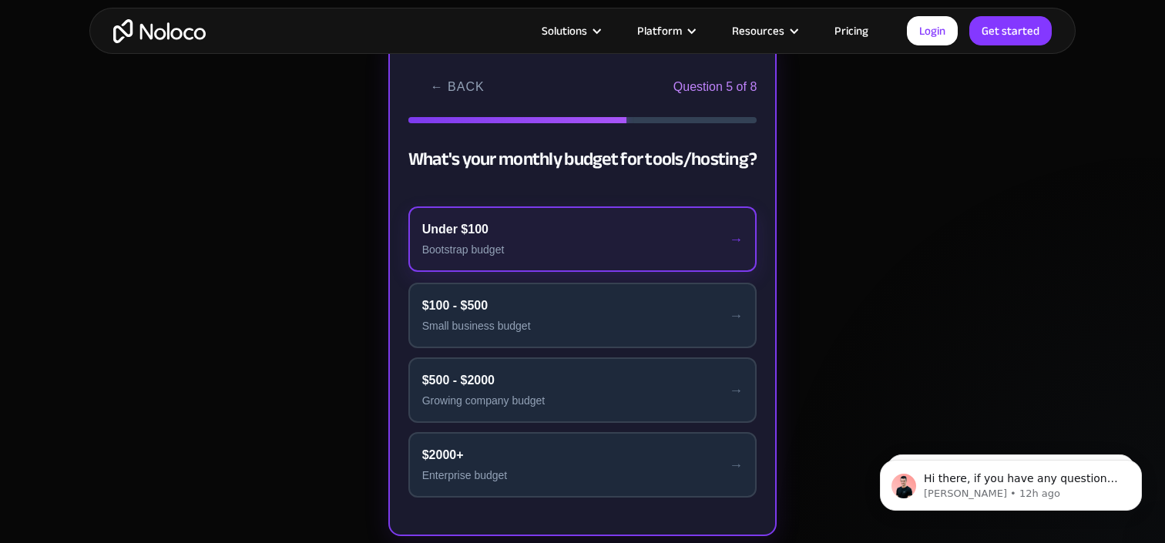
click at [607, 237] on div "Under $100" at bounding box center [582, 229] width 321 height 18
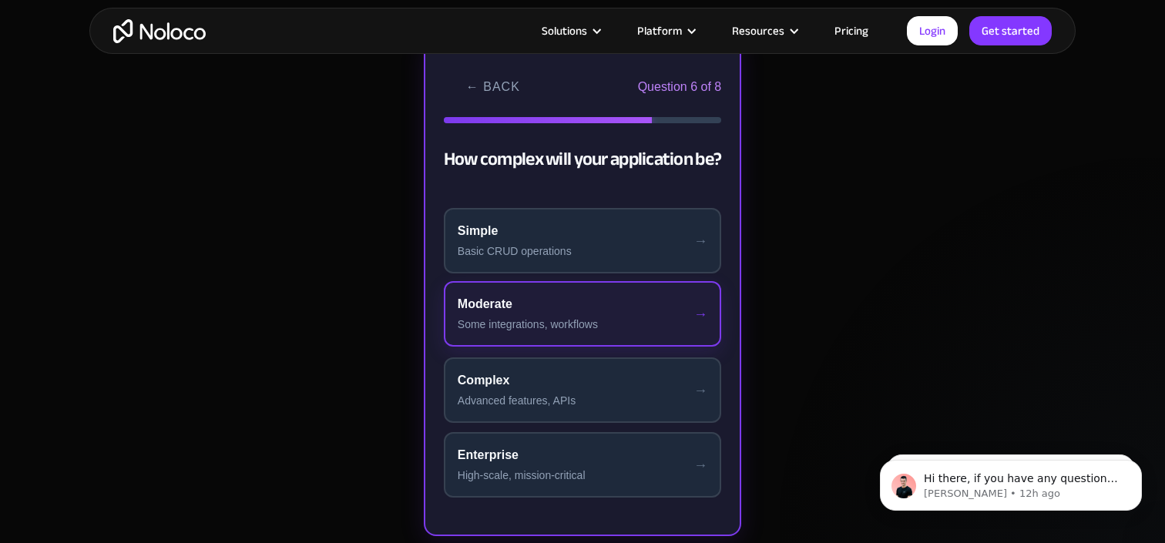
click at [609, 317] on div "Some integrations, workflows" at bounding box center [583, 325] width 250 height 16
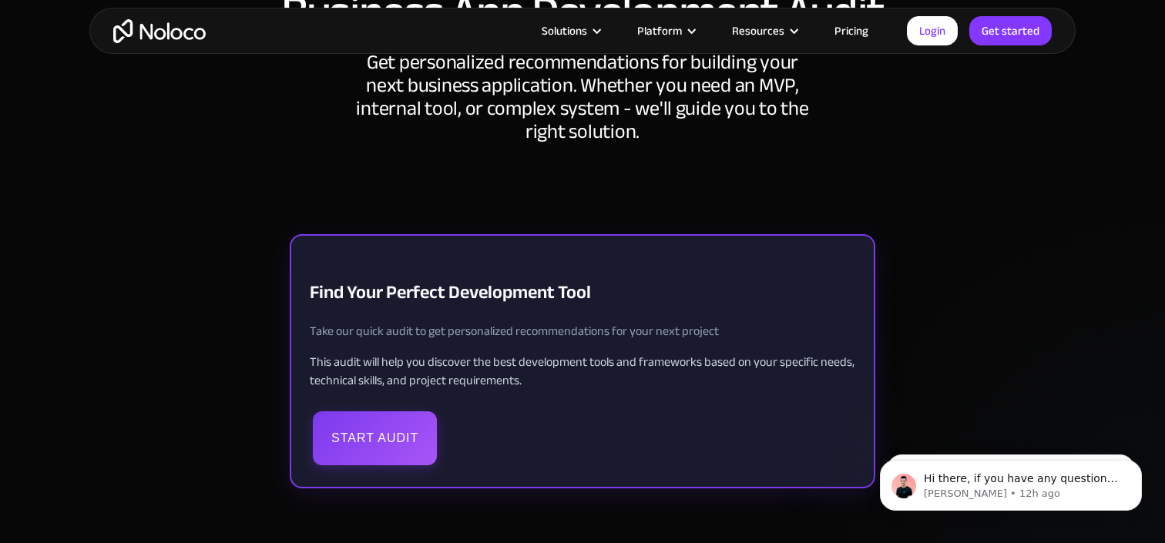
scroll to position [240, 0]
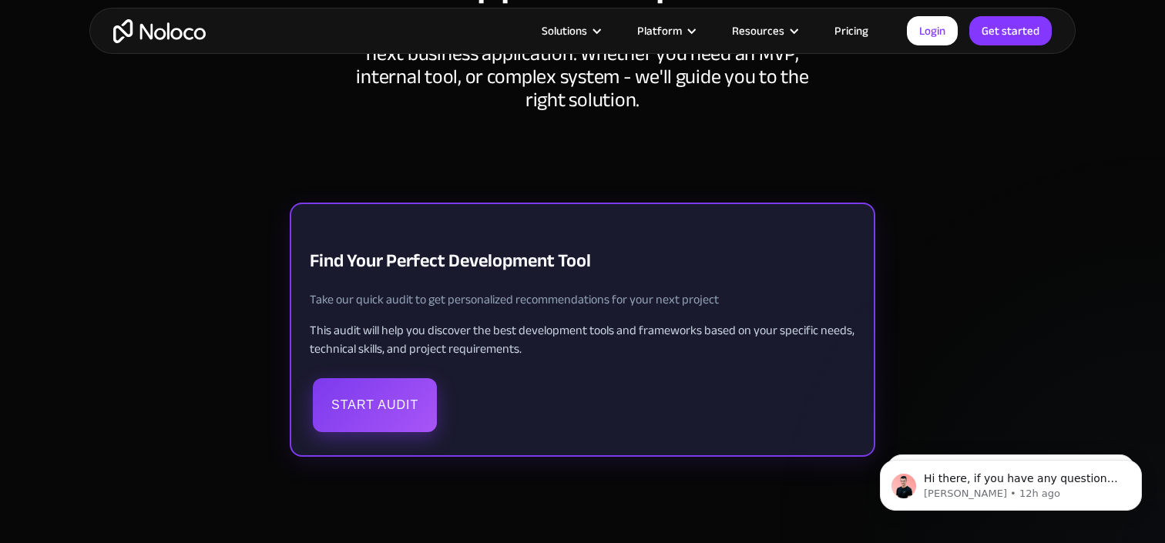
click at [398, 405] on button "Start Audit" at bounding box center [375, 405] width 124 height 54
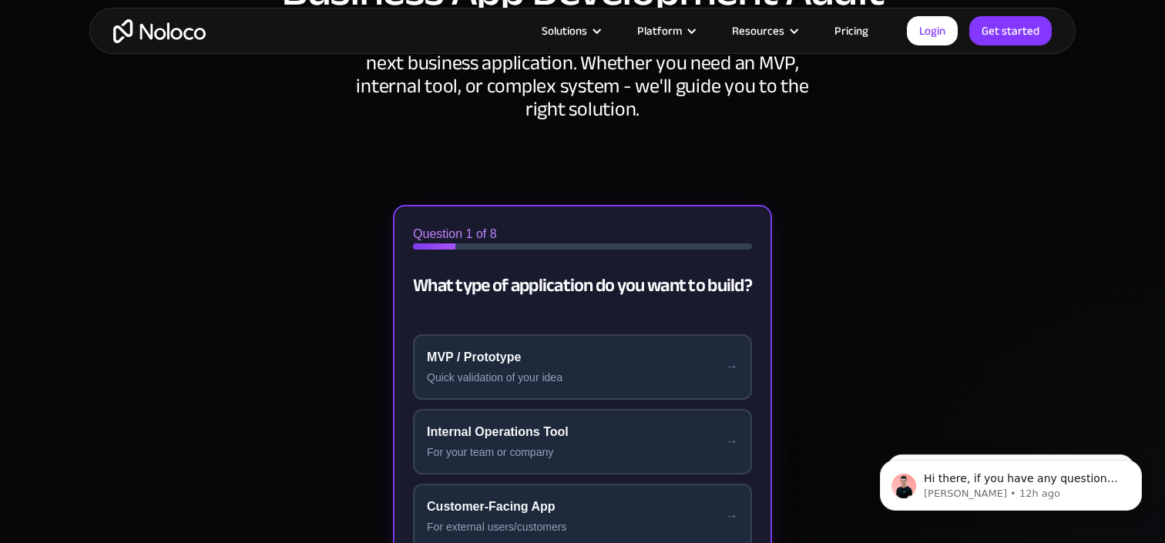
scroll to position [277, 0]
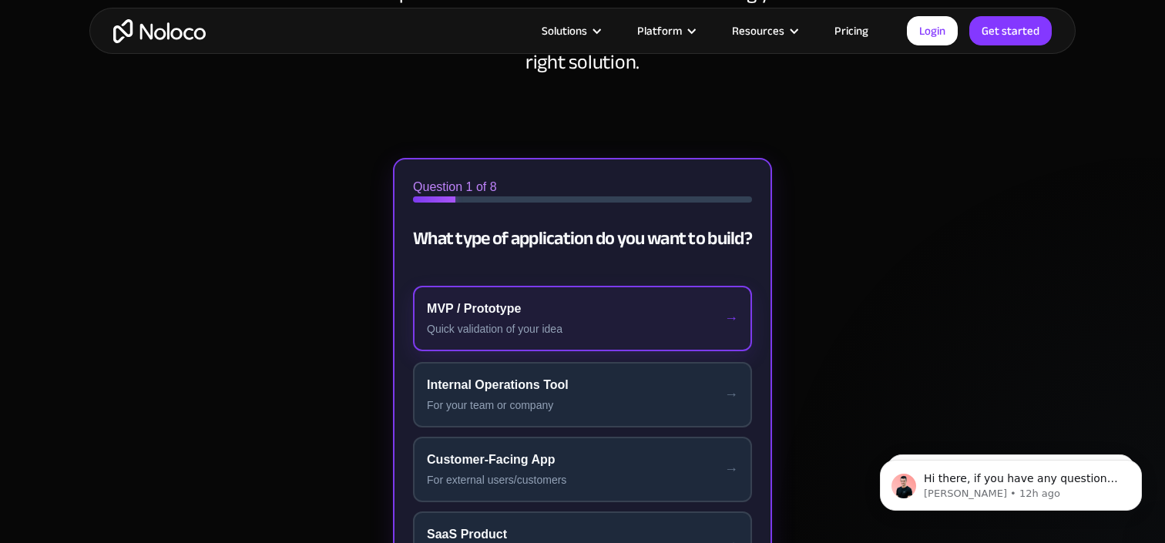
click at [502, 314] on div "MVP / Prototype" at bounding box center [582, 309] width 311 height 18
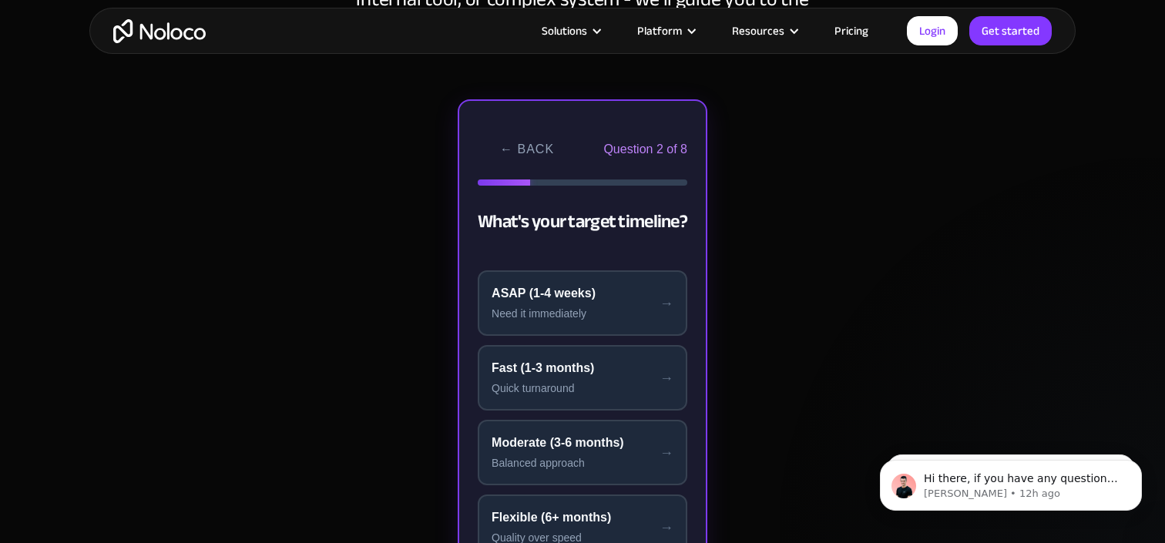
scroll to position [346, 0]
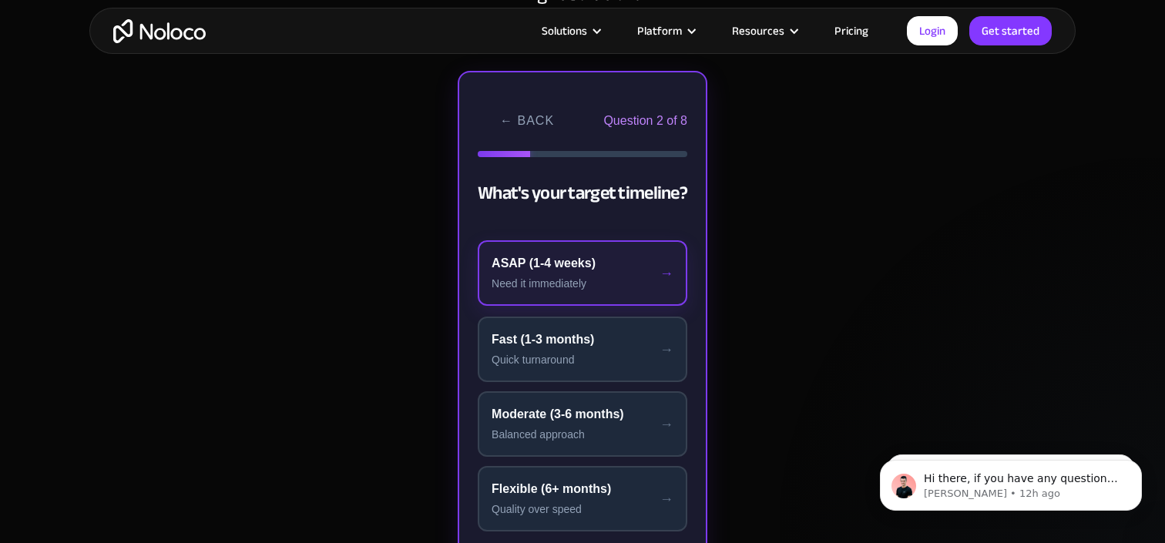
click at [553, 265] on div "ASAP (1-4 weeks)" at bounding box center [582, 263] width 182 height 18
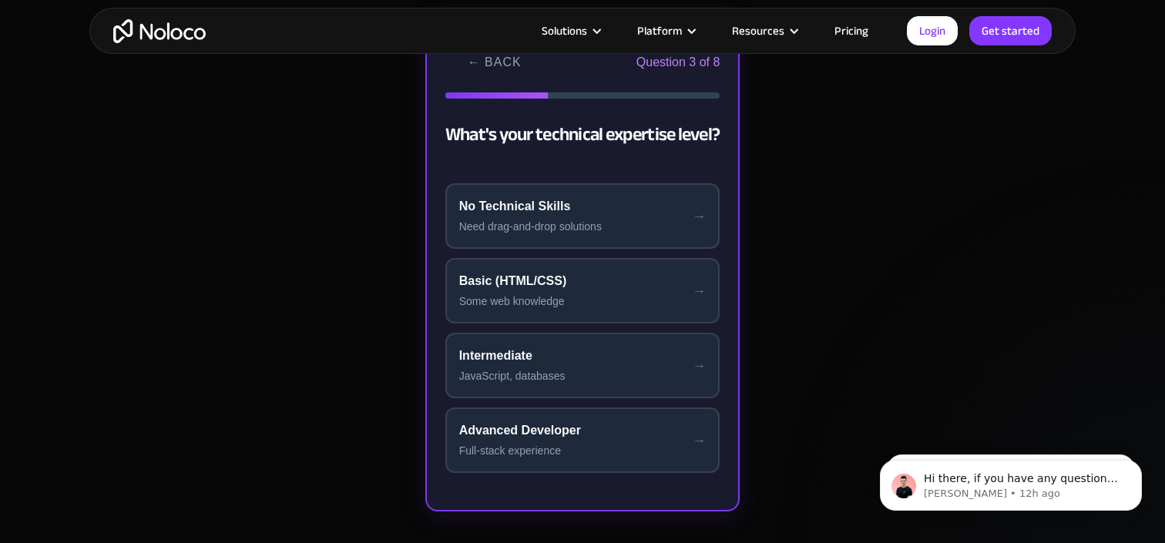
scroll to position [436, 0]
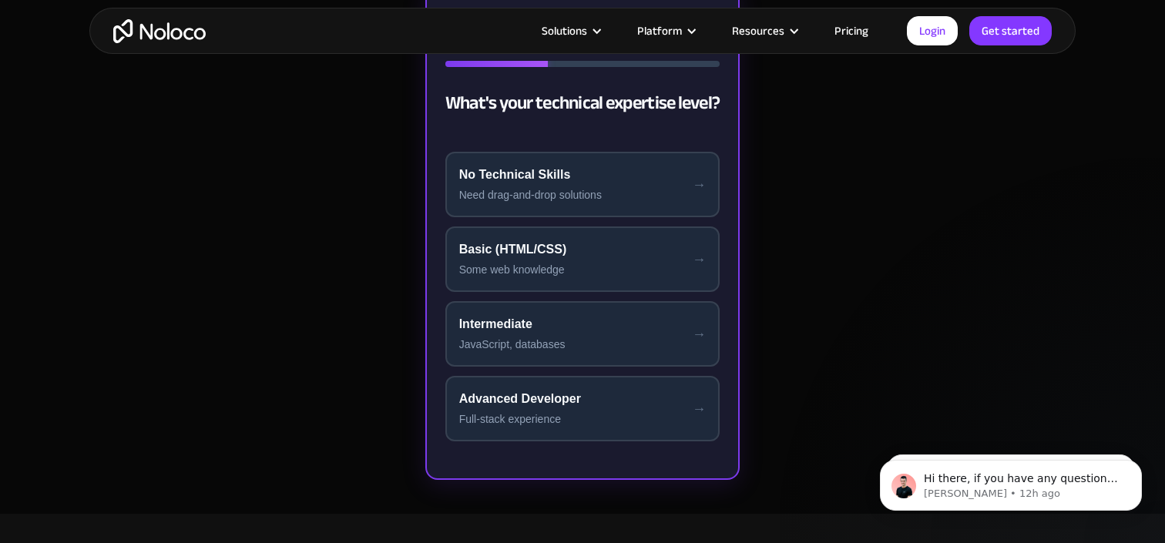
click at [550, 265] on div "Some web knowledge" at bounding box center [582, 270] width 247 height 16
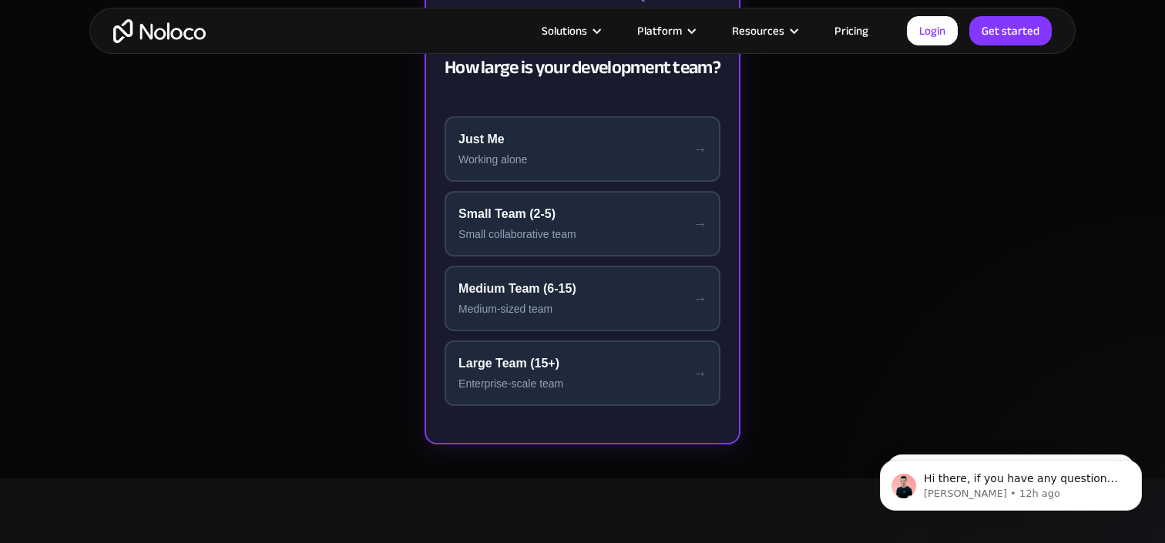
scroll to position [478, 0]
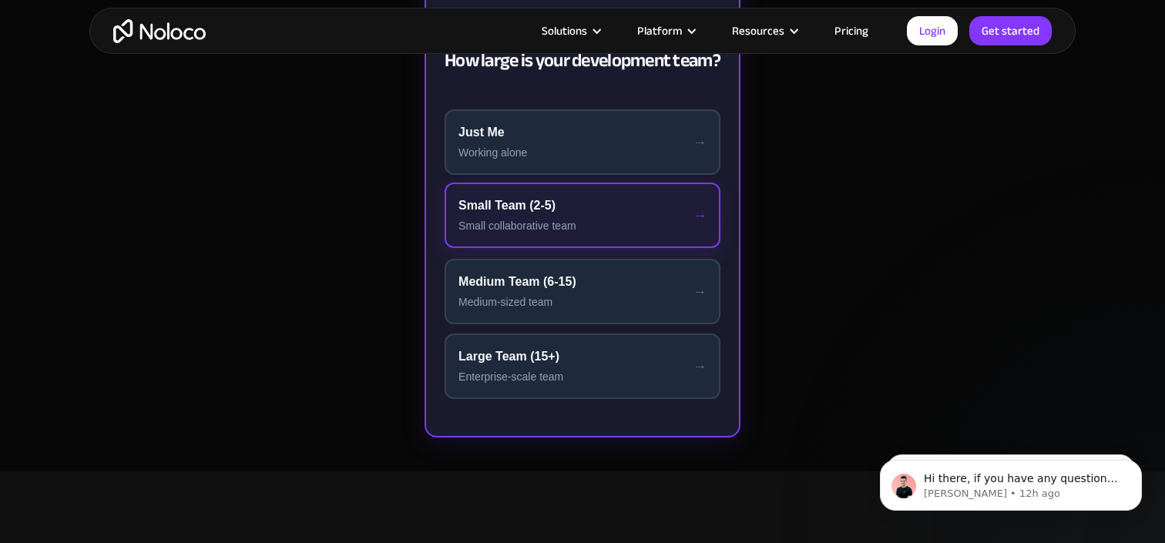
click at [534, 220] on div "Small collaborative team" at bounding box center [582, 226] width 248 height 16
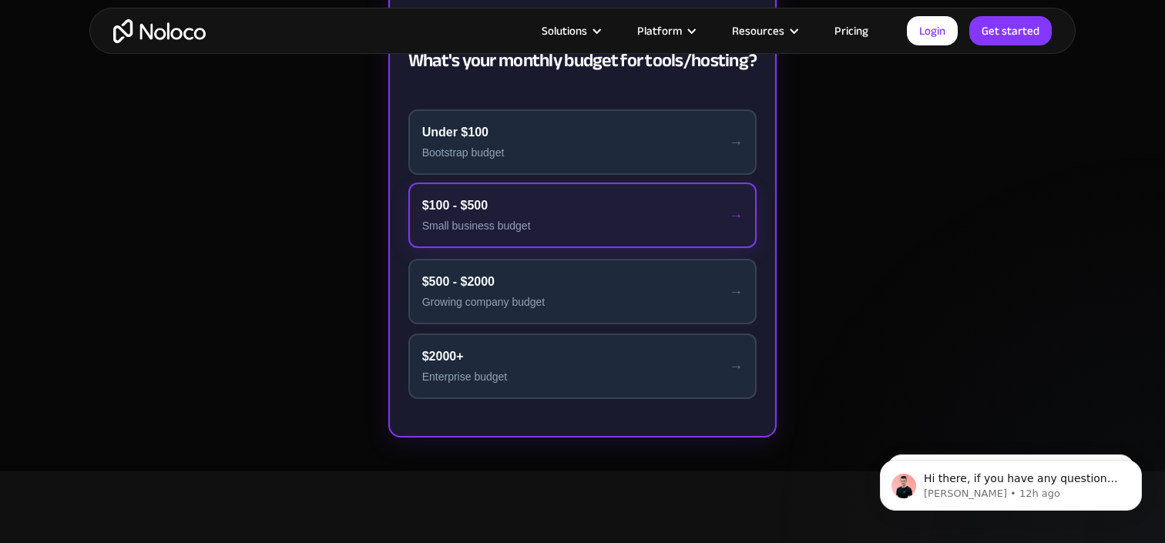
click at [534, 220] on div "Small business budget" at bounding box center [582, 226] width 321 height 16
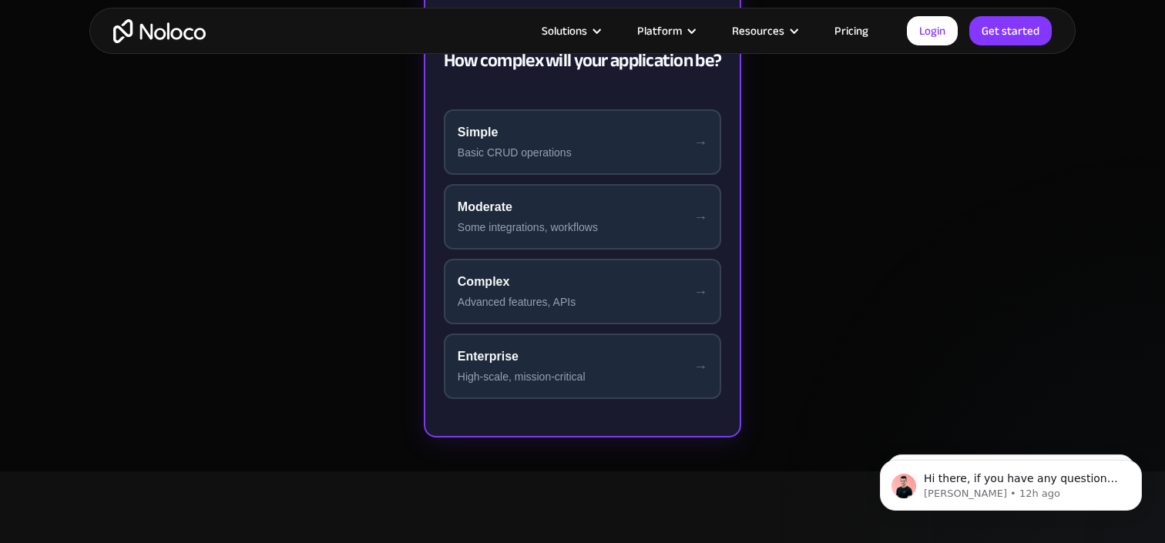
click at [534, 220] on div "Some integrations, workflows" at bounding box center [583, 228] width 250 height 16
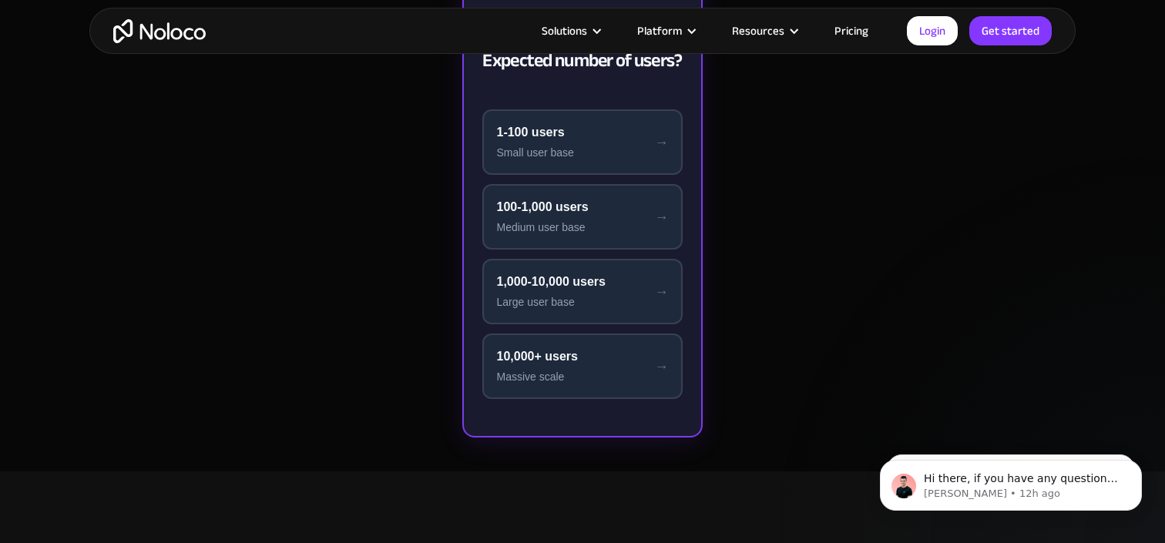
click at [534, 220] on div "Medium user base" at bounding box center [582, 228] width 172 height 16
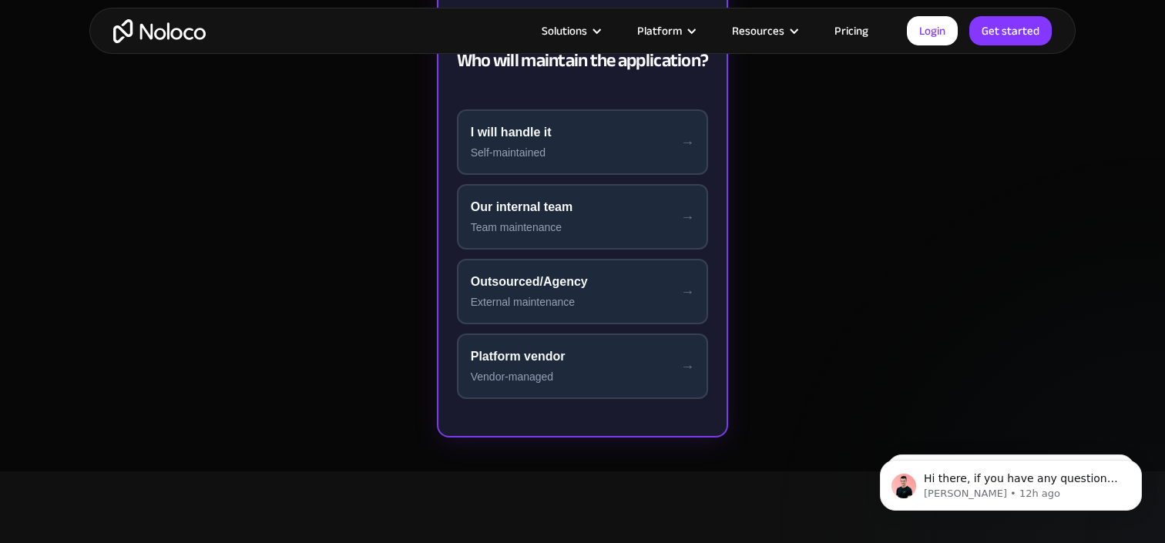
click at [534, 220] on div "Team maintenance" at bounding box center [583, 228] width 224 height 16
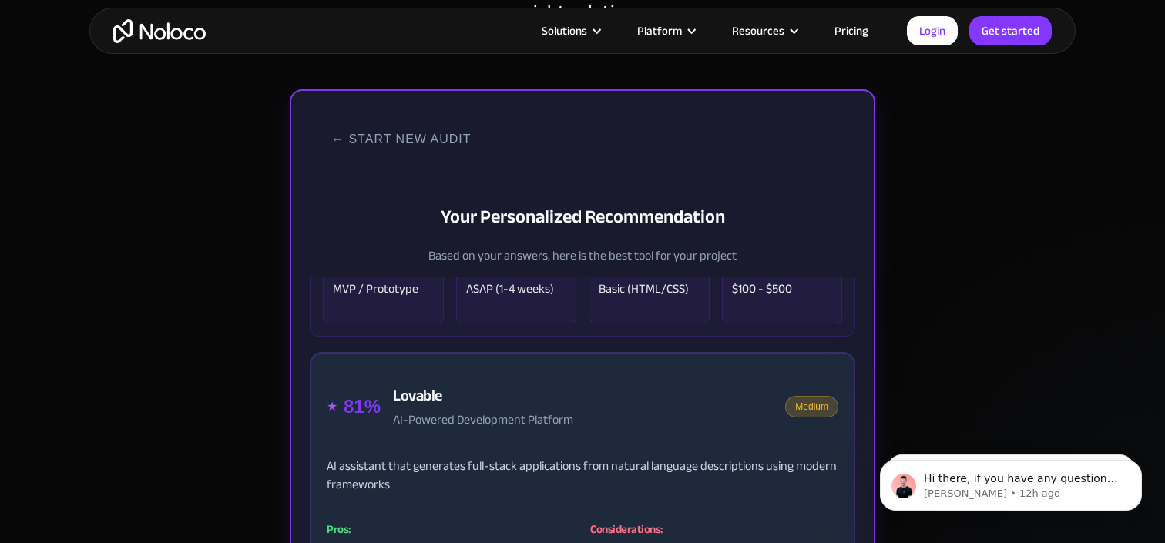
scroll to position [0, 0]
